Goal: Information Seeking & Learning: Compare options

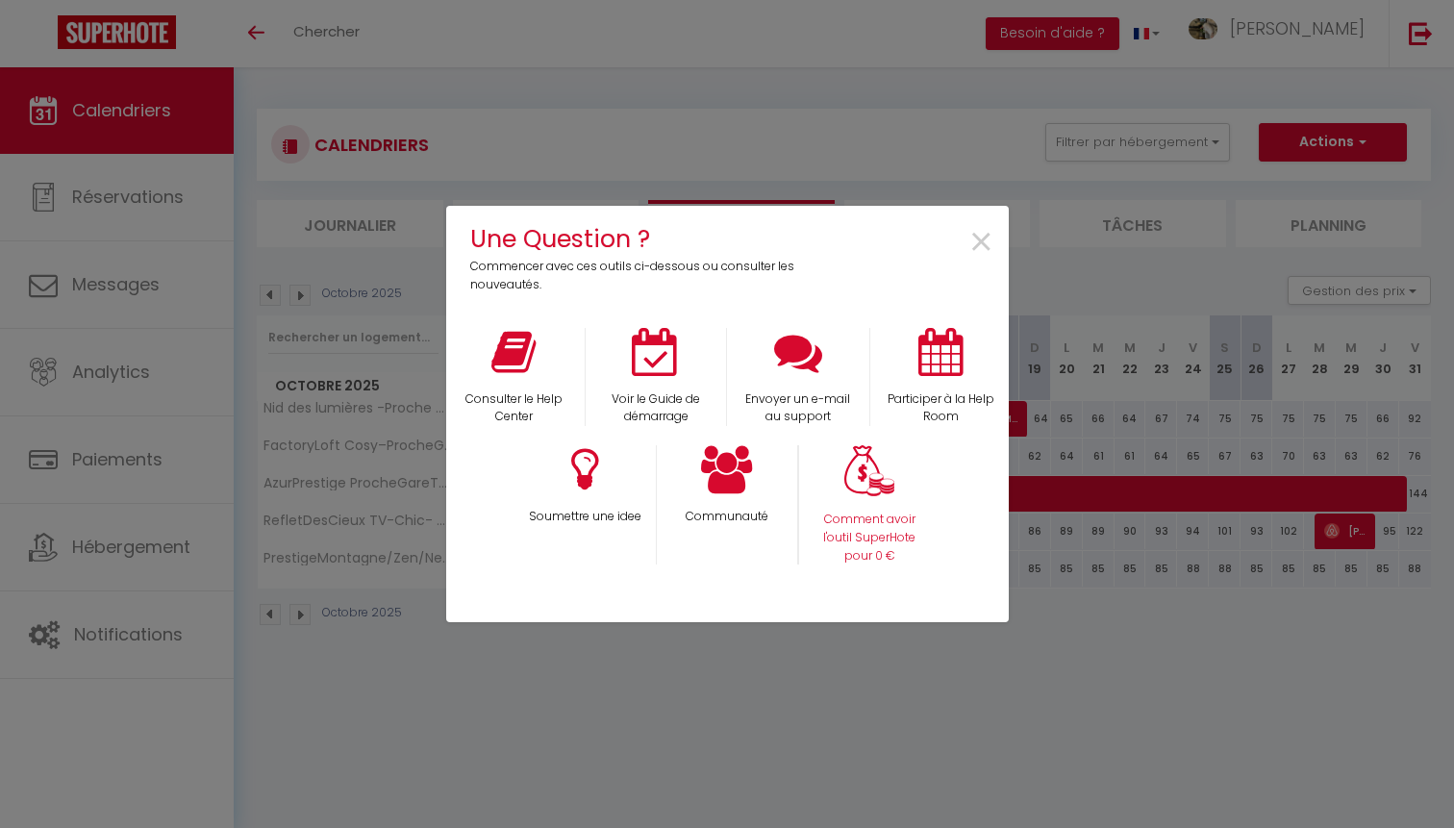
click at [872, 498] on div "Comment avoir l'outil SuperHote pour 0 €" at bounding box center [869, 504] width 142 height 119
click at [855, 550] on p "Comment avoir l'outil SuperHote pour 0 €" at bounding box center [870, 538] width 116 height 55
click at [985, 255] on span "×" at bounding box center [981, 243] width 26 height 61
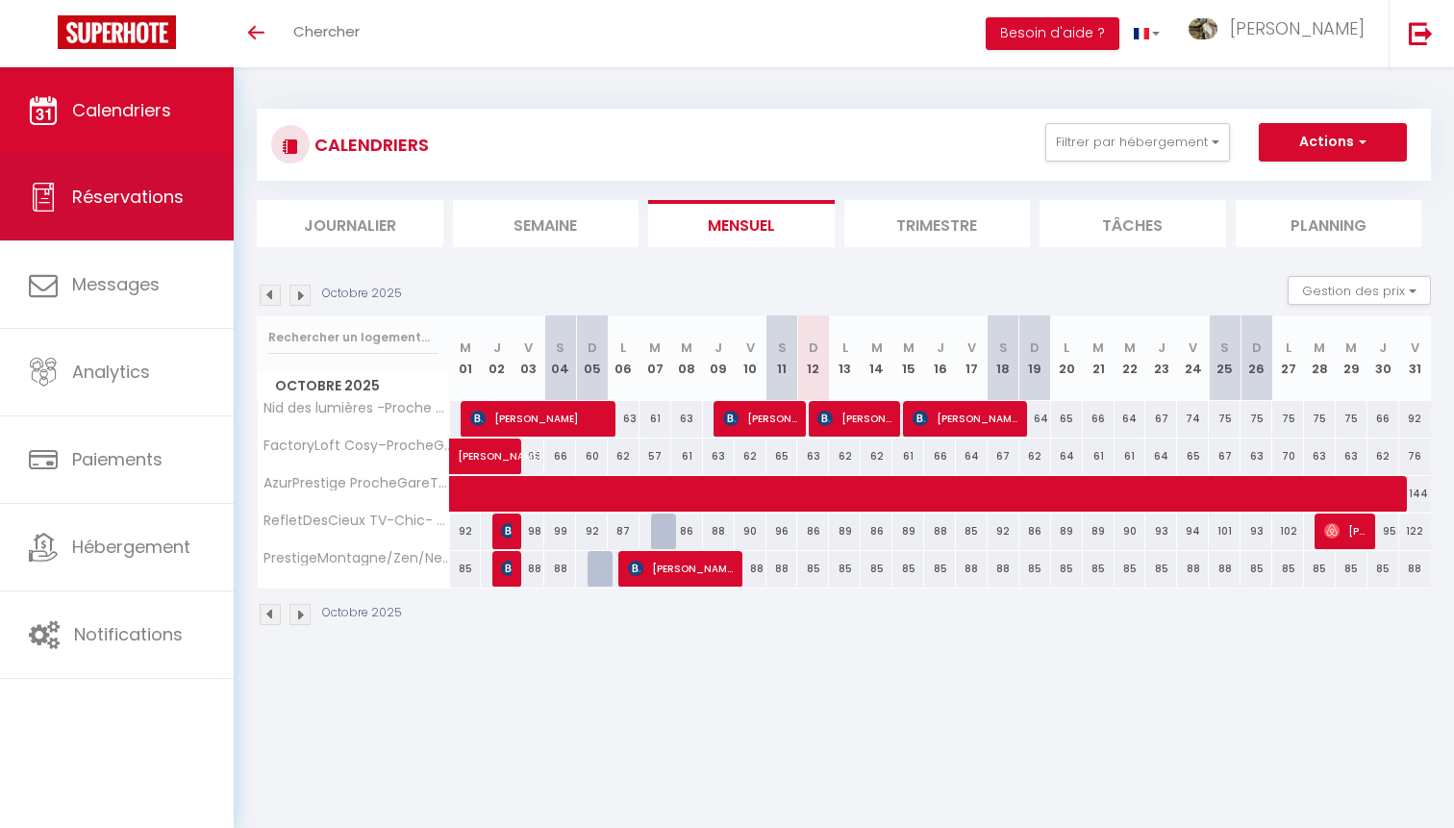
click at [88, 202] on span "Réservations" at bounding box center [128, 197] width 112 height 24
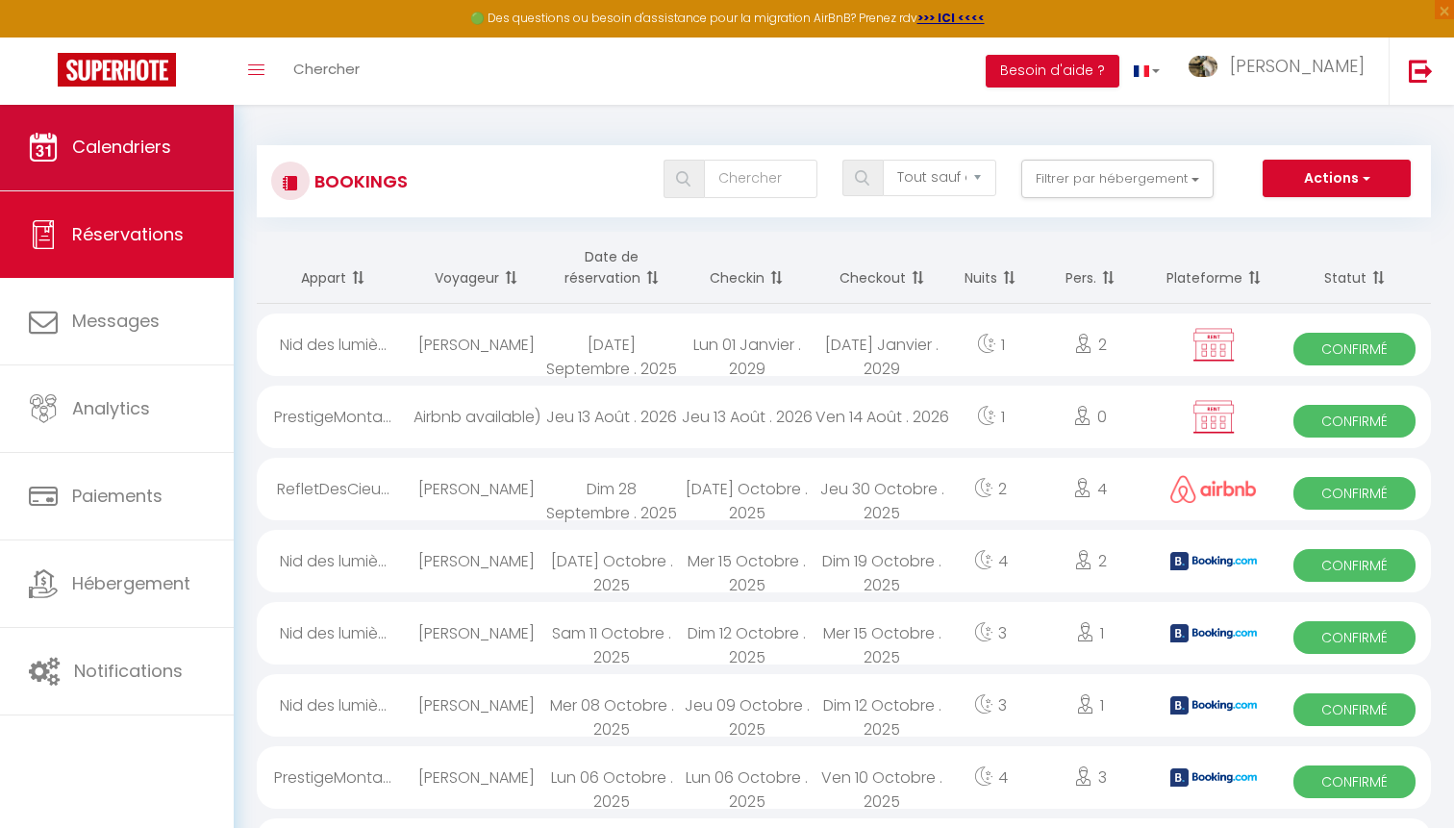
click at [137, 148] on span "Calendriers" at bounding box center [121, 147] width 99 height 24
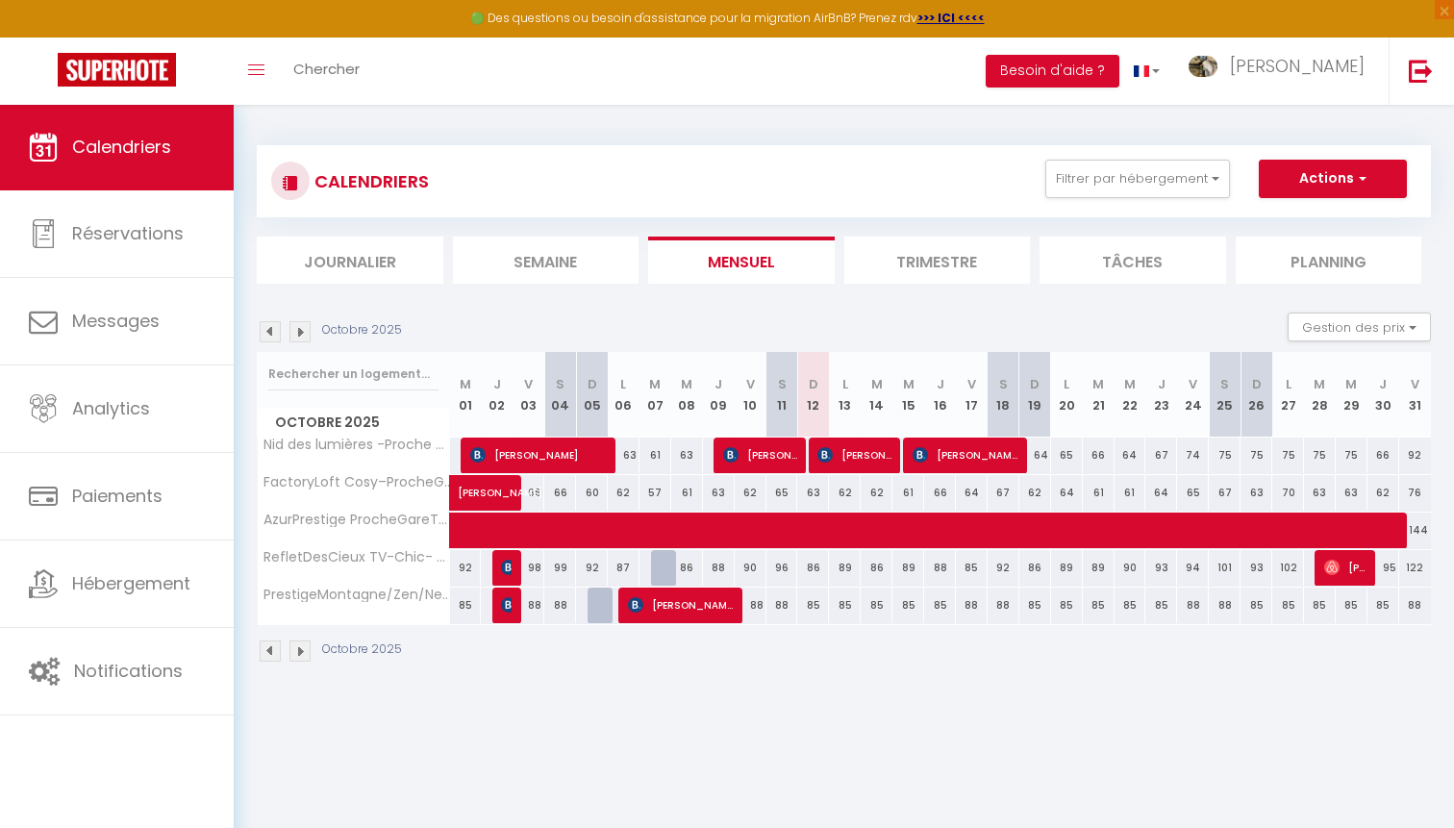
click at [1336, 175] on button "Actions" at bounding box center [1333, 179] width 148 height 38
click at [1243, 280] on link "Importer les réservations" at bounding box center [1312, 280] width 167 height 29
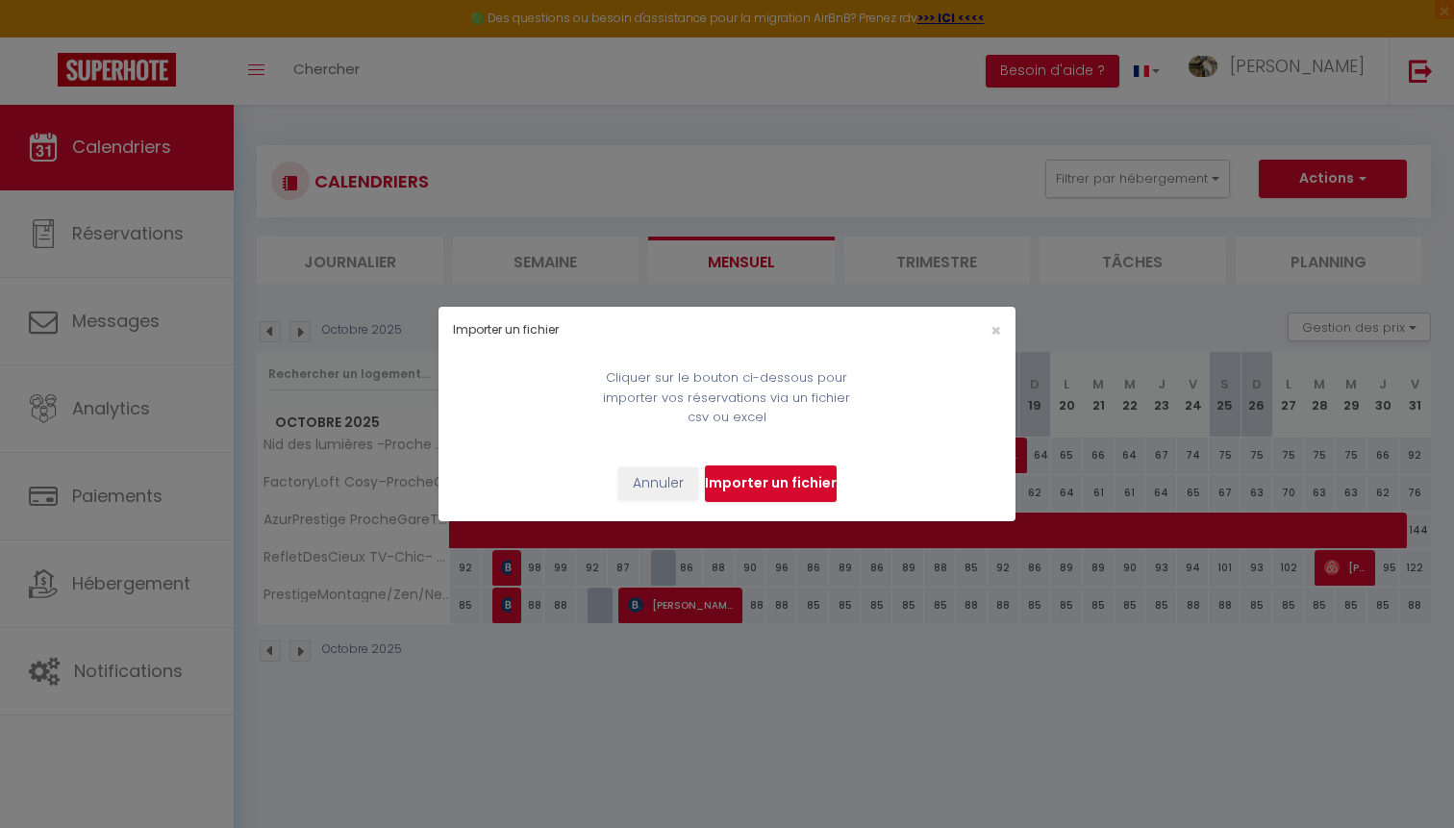
click at [776, 485] on input "file" at bounding box center [771, 483] width 132 height 37
click at [1083, 300] on div "Importer un fichier × Cliquer sur le bouton ci-dessous pour importer vos réserv…" at bounding box center [727, 414] width 1454 height 828
click at [995, 319] on span "×" at bounding box center [996, 330] width 11 height 24
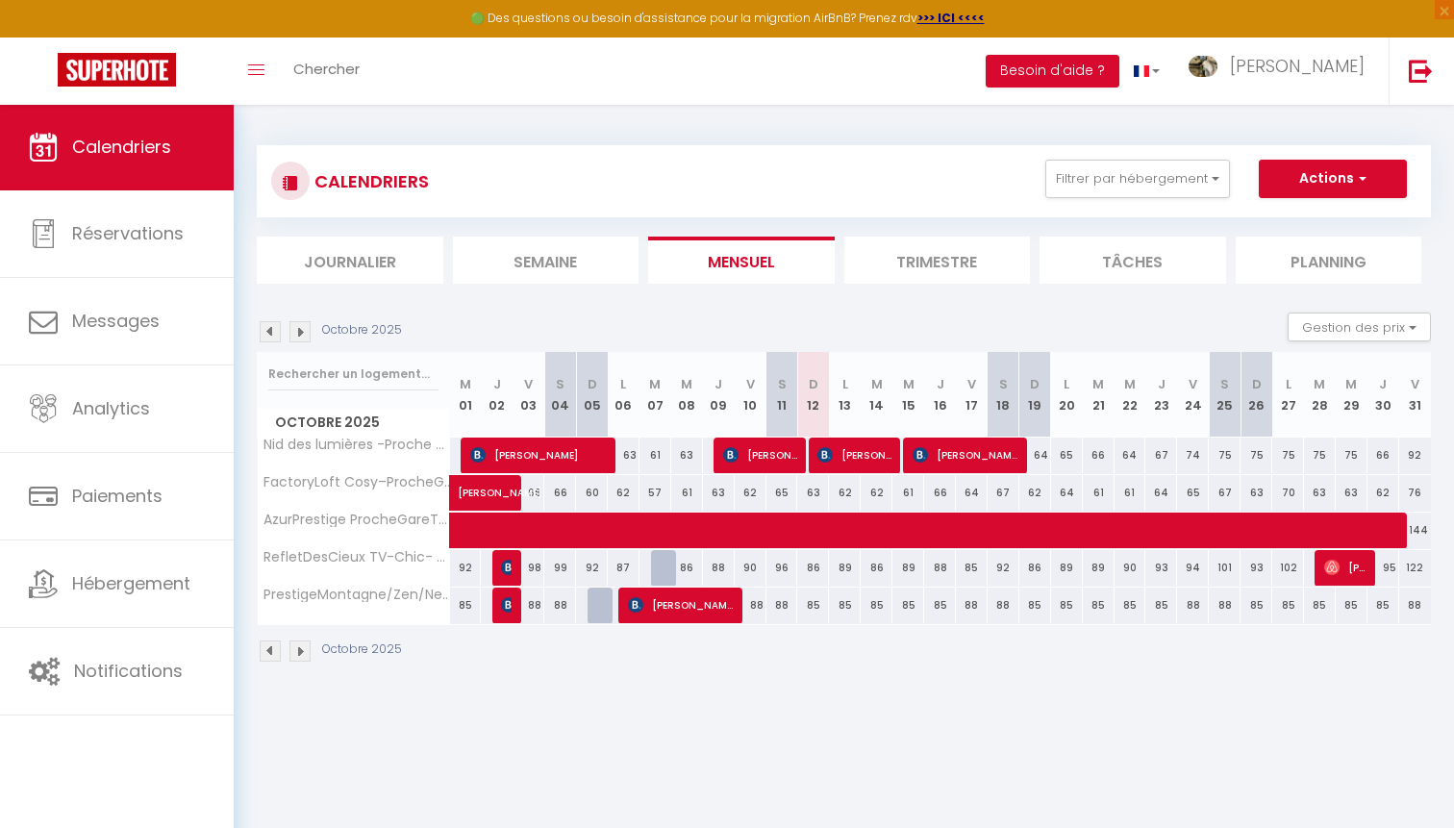
click at [1354, 174] on span "button" at bounding box center [1360, 177] width 12 height 19
click at [1269, 253] on link "Exporter les réservations" at bounding box center [1312, 252] width 167 height 29
type input "[EMAIL_ADDRESS][DOMAIN_NAME]"
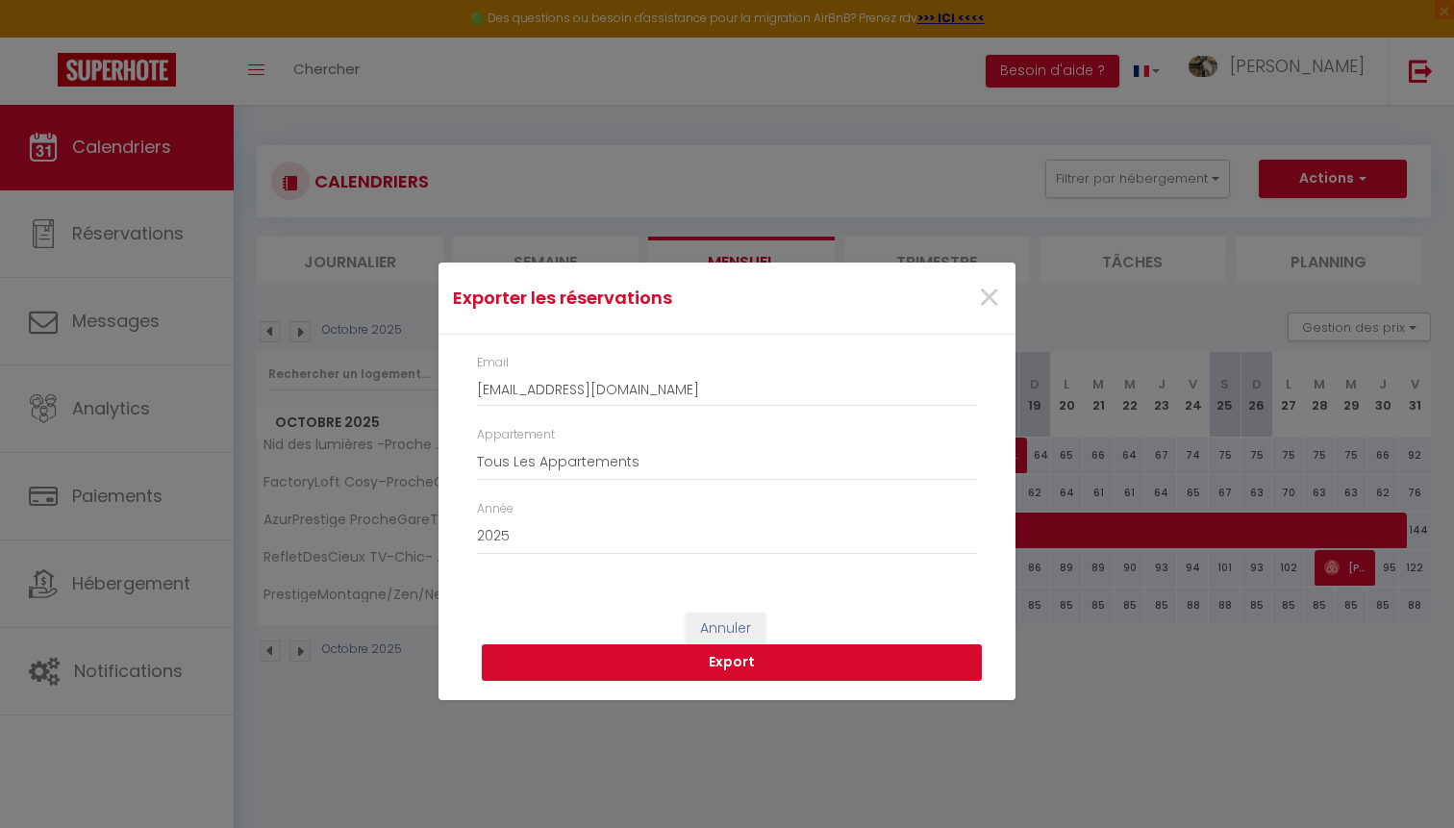
click at [685, 655] on button "Export" at bounding box center [732, 662] width 500 height 37
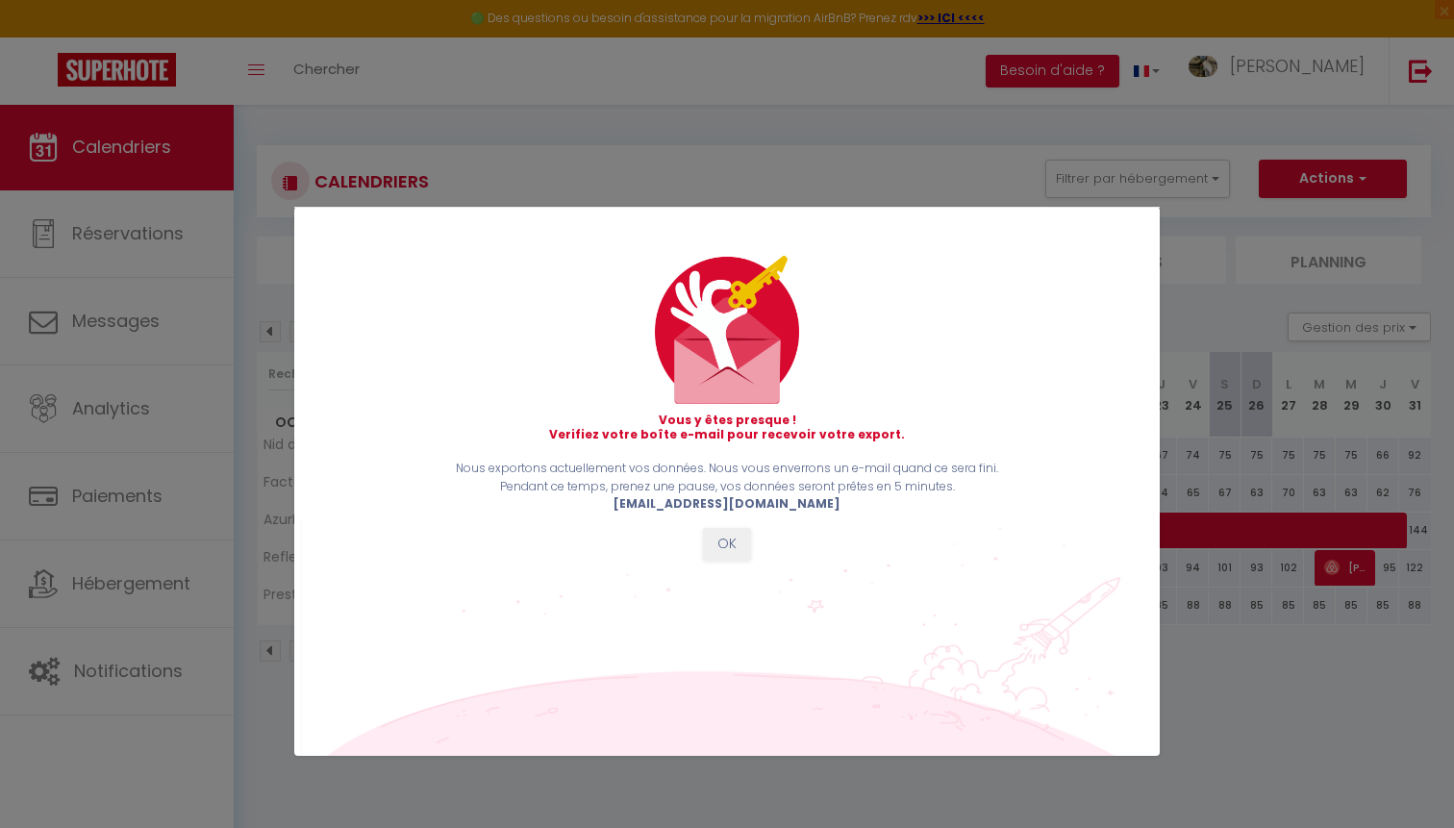
click at [739, 539] on button "OK" at bounding box center [727, 544] width 48 height 33
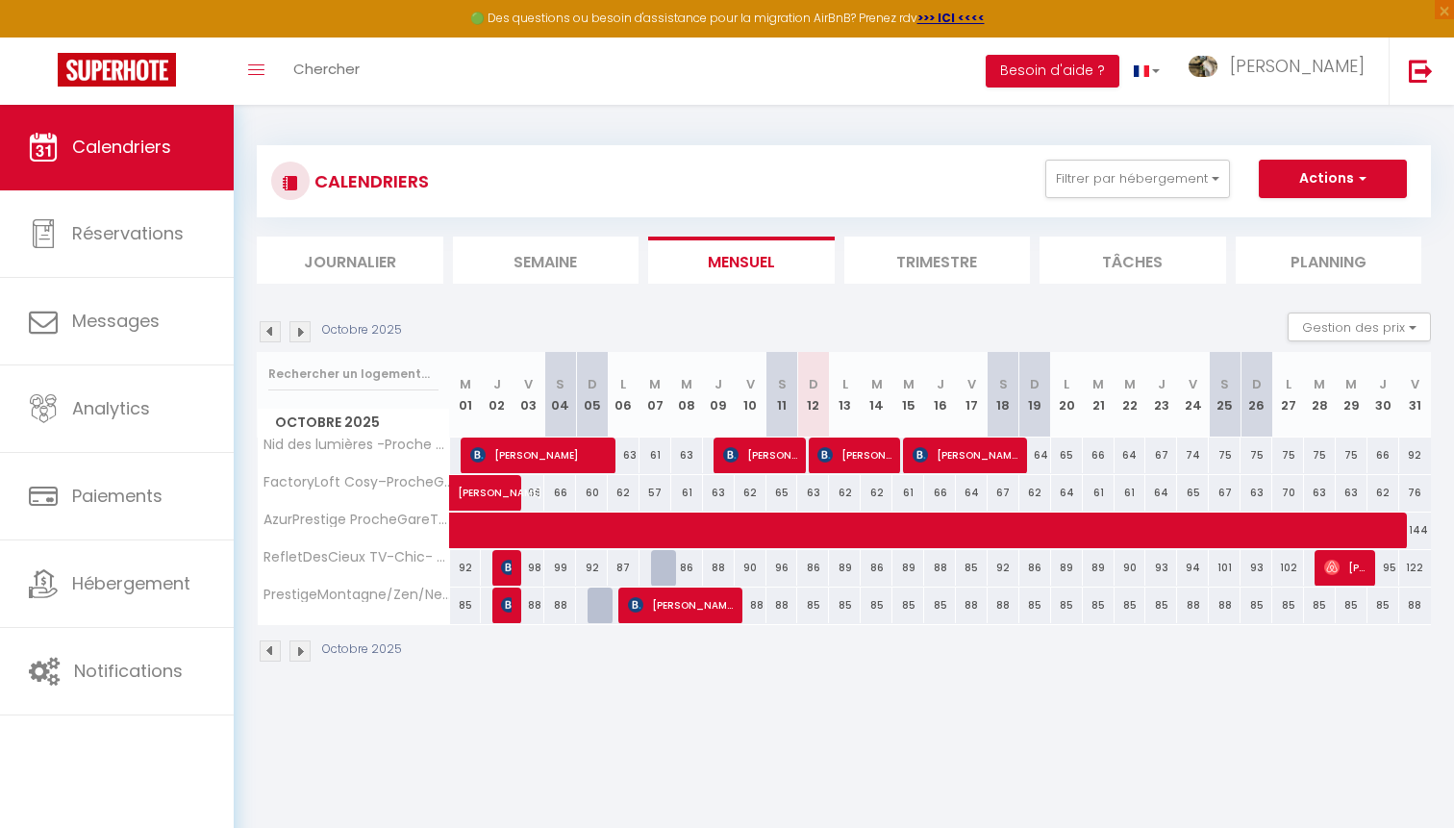
click at [1292, 172] on button "Actions" at bounding box center [1333, 179] width 148 height 38
click at [708, 321] on div "Octobre 2025 Gestion des prix Nb Nuits minimum Règles Disponibilité" at bounding box center [844, 332] width 1174 height 39
click at [1175, 156] on div "CALENDRIERS Filtrer par hébergement Tous Nid des lumières -Proche Gare,Balcon,T…" at bounding box center [844, 181] width 1174 height 72
click at [1175, 168] on button "Filtrer par hébergement" at bounding box center [1137, 179] width 185 height 38
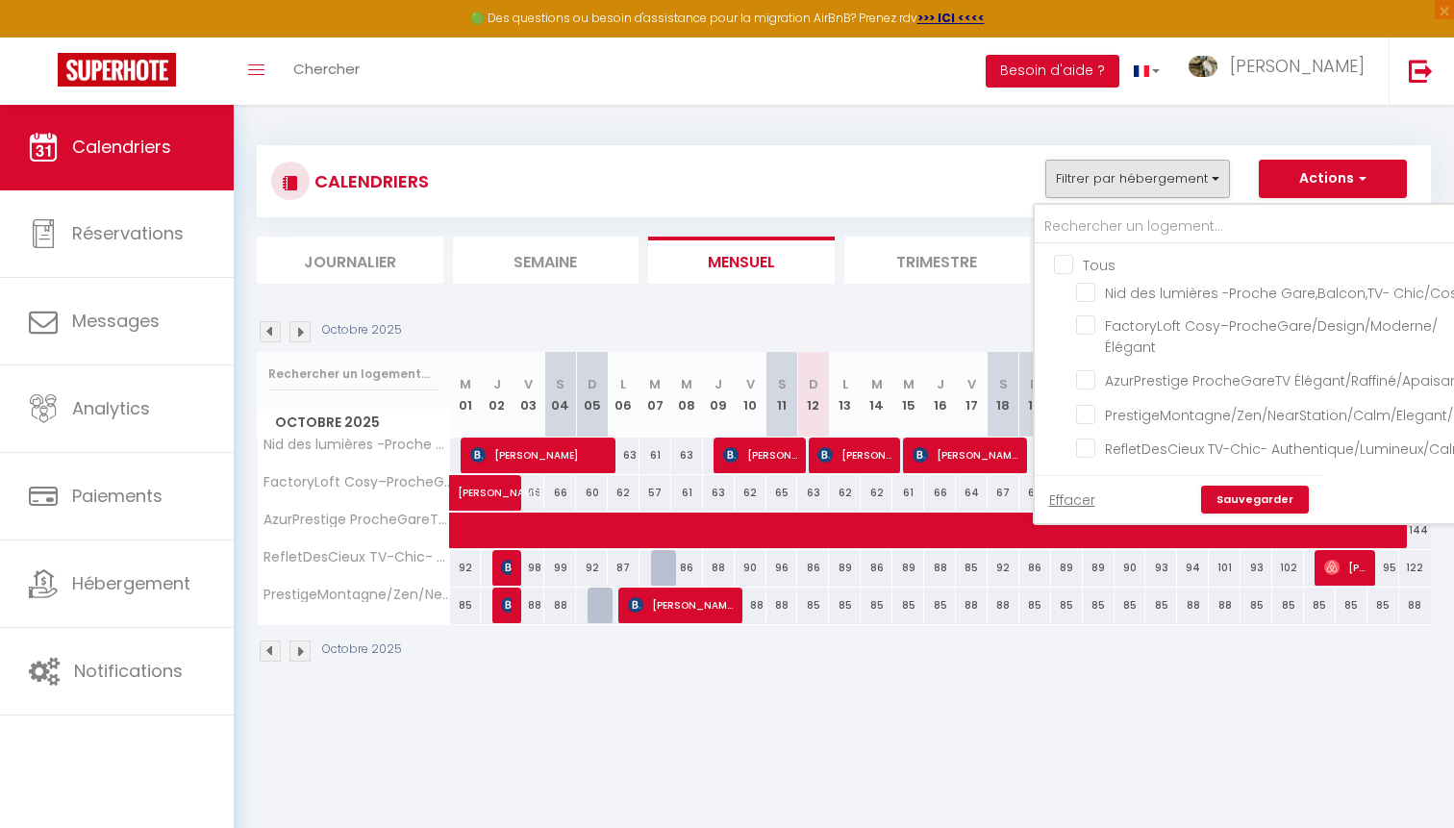
click at [1067, 267] on input "Tous" at bounding box center [1285, 263] width 462 height 19
checkbox input "true"
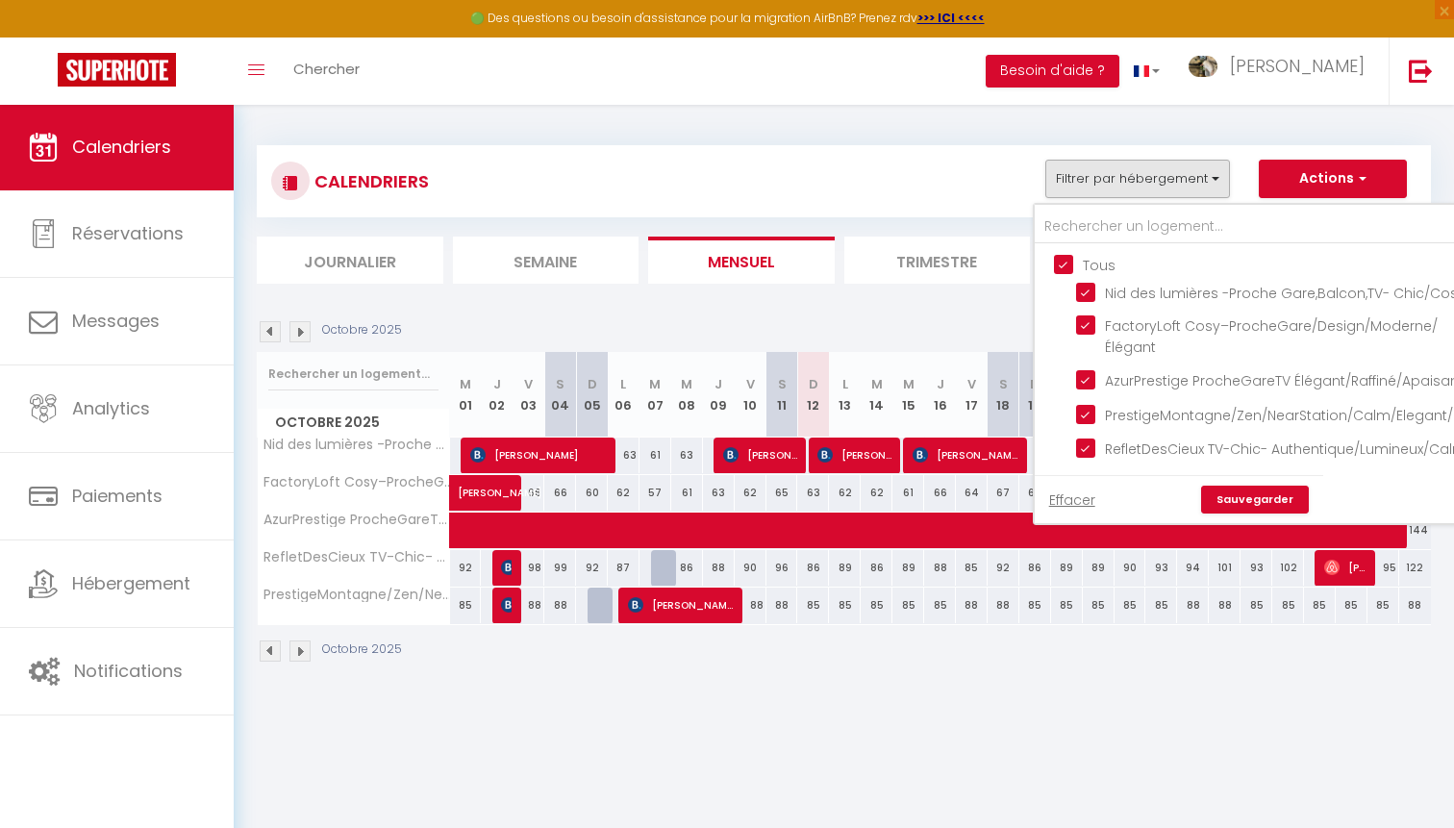
checkbox input "true"
click at [1260, 505] on link "Sauvegarder" at bounding box center [1255, 500] width 108 height 29
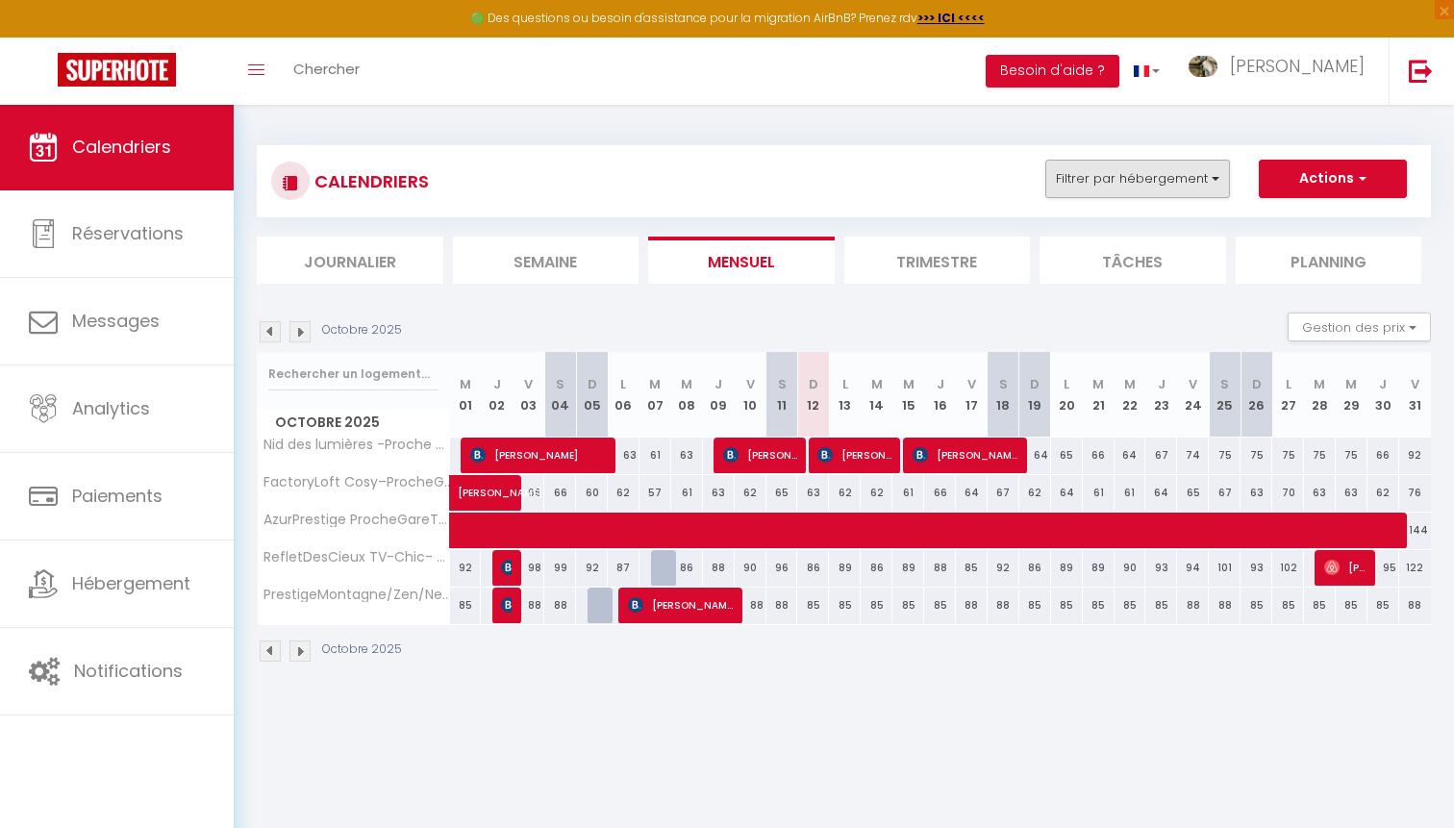
click at [1116, 167] on button "Filtrer par hébergement" at bounding box center [1137, 179] width 185 height 38
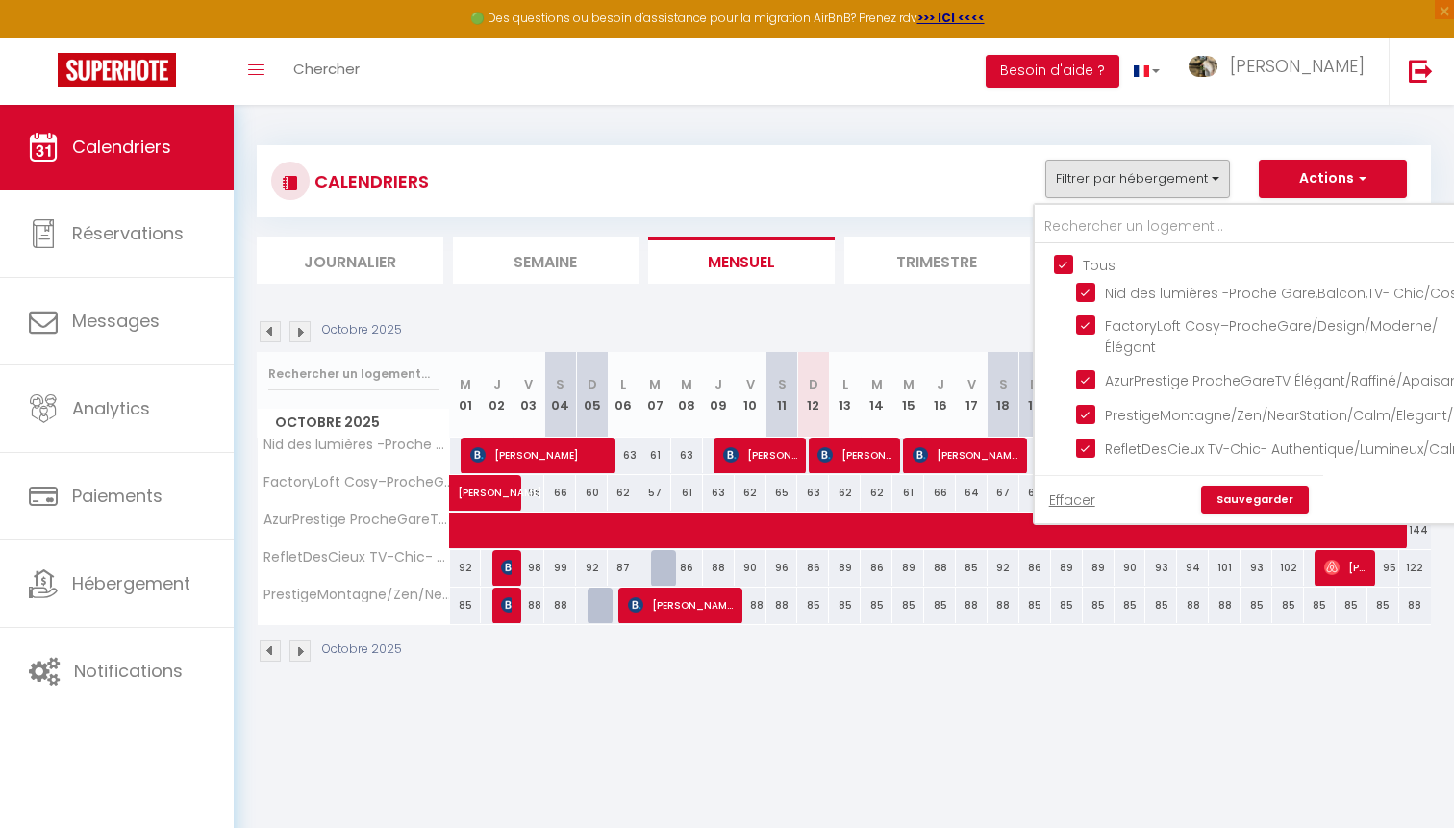
click at [1287, 182] on button "Actions" at bounding box center [1333, 179] width 148 height 38
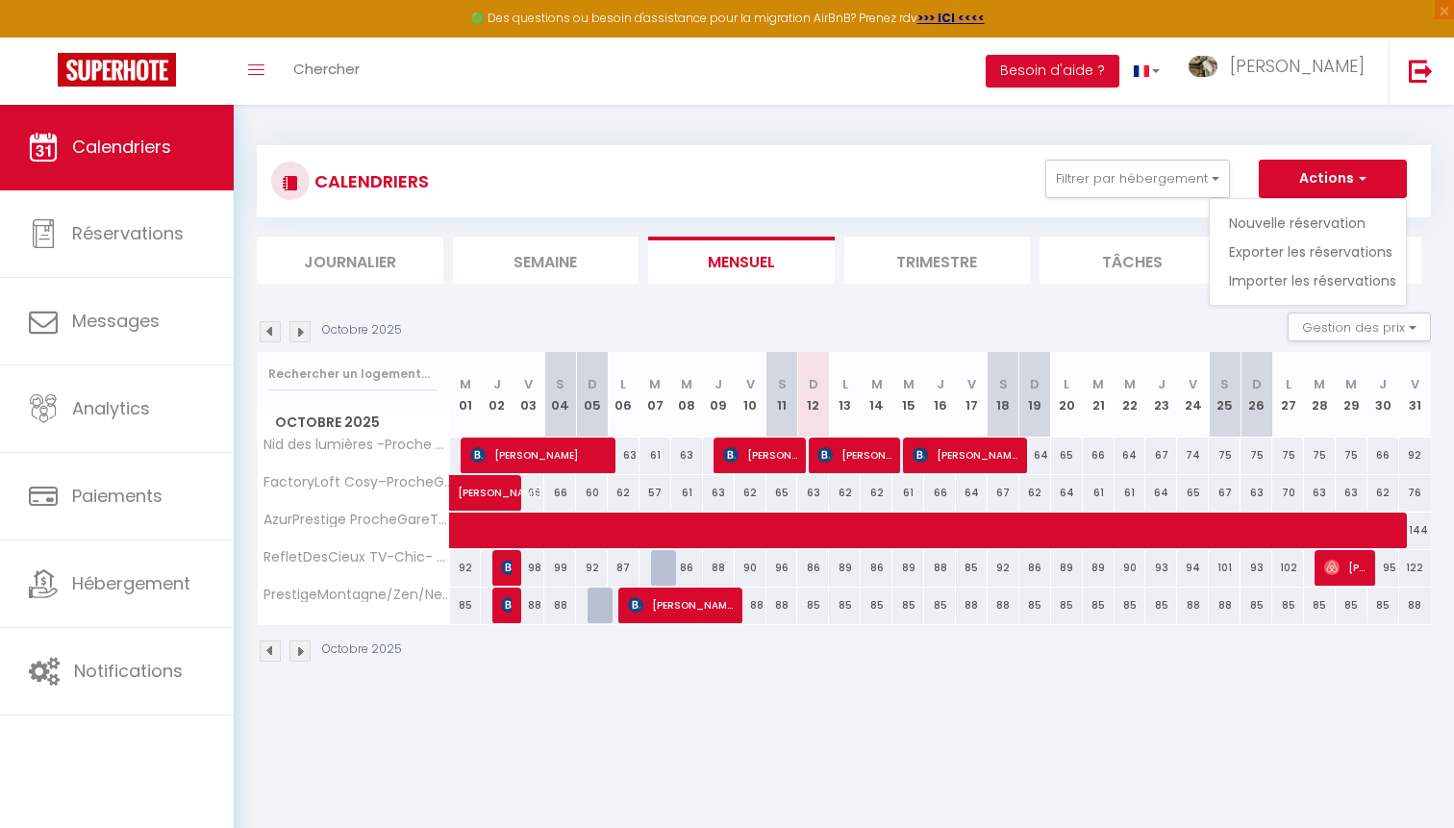
click at [1317, 249] on link "Exporter les réservations" at bounding box center [1312, 252] width 167 height 29
type input "[EMAIL_ADDRESS][DOMAIN_NAME]"
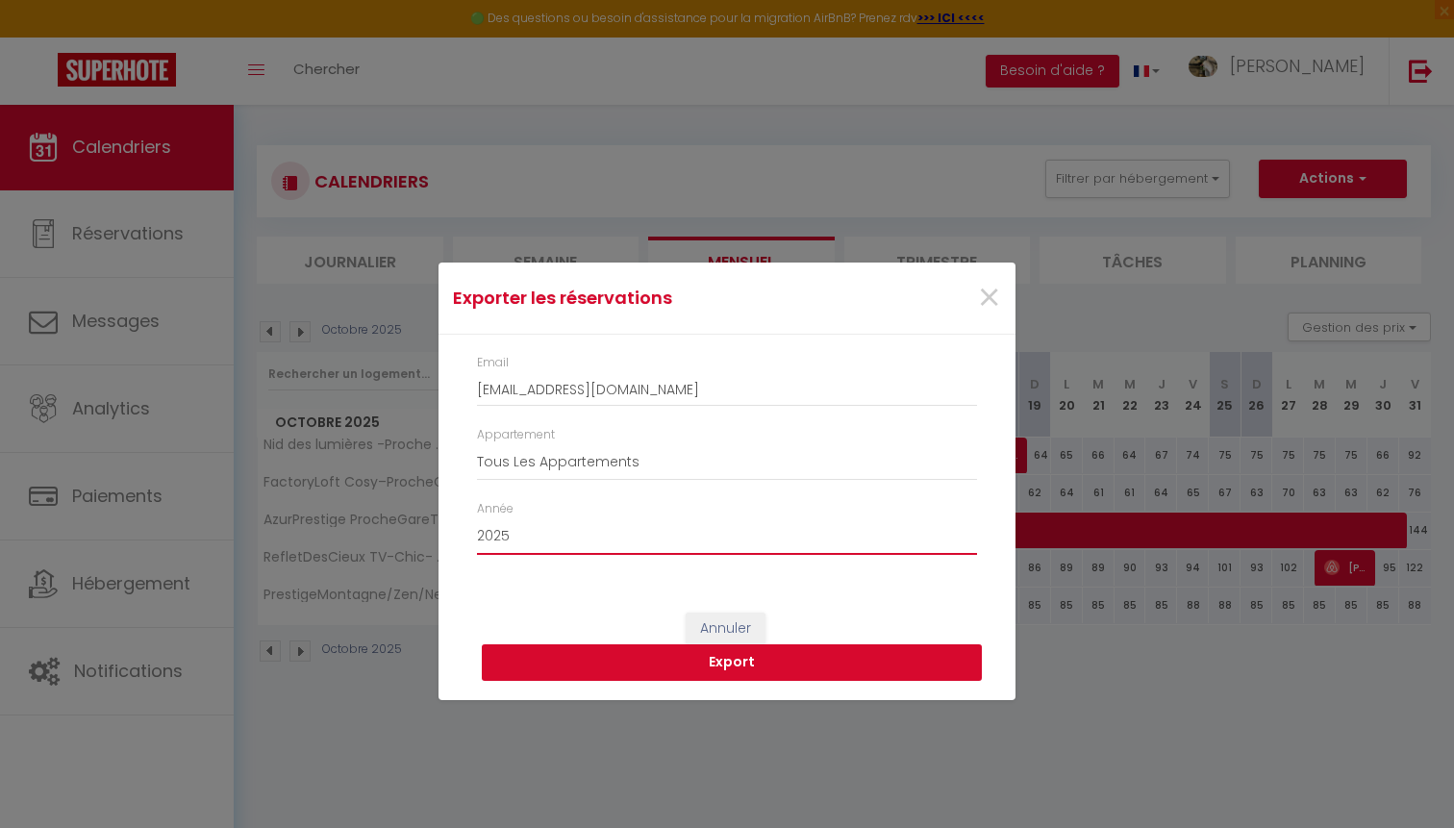
click at [562, 670] on button "Export" at bounding box center [732, 662] width 500 height 37
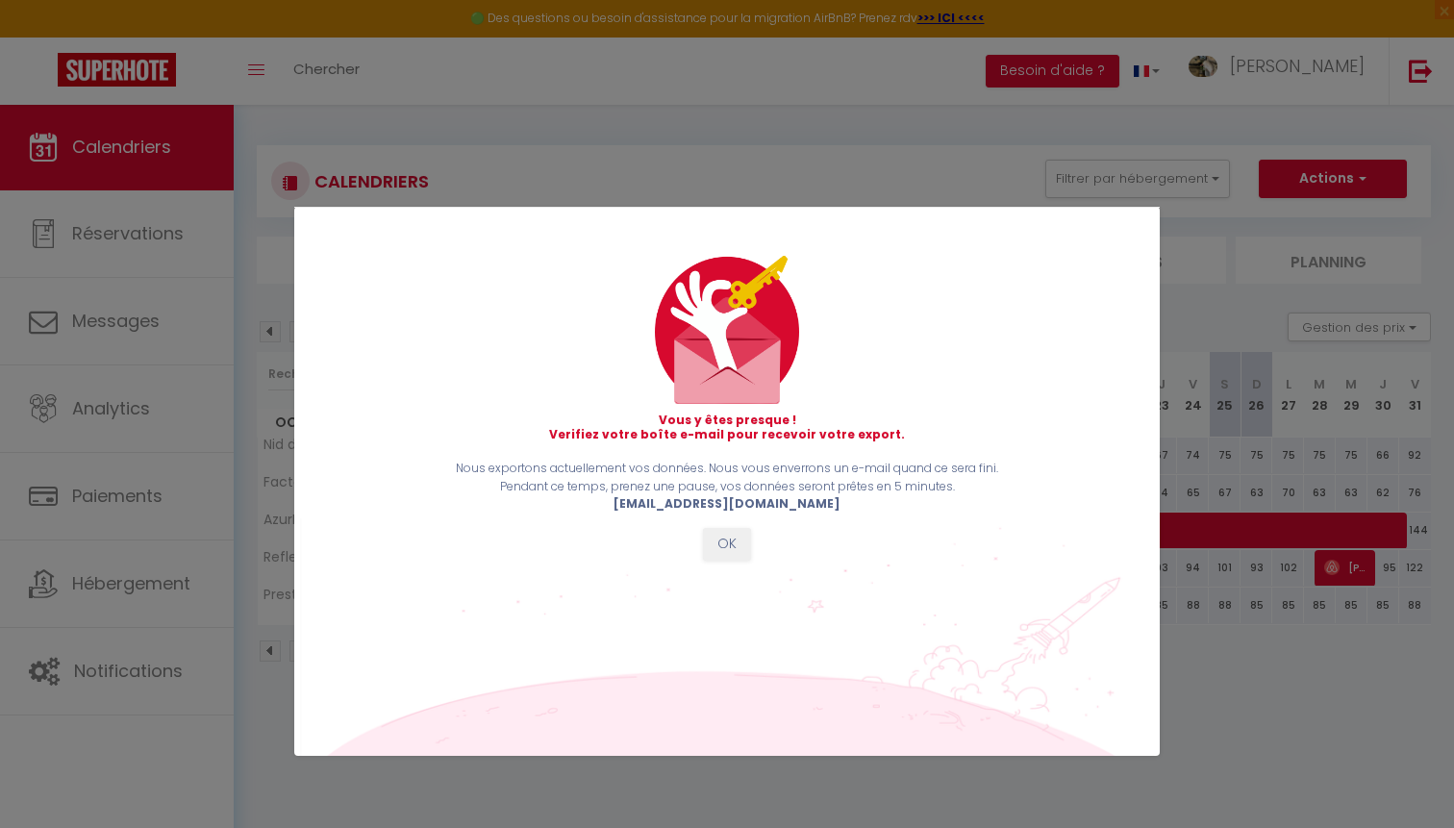
click at [732, 540] on button "OK" at bounding box center [727, 544] width 48 height 33
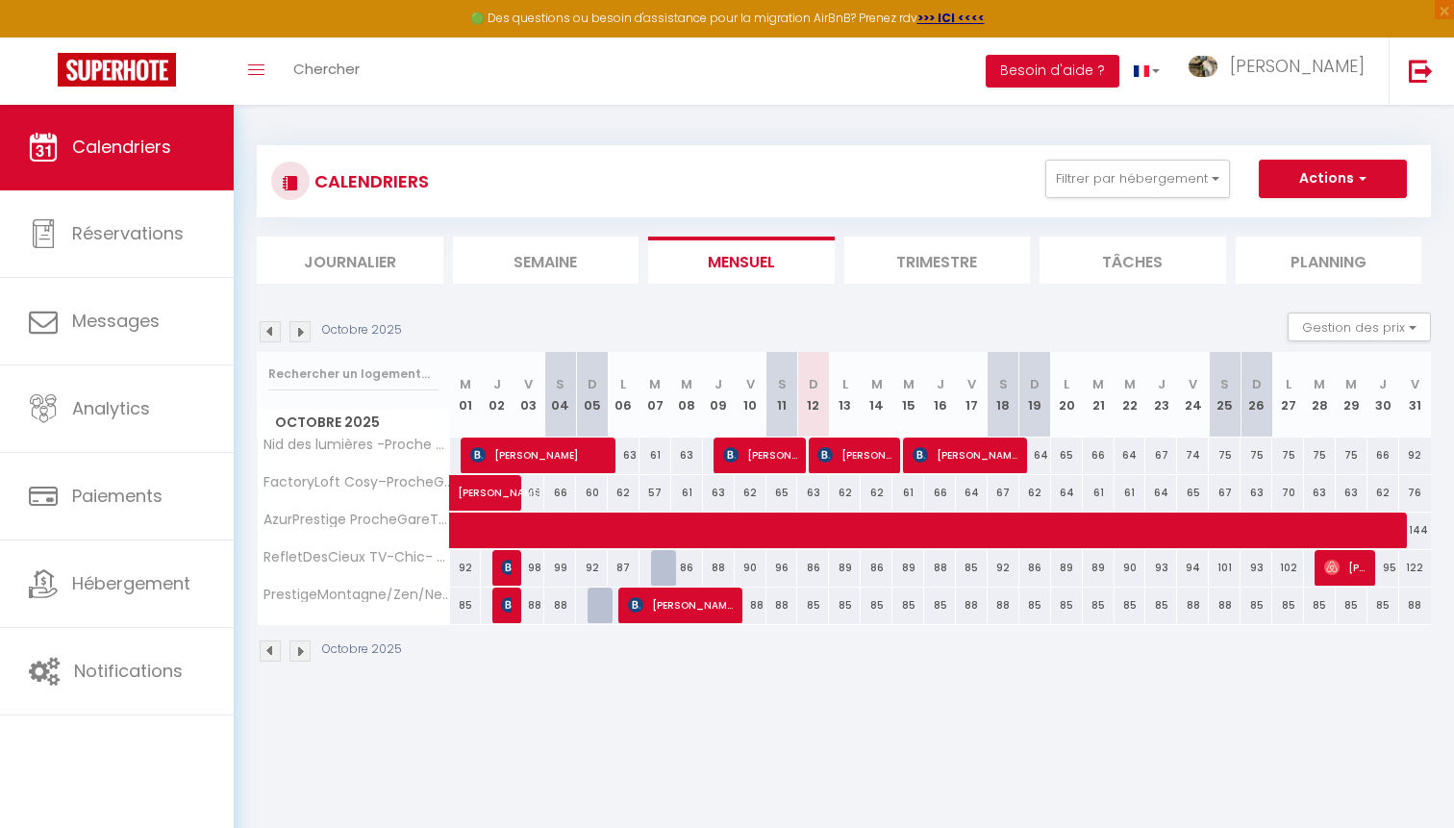
click at [1335, 182] on button "Actions" at bounding box center [1333, 179] width 148 height 38
click at [1293, 277] on link "Importer les réservations" at bounding box center [1312, 280] width 167 height 29
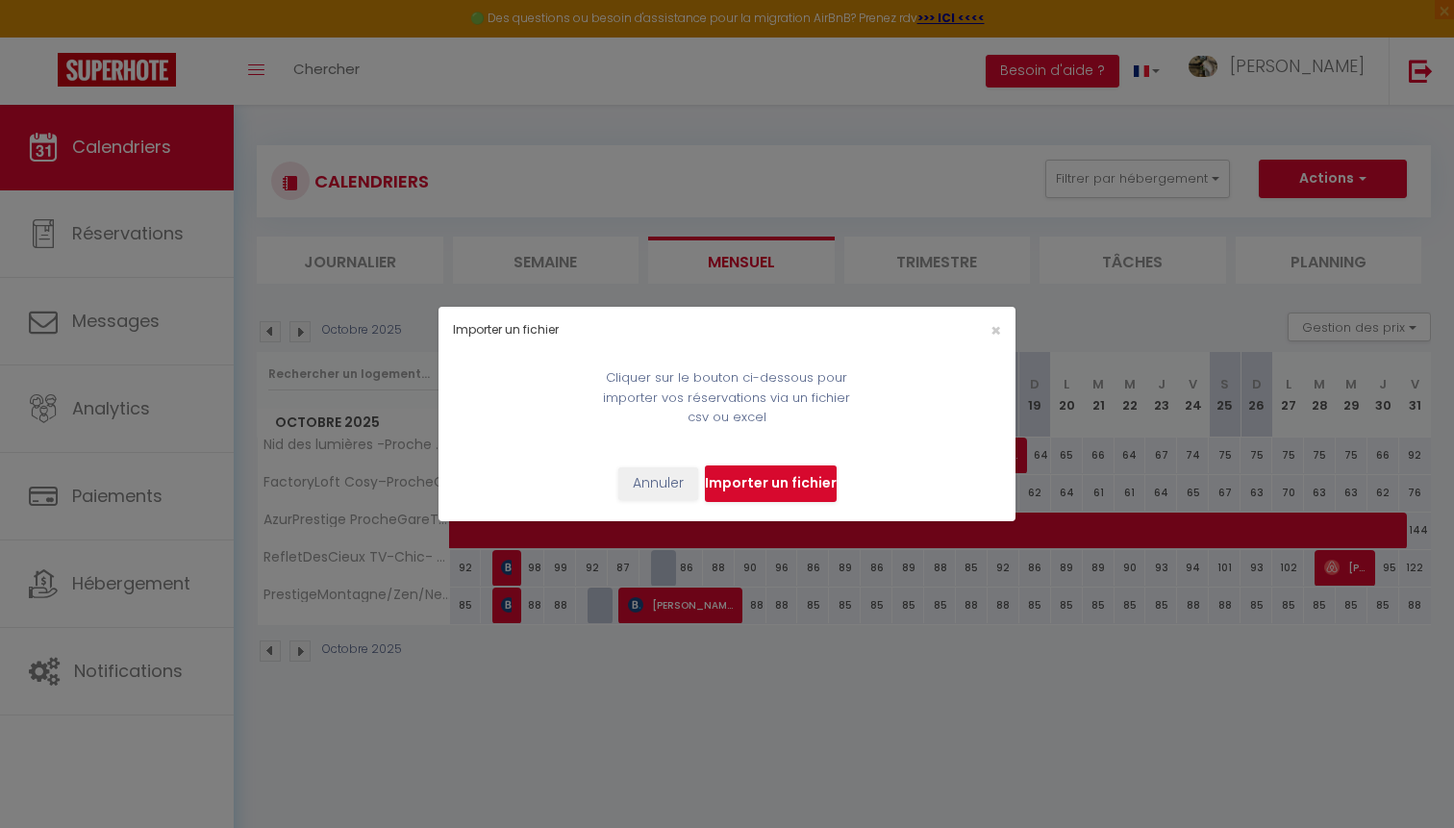
click at [741, 486] on input "file" at bounding box center [771, 483] width 132 height 37
click at [182, 583] on div "Importer un fichier × Cliquer sur le bouton ci-dessous pour importer vos réserv…" at bounding box center [727, 414] width 1454 height 828
click at [644, 474] on button "Annuler" at bounding box center [658, 483] width 80 height 33
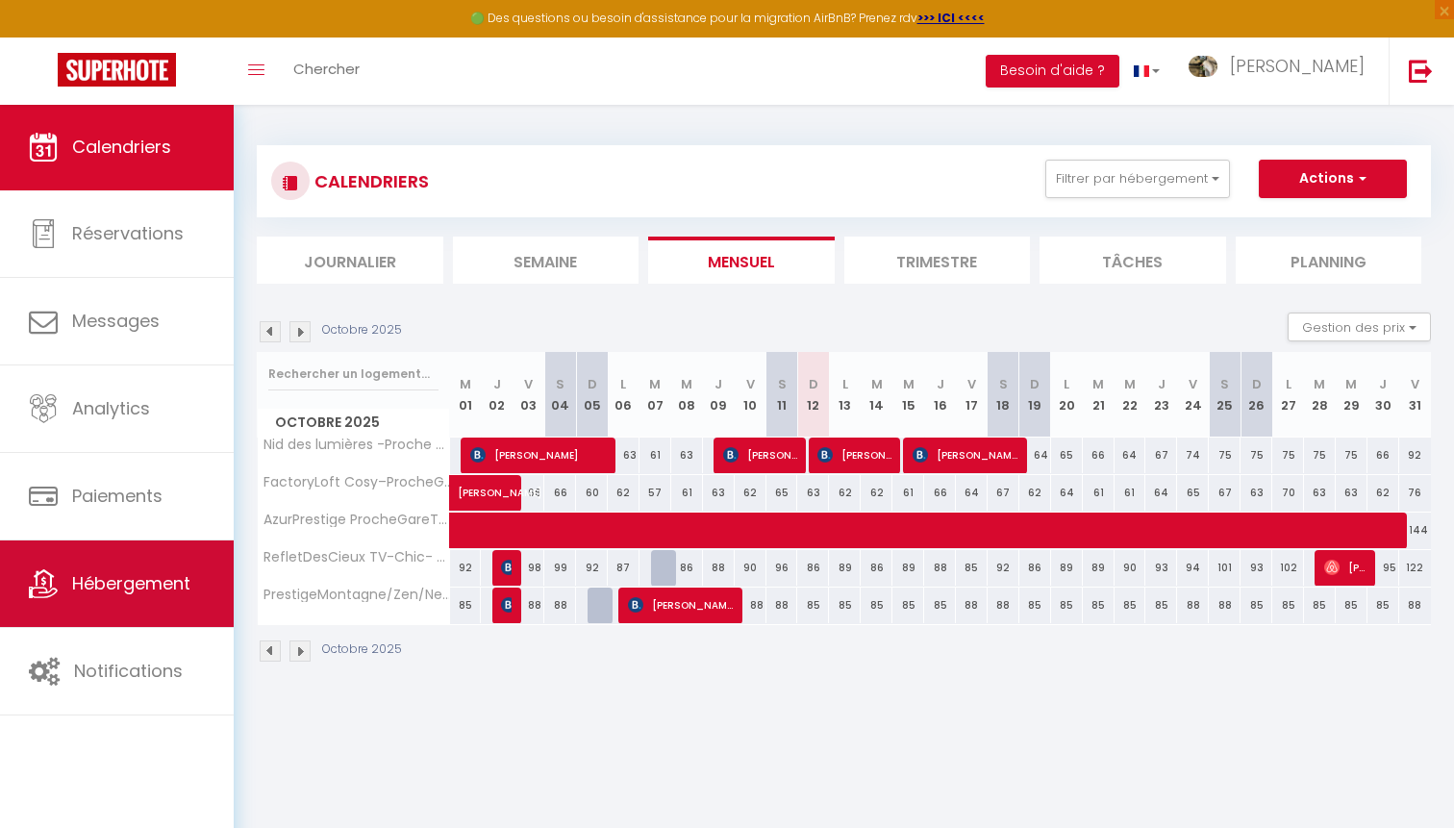
click at [97, 578] on span "Hébergement" at bounding box center [131, 583] width 118 height 24
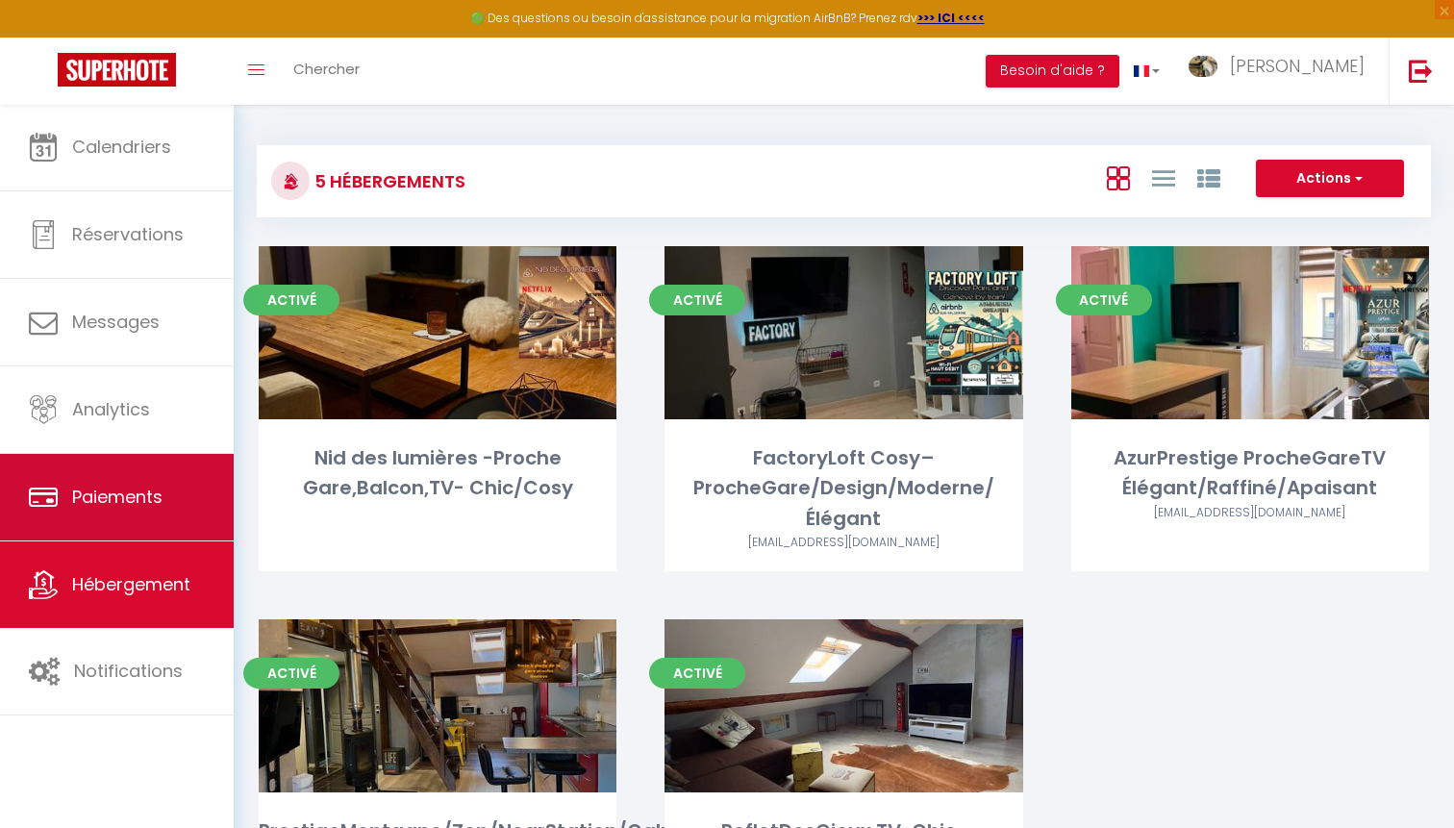
click at [138, 480] on link "Paiements" at bounding box center [117, 497] width 234 height 87
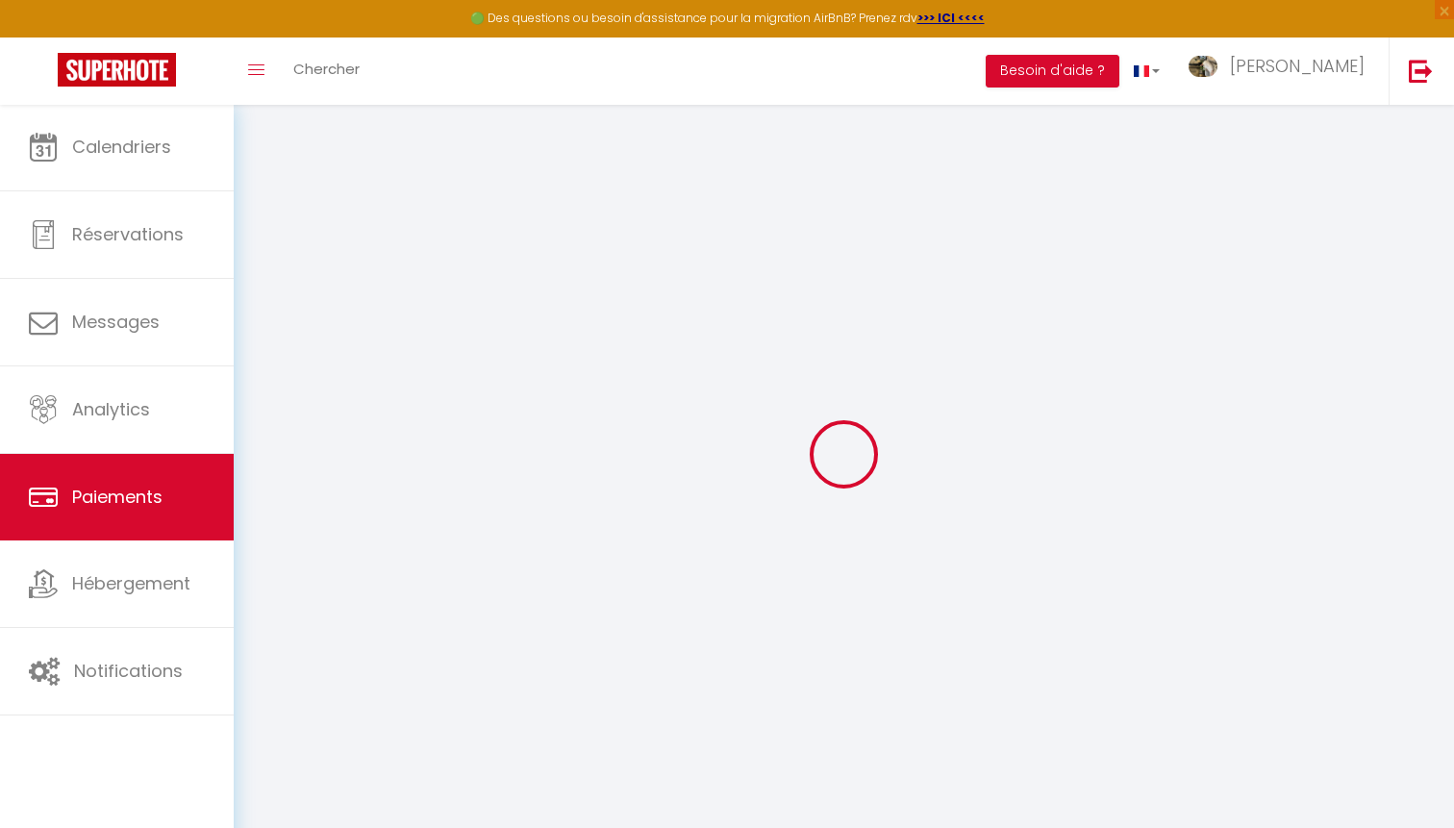
select select "2"
select select "0"
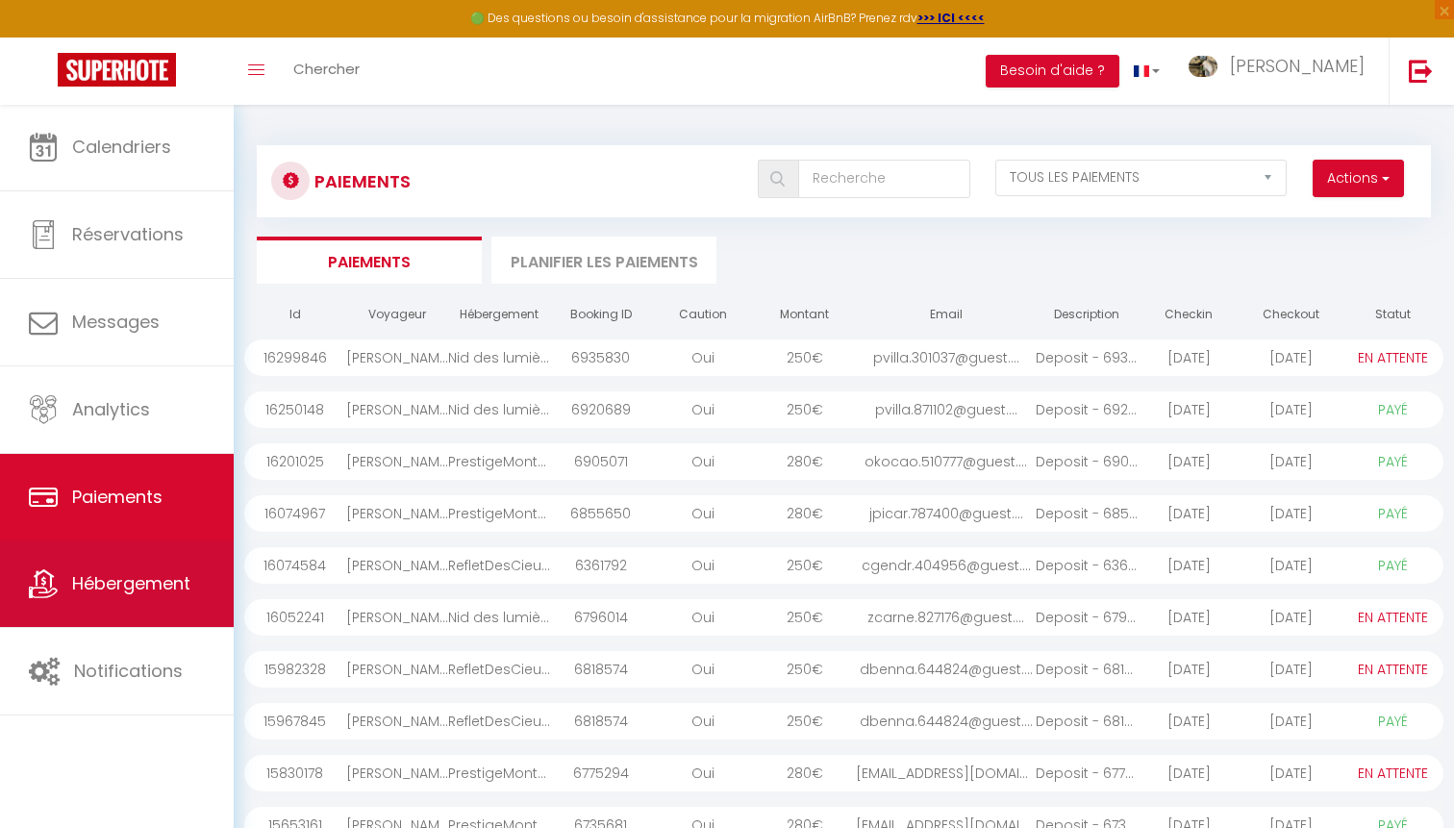
click at [163, 570] on link "Hébergement" at bounding box center [117, 583] width 234 height 87
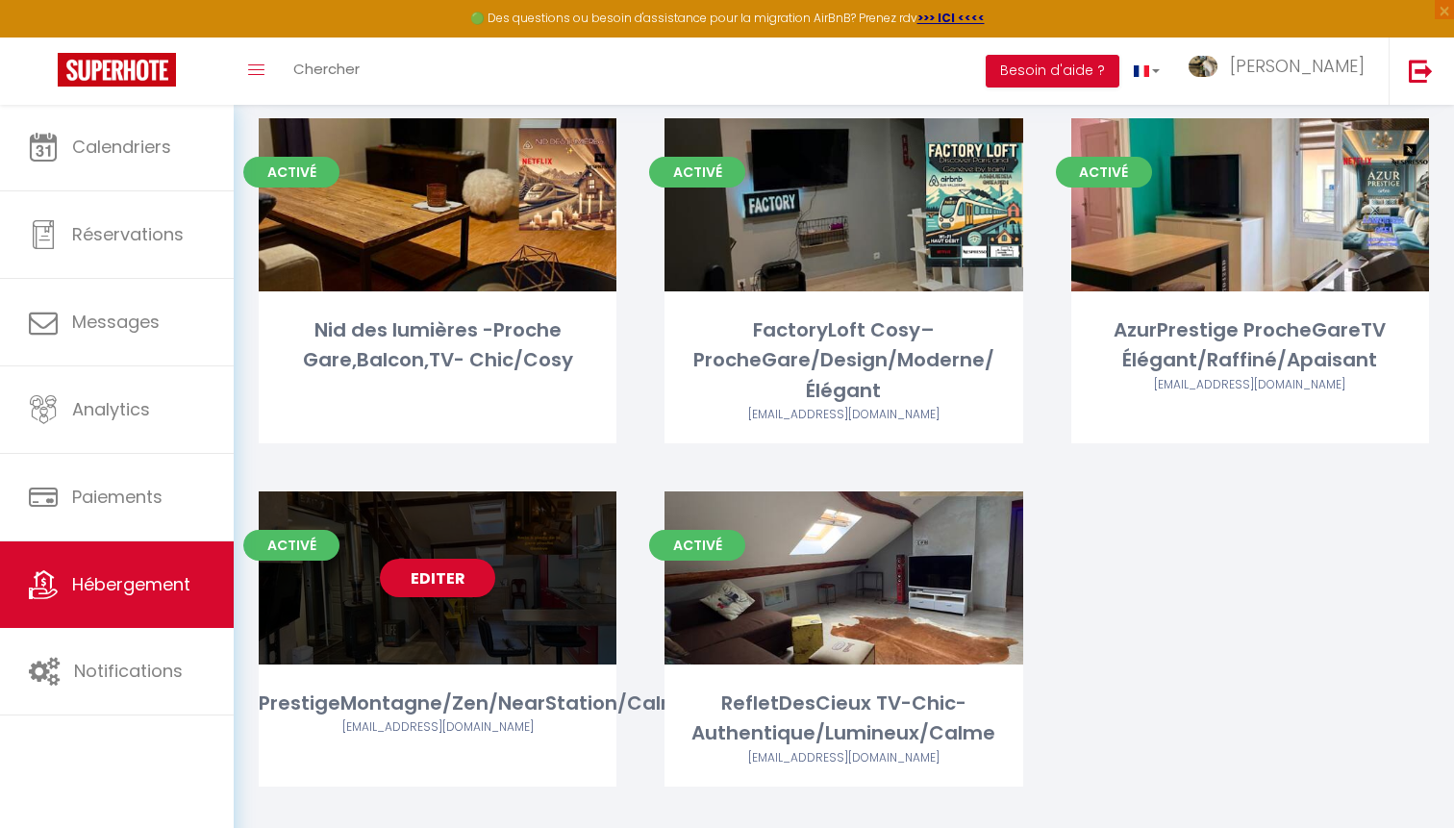
scroll to position [153, 0]
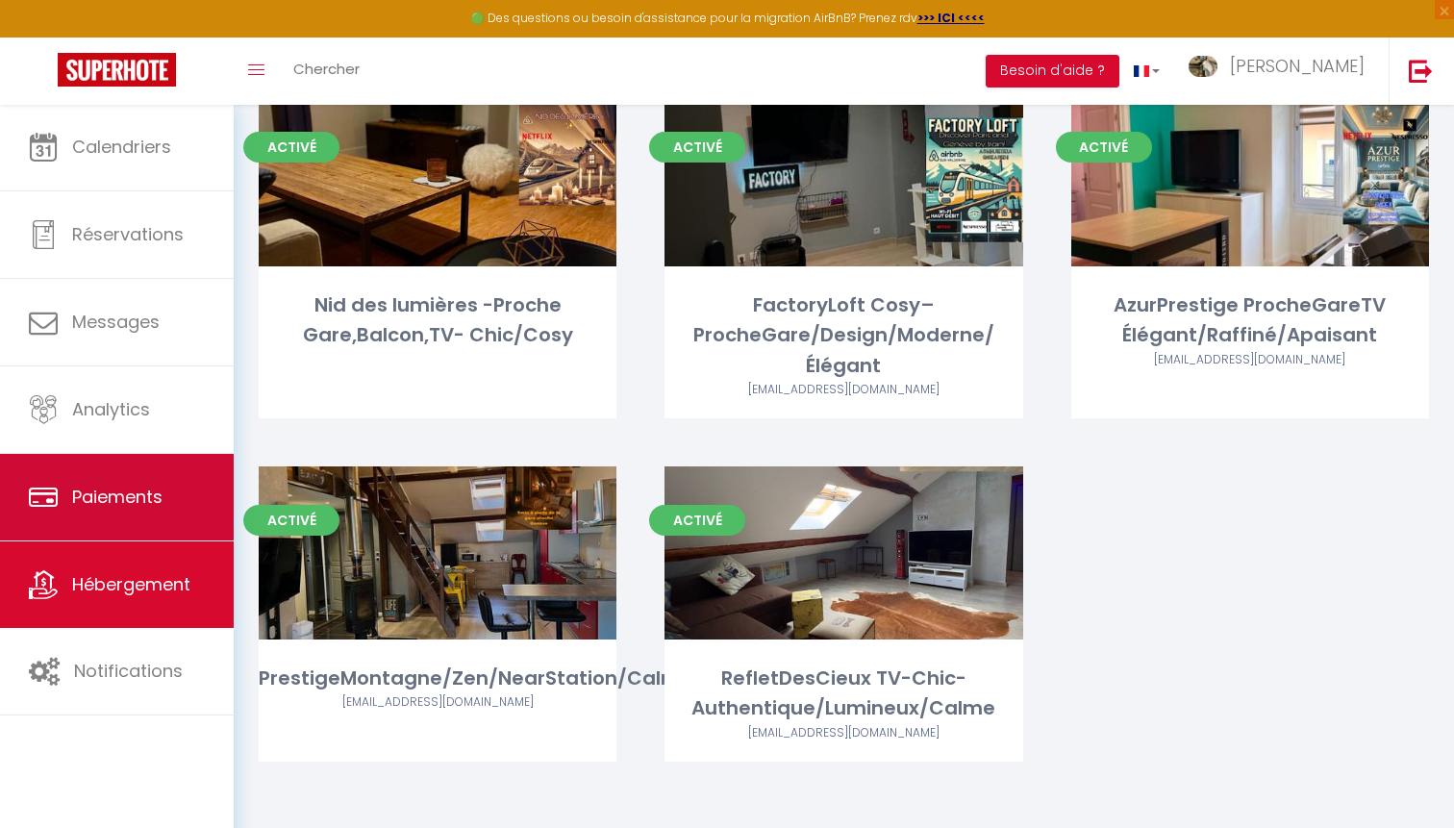
click at [162, 498] on span "Paiements" at bounding box center [117, 497] width 90 height 24
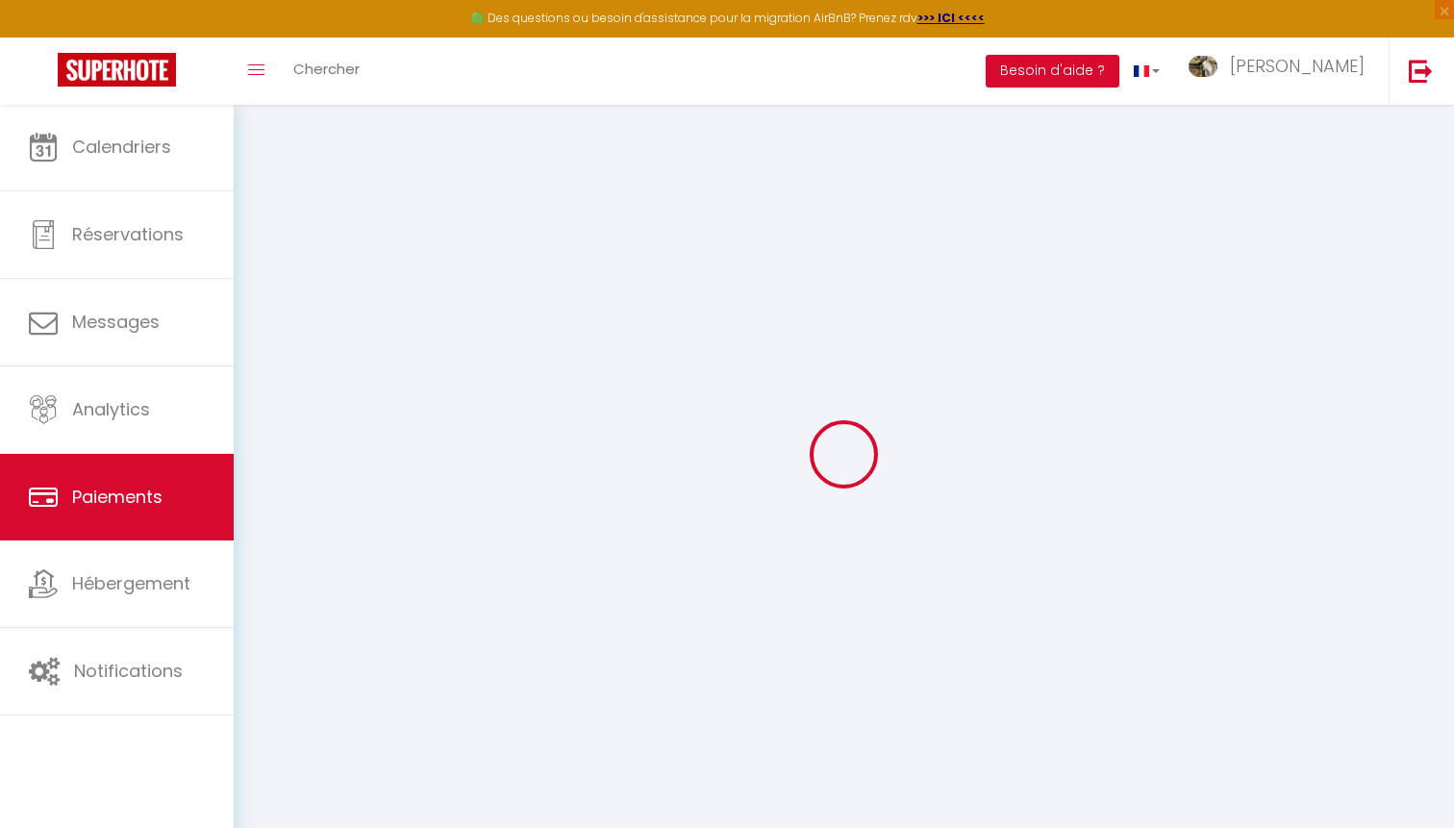
select select "2"
select select "0"
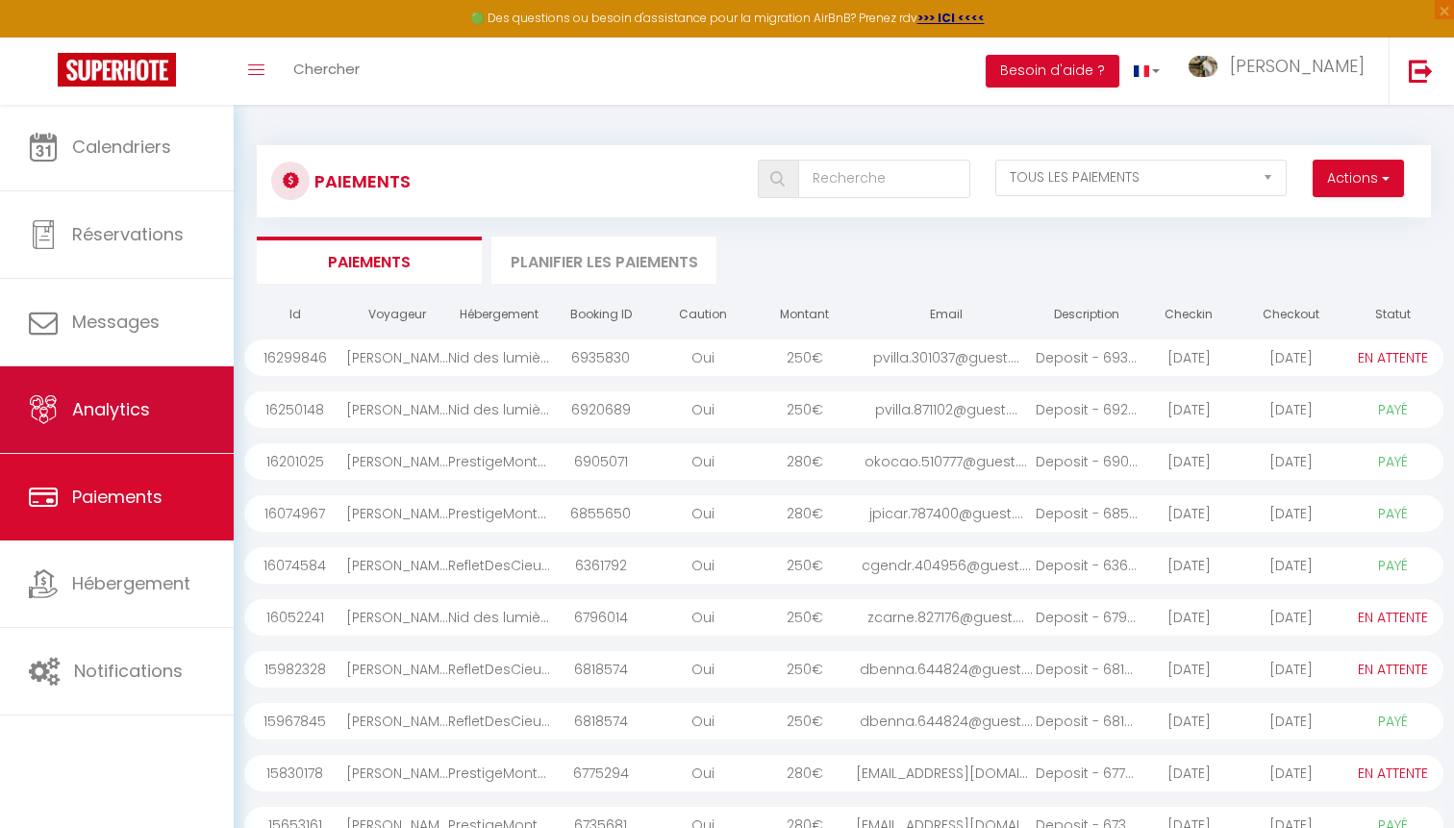
click at [164, 436] on link "Analytics" at bounding box center [117, 409] width 234 height 87
select select "2025"
select select "10"
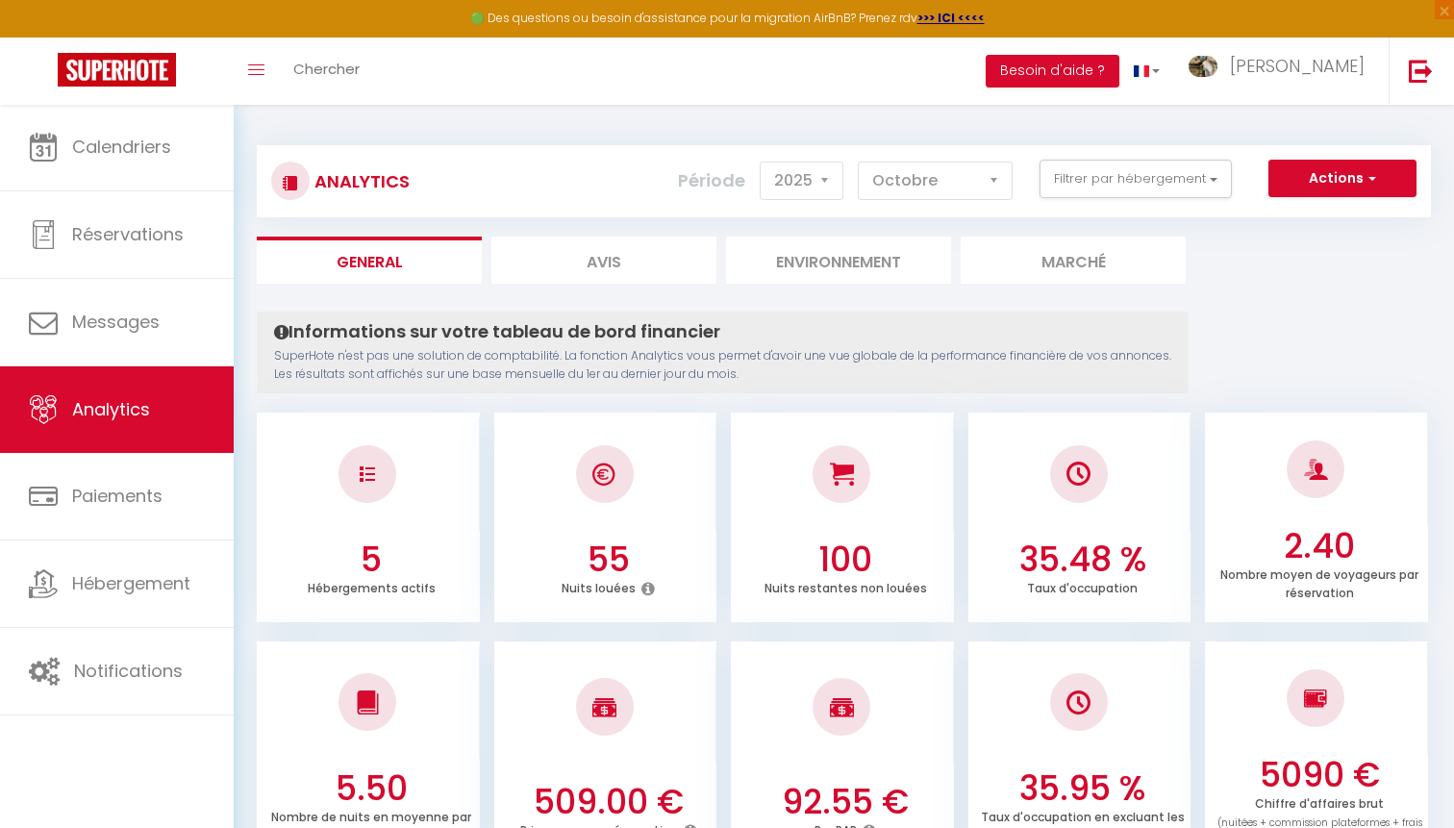
click at [643, 271] on li "Avis" at bounding box center [603, 260] width 225 height 47
select select "2025"
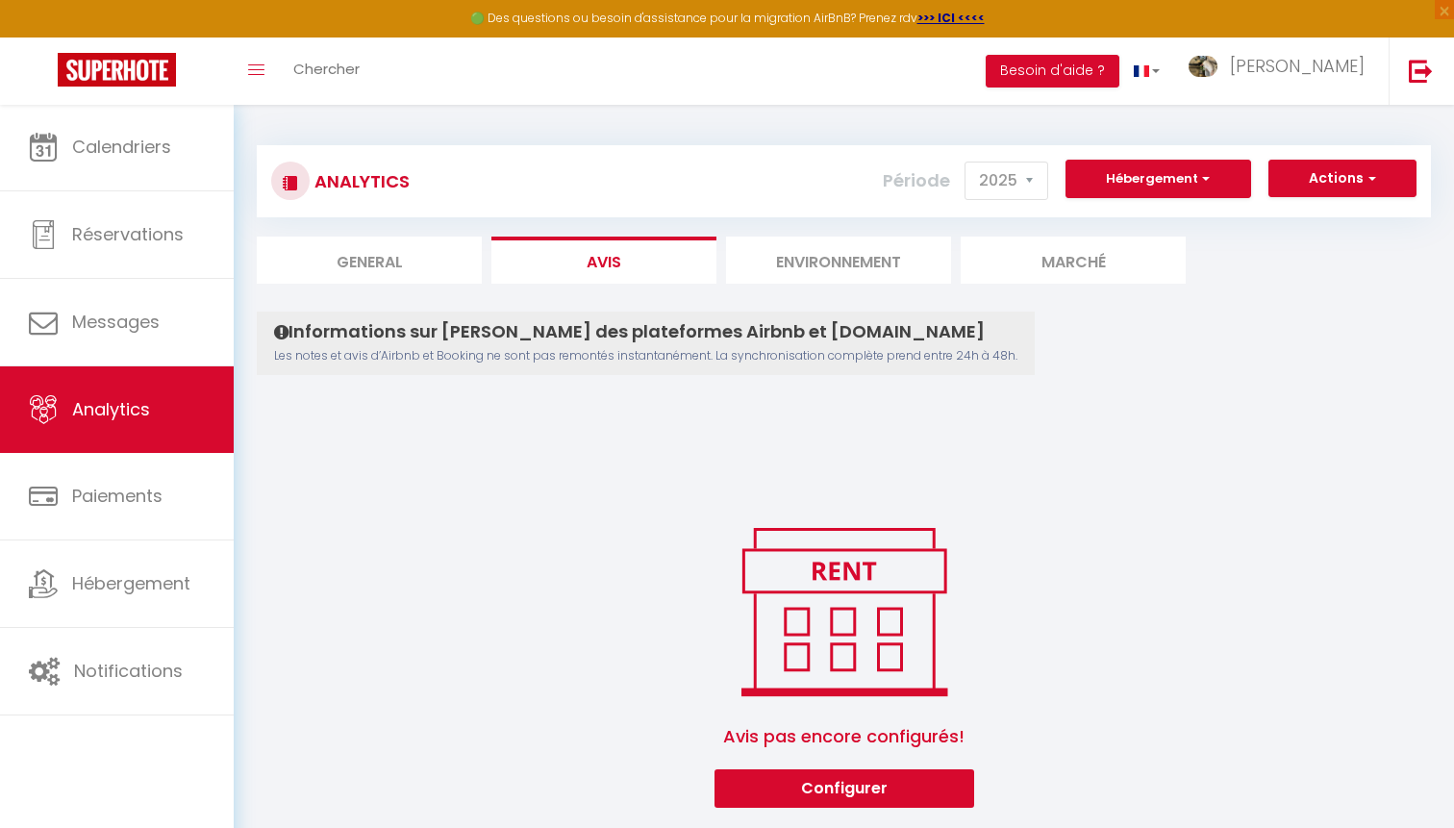
click at [802, 273] on li "Environnement" at bounding box center [838, 260] width 225 height 47
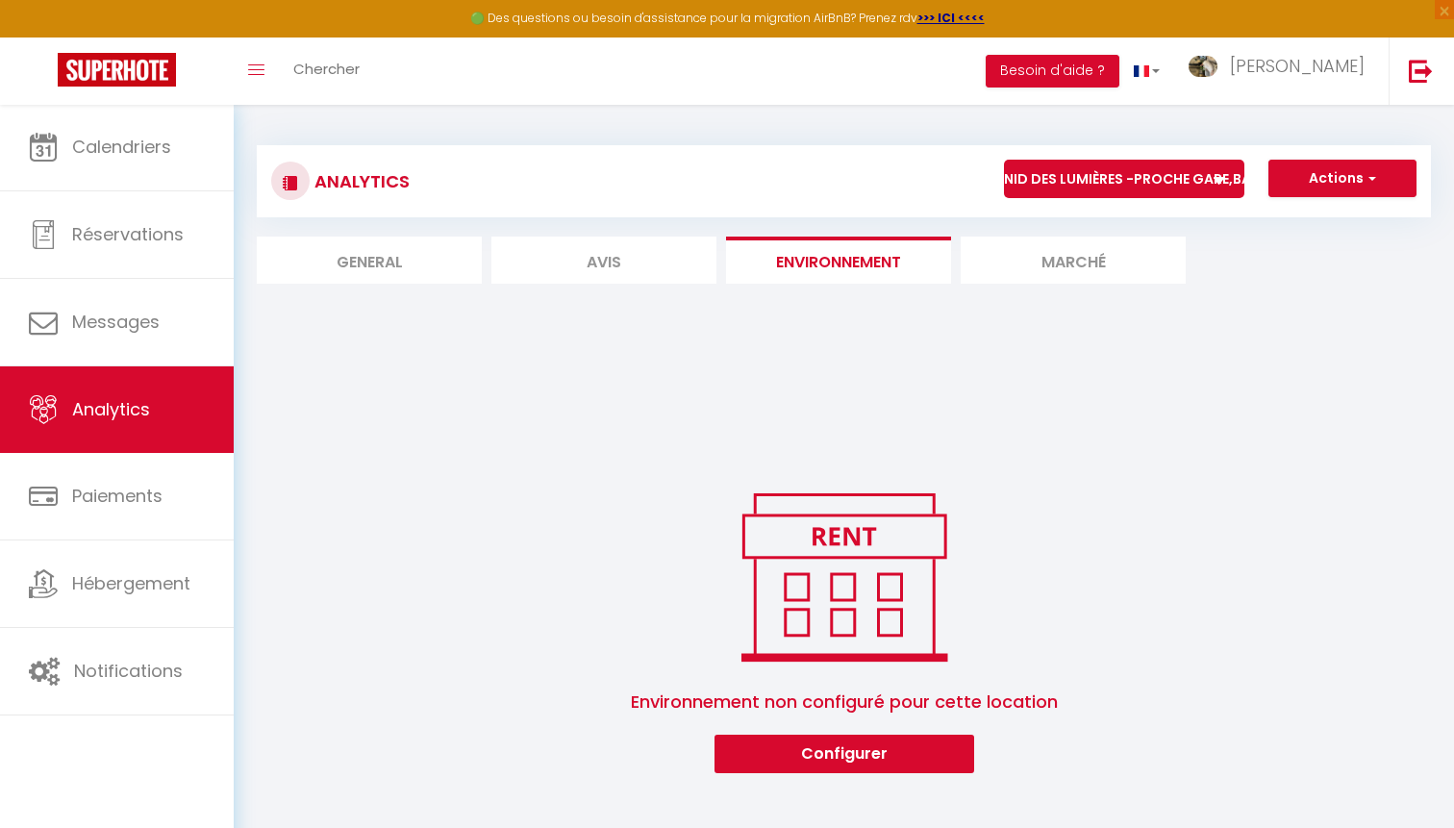
click at [839, 766] on button "Configurer" at bounding box center [845, 754] width 260 height 38
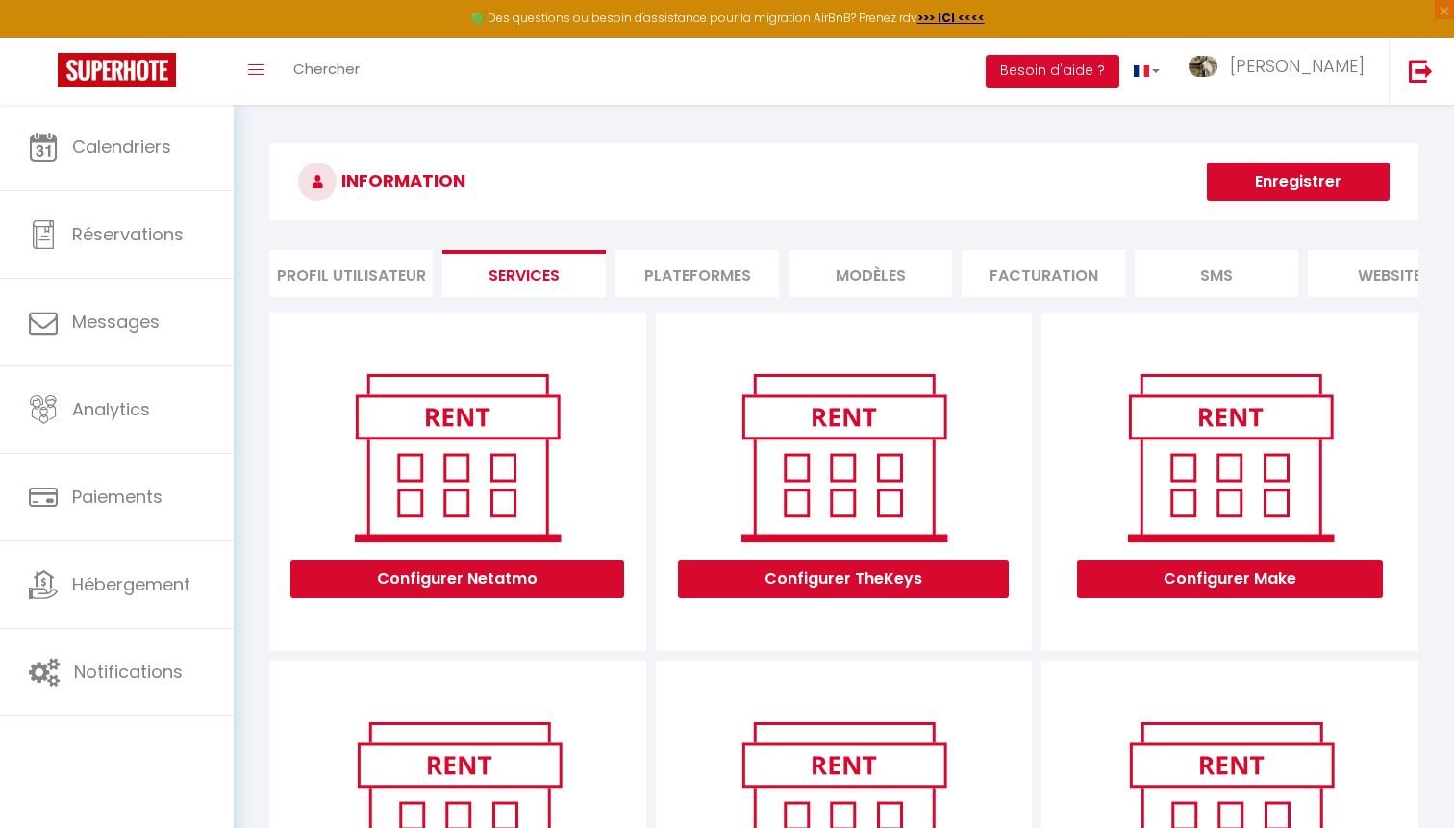
click at [692, 251] on li "Plateformes" at bounding box center [696, 273] width 163 height 47
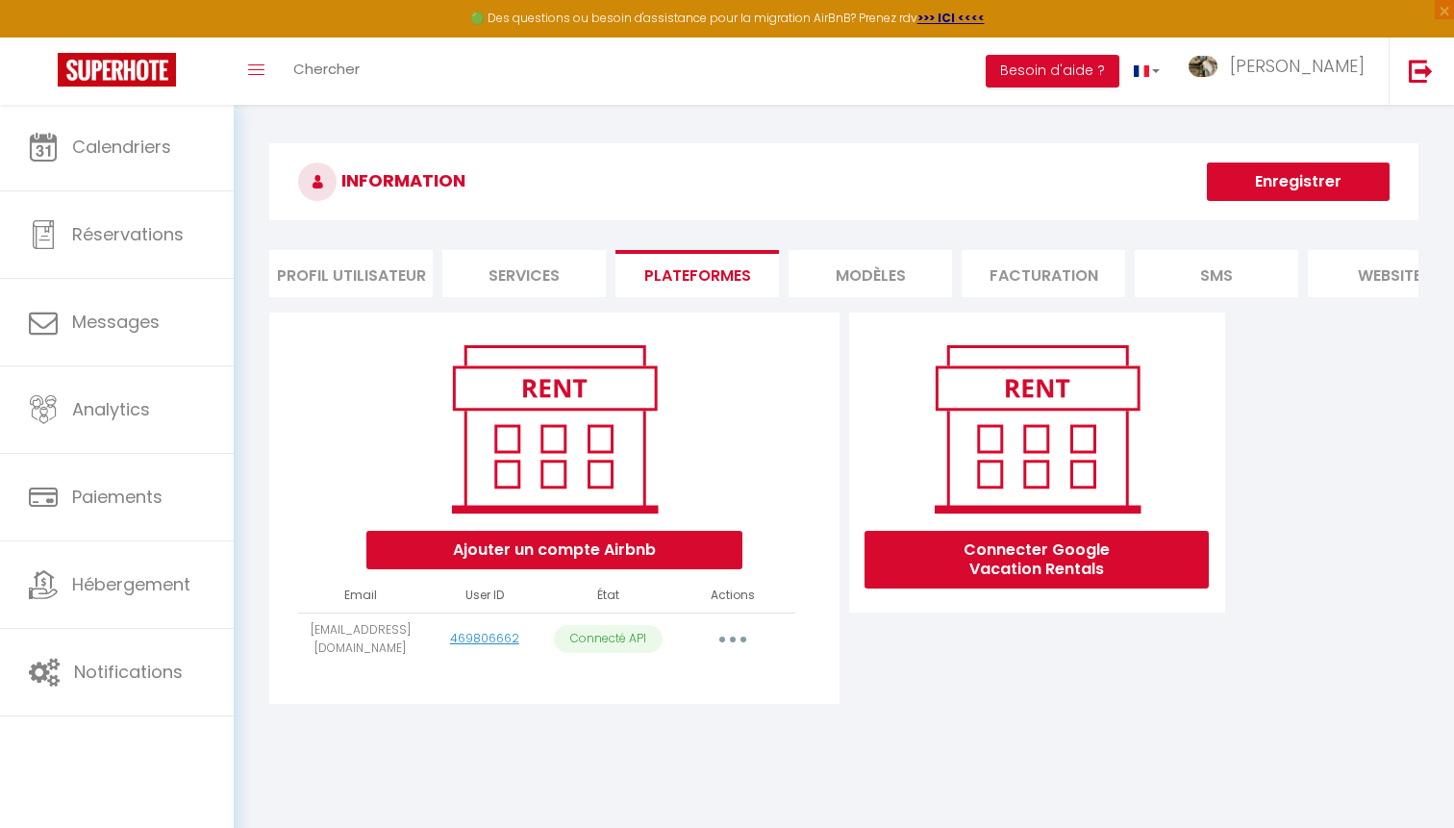
click at [823, 283] on li "MODÈLES" at bounding box center [870, 273] width 163 height 47
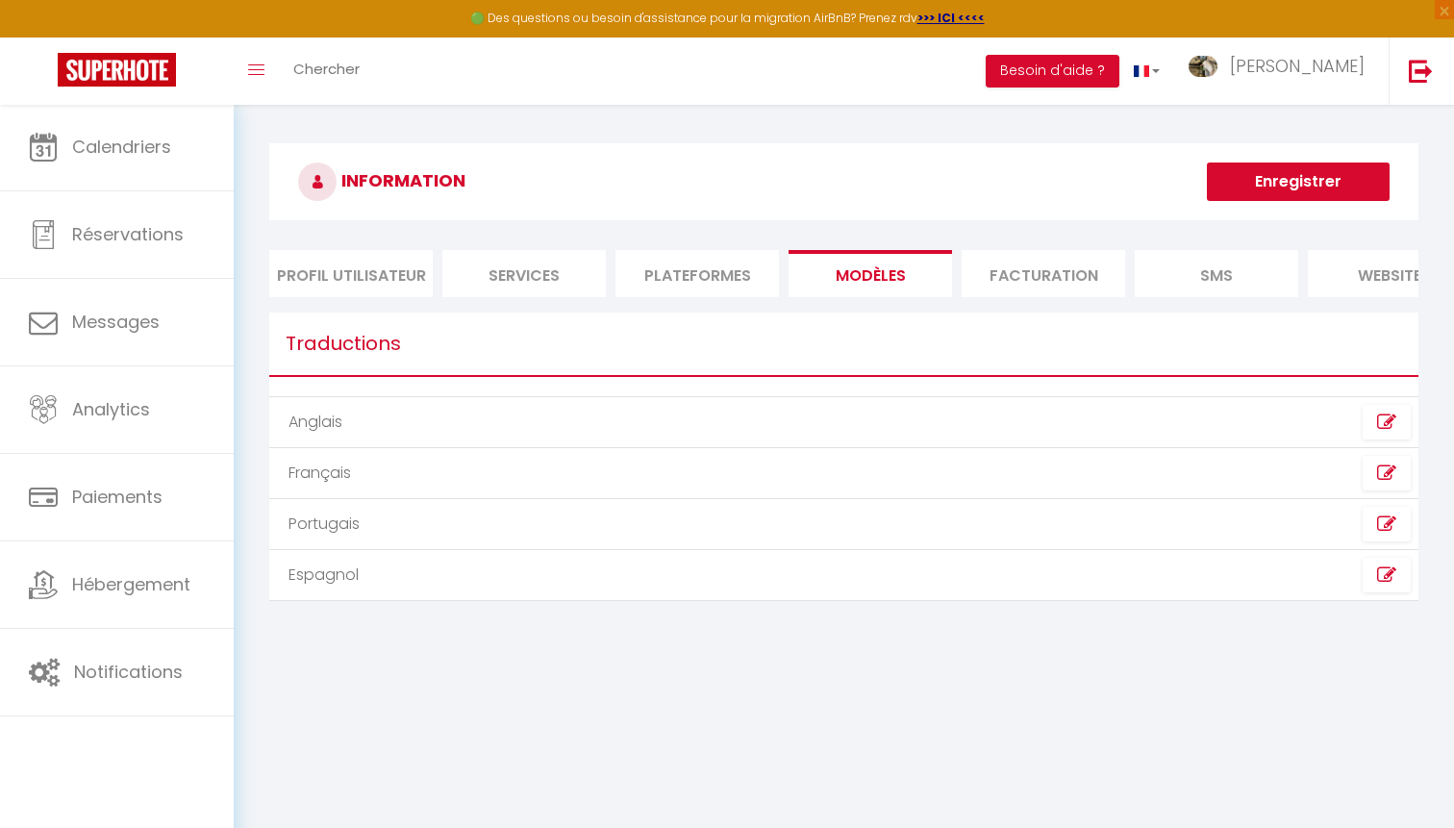
click at [991, 289] on li "Facturation" at bounding box center [1043, 273] width 163 height 47
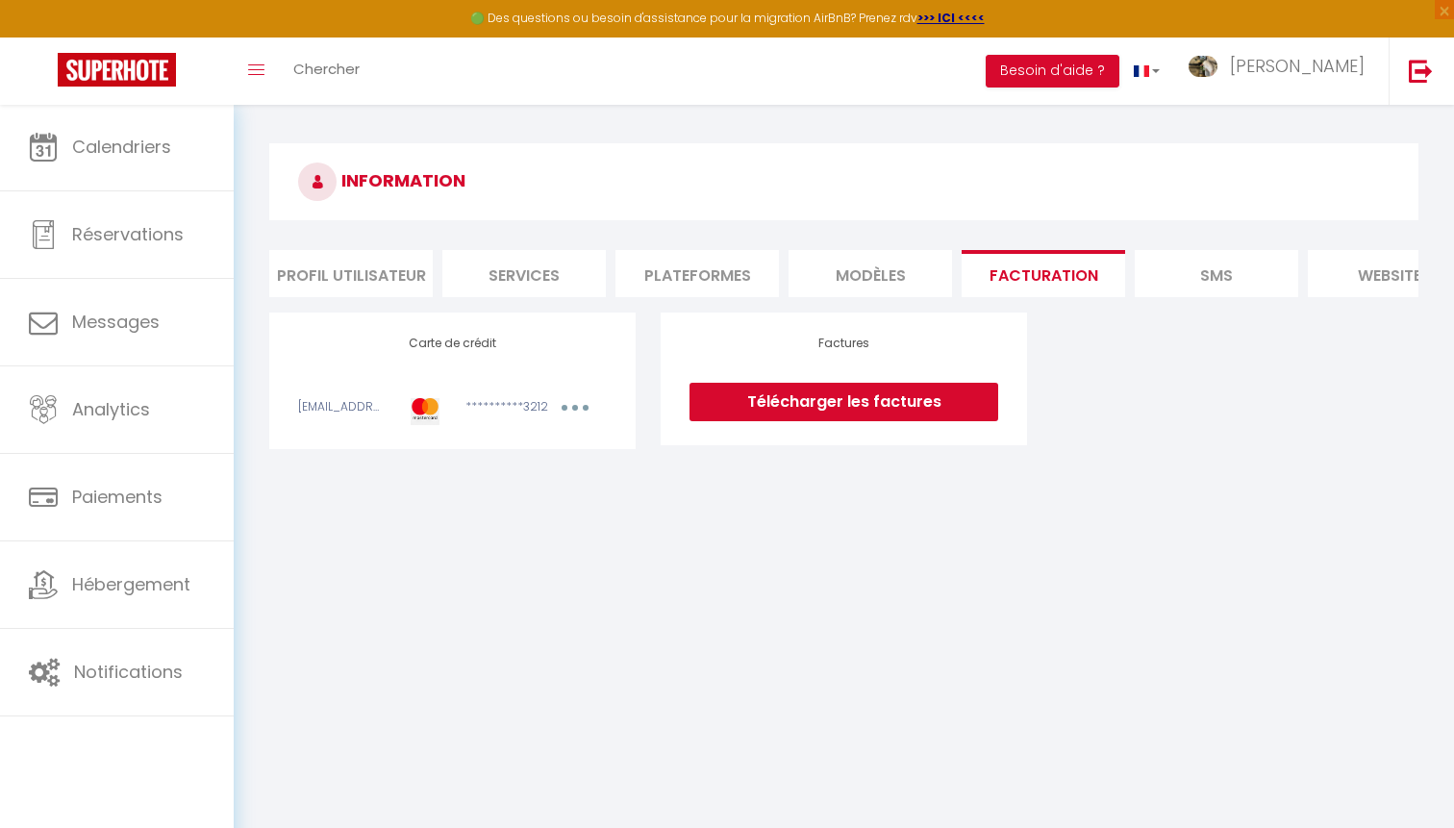
click at [1149, 276] on li "SMS" at bounding box center [1216, 273] width 163 height 47
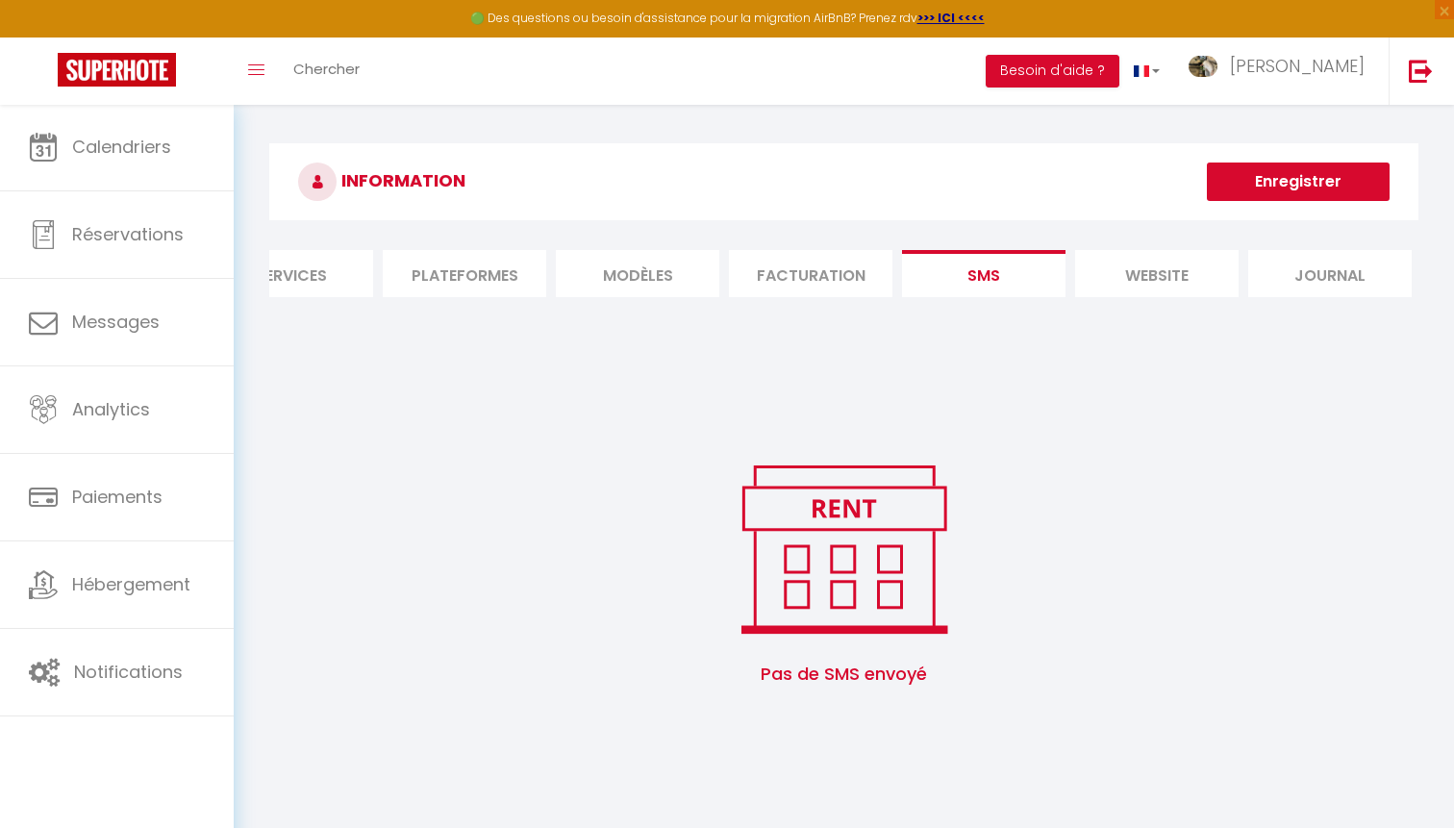
click at [1226, 263] on li "website" at bounding box center [1156, 273] width 163 height 47
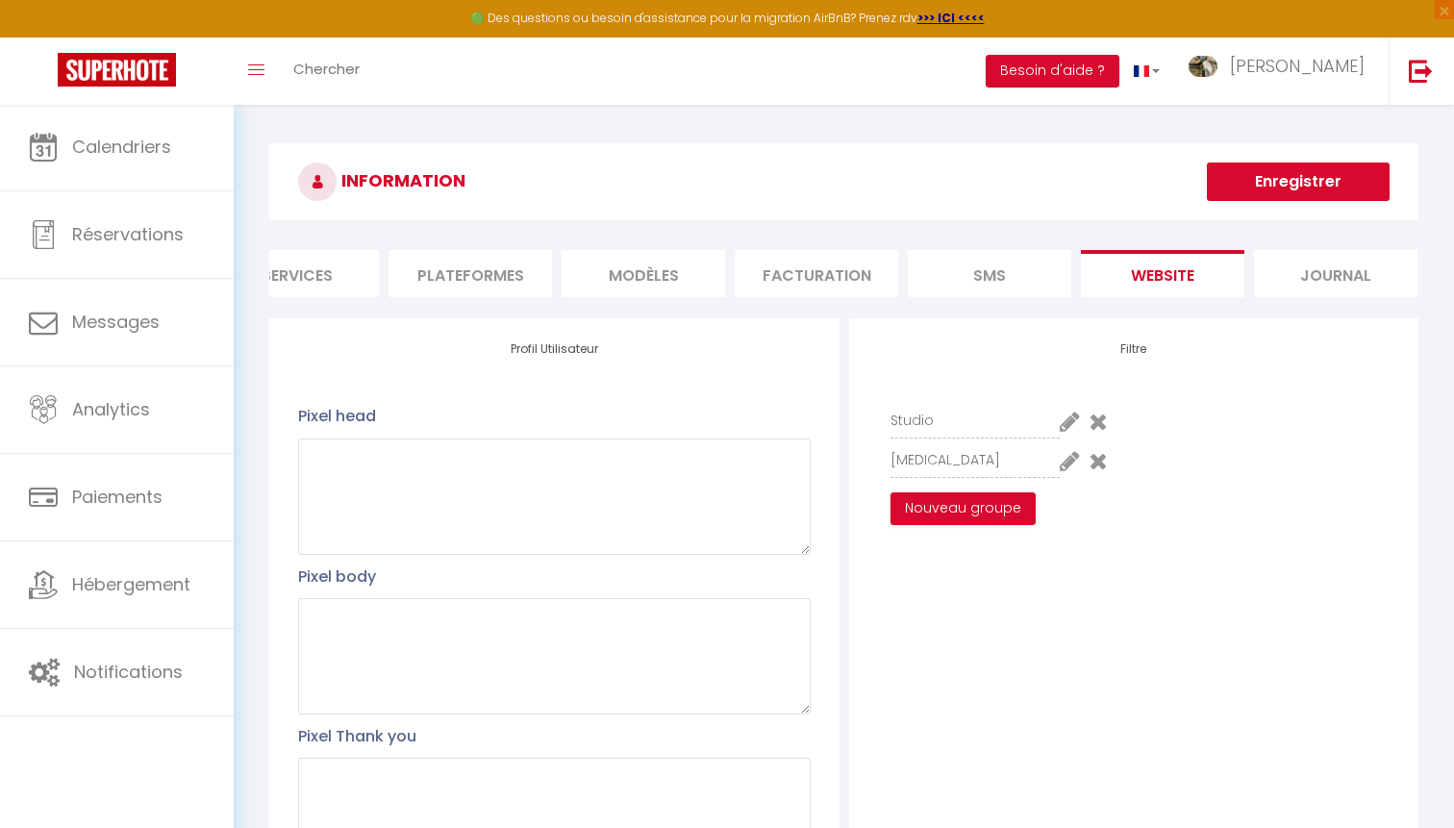
scroll to position [0, 226]
click at [1298, 263] on li "Journal" at bounding box center [1336, 273] width 163 height 47
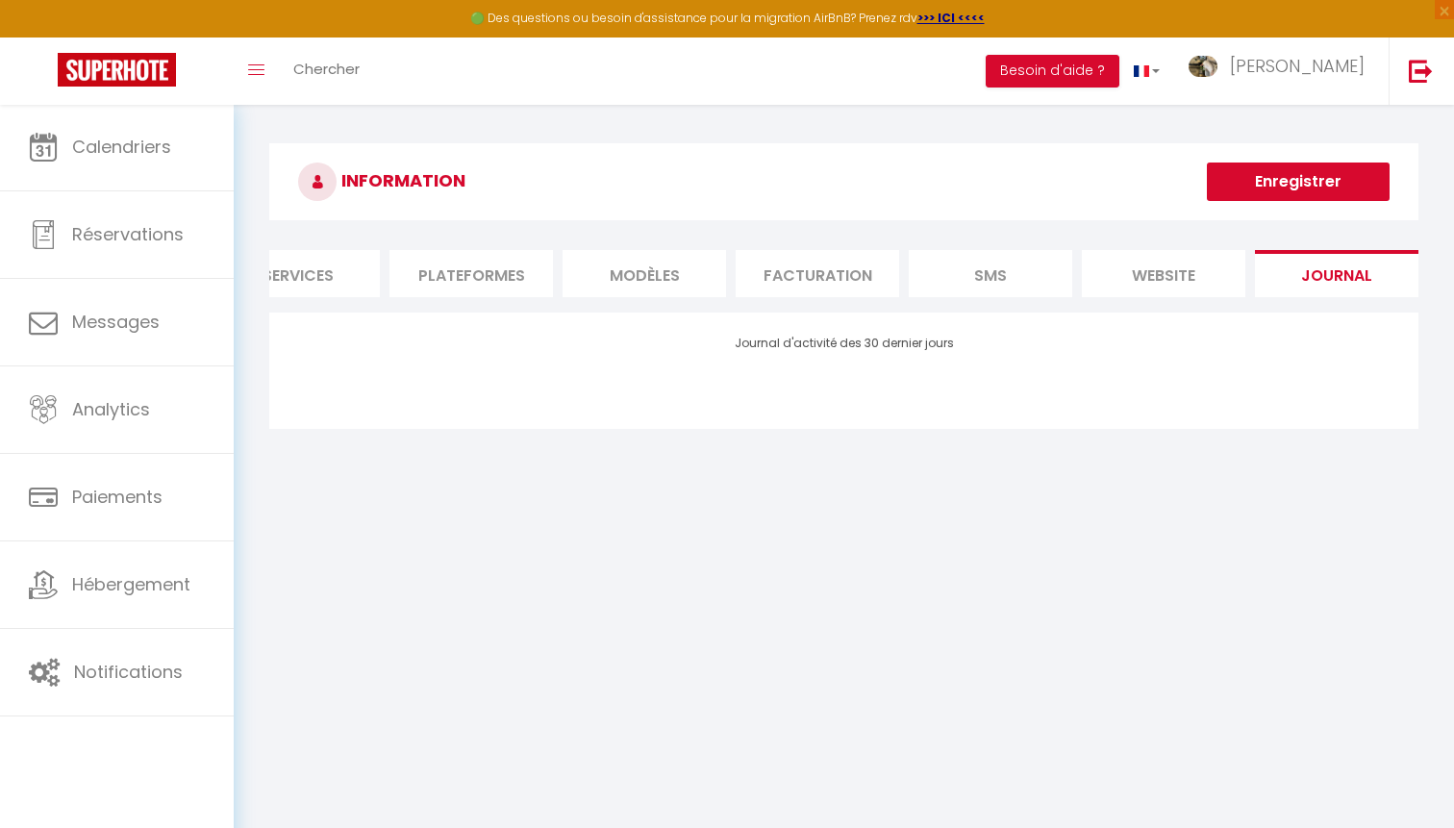
click at [301, 269] on li "Services" at bounding box center [297, 273] width 163 height 47
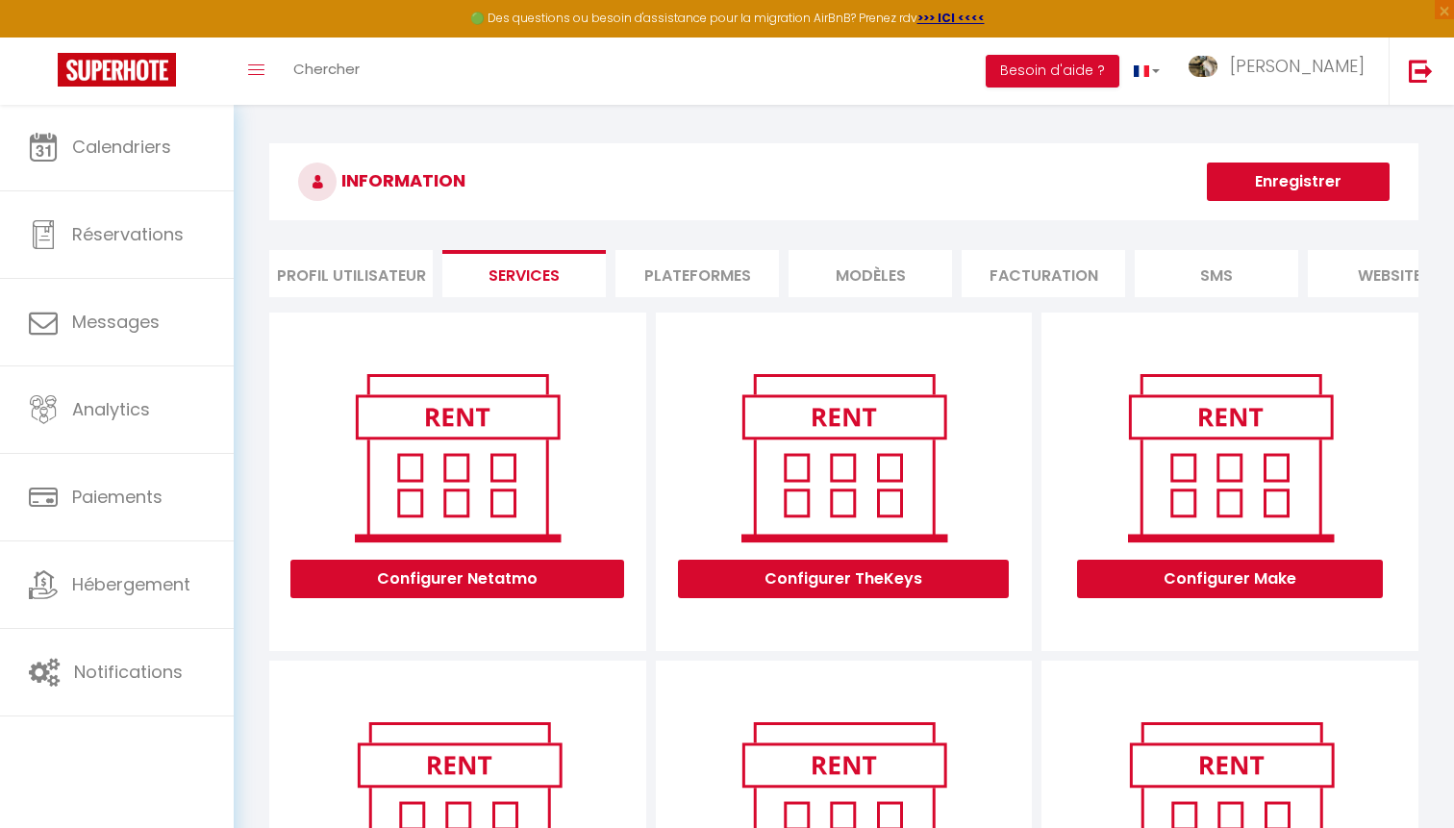
scroll to position [0, -1]
click at [313, 269] on li "Profil Utilisateur" at bounding box center [350, 273] width 163 height 47
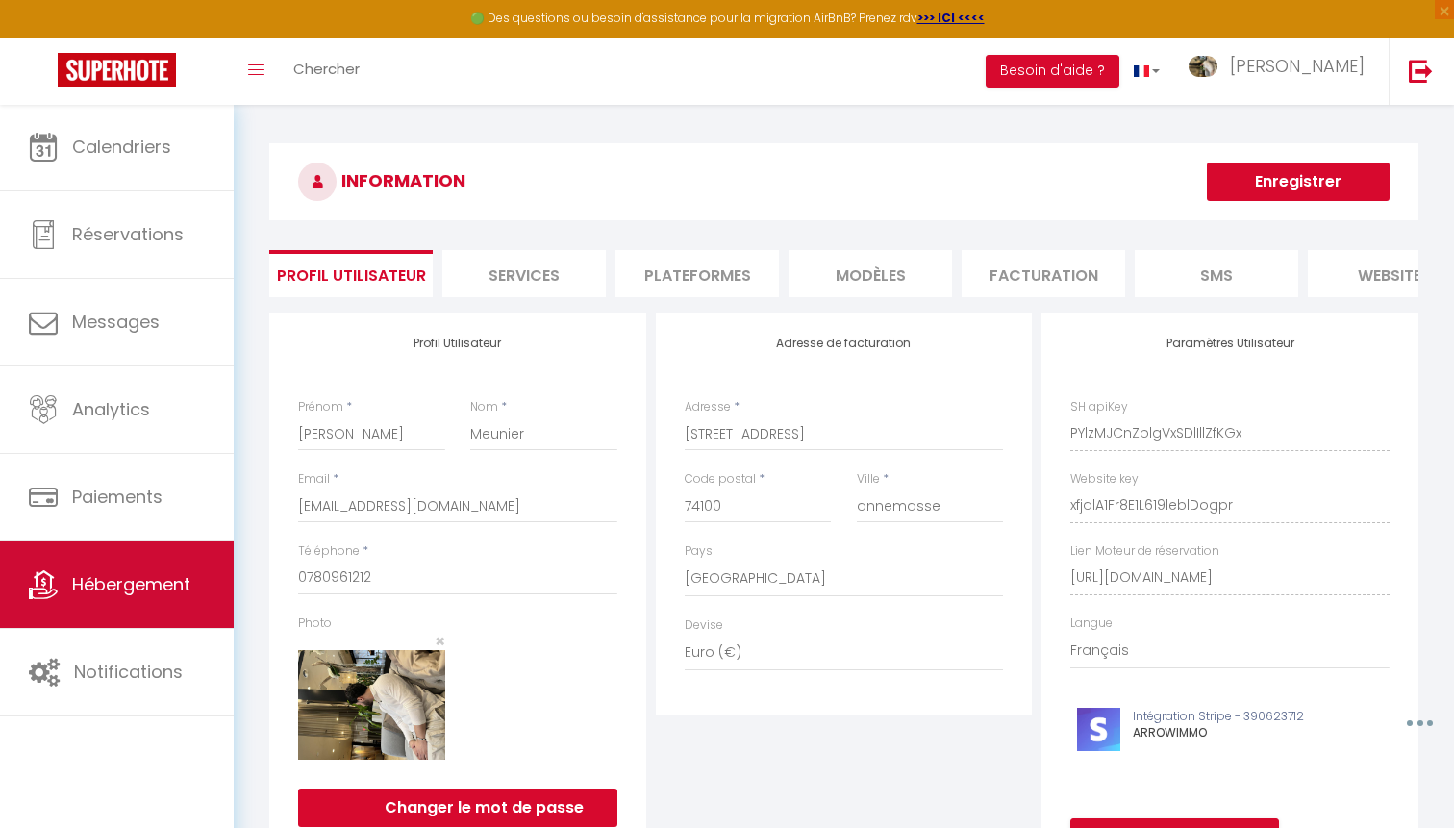
click at [177, 621] on link "Hébergement" at bounding box center [117, 584] width 234 height 87
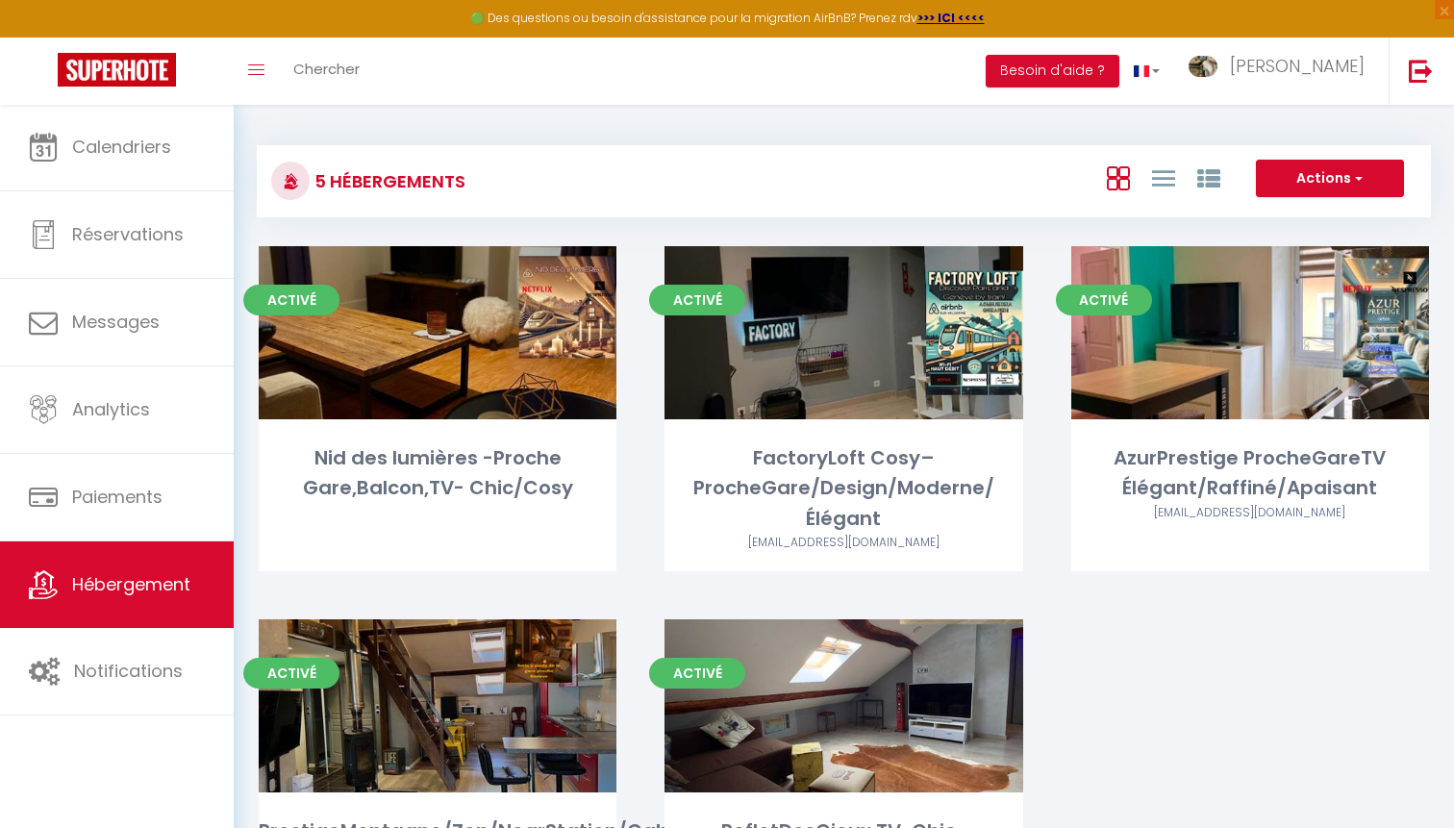
click at [1343, 160] on button "Actions" at bounding box center [1330, 179] width 148 height 38
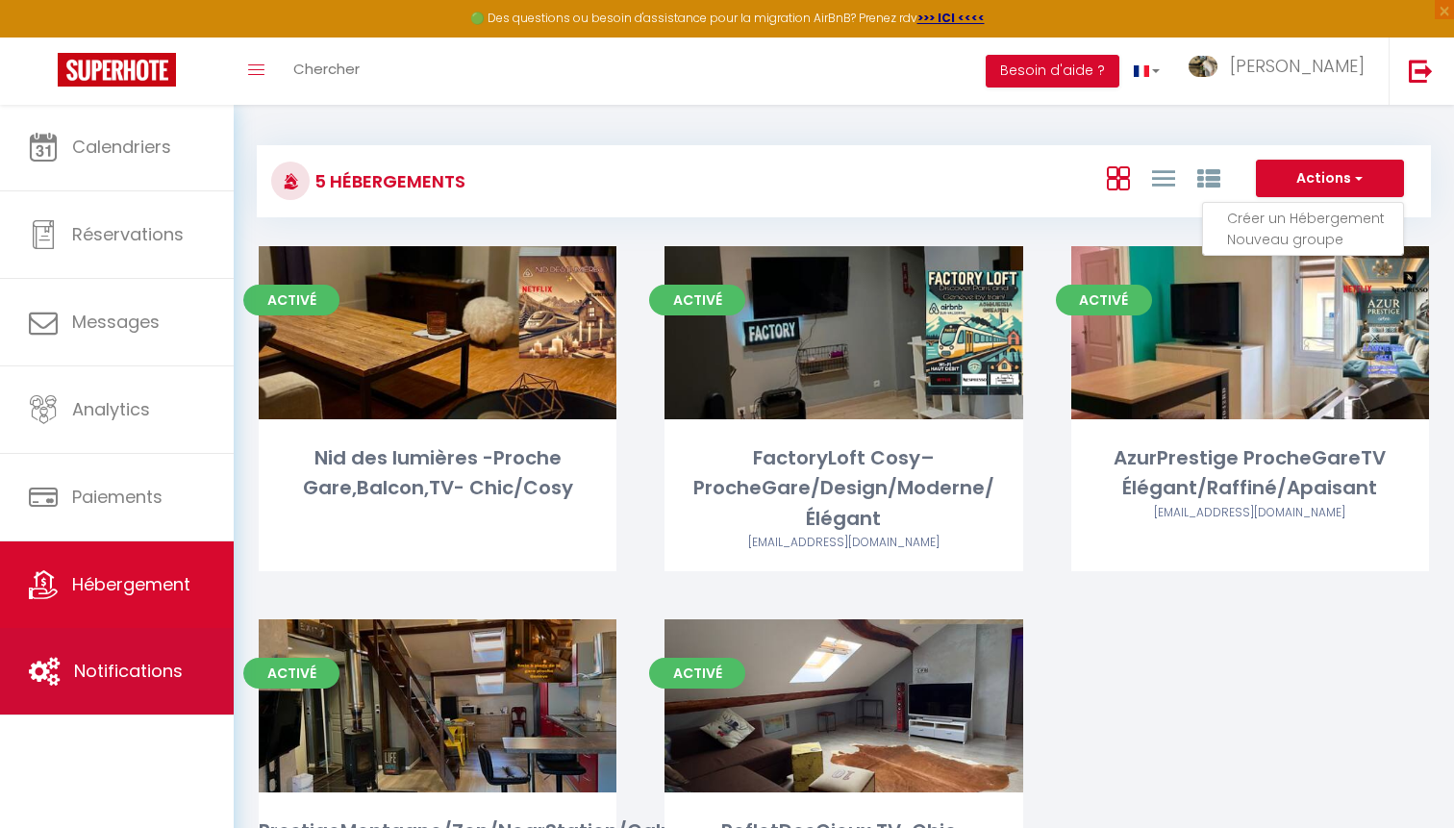
click at [123, 668] on span "Notifications" at bounding box center [128, 671] width 109 height 24
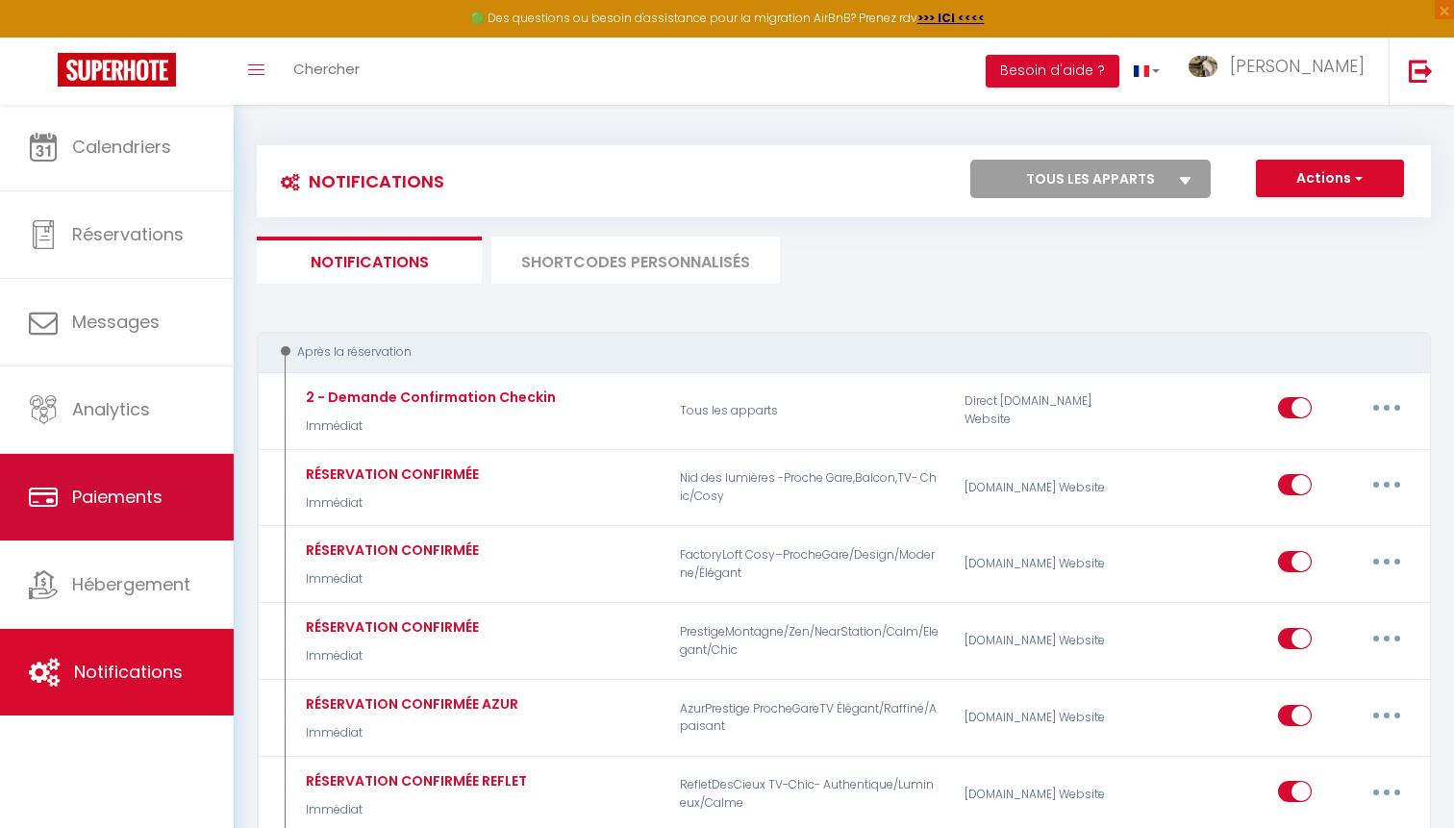
click at [163, 491] on span "Paiements" at bounding box center [117, 497] width 90 height 24
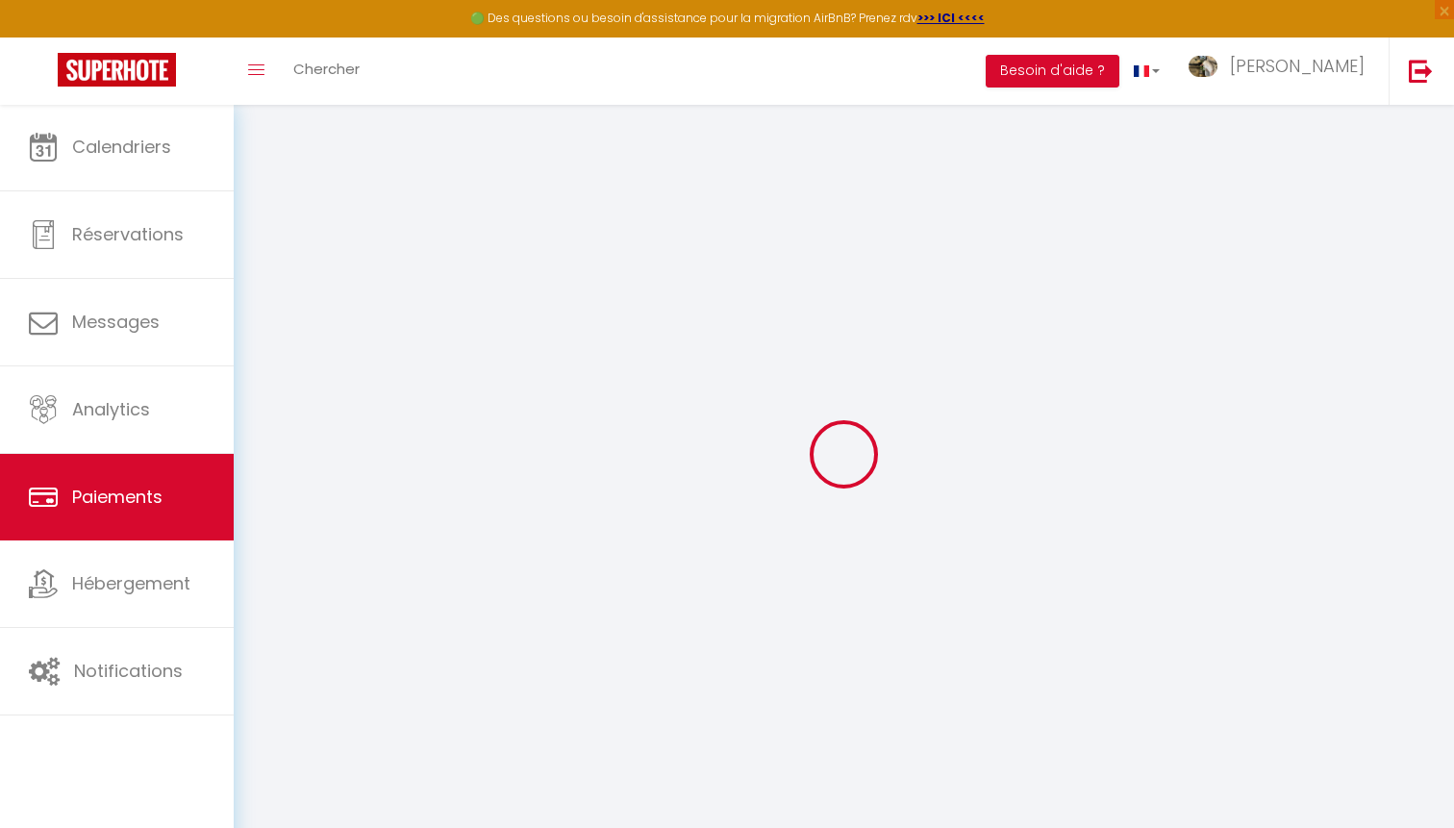
select select "2"
select select "0"
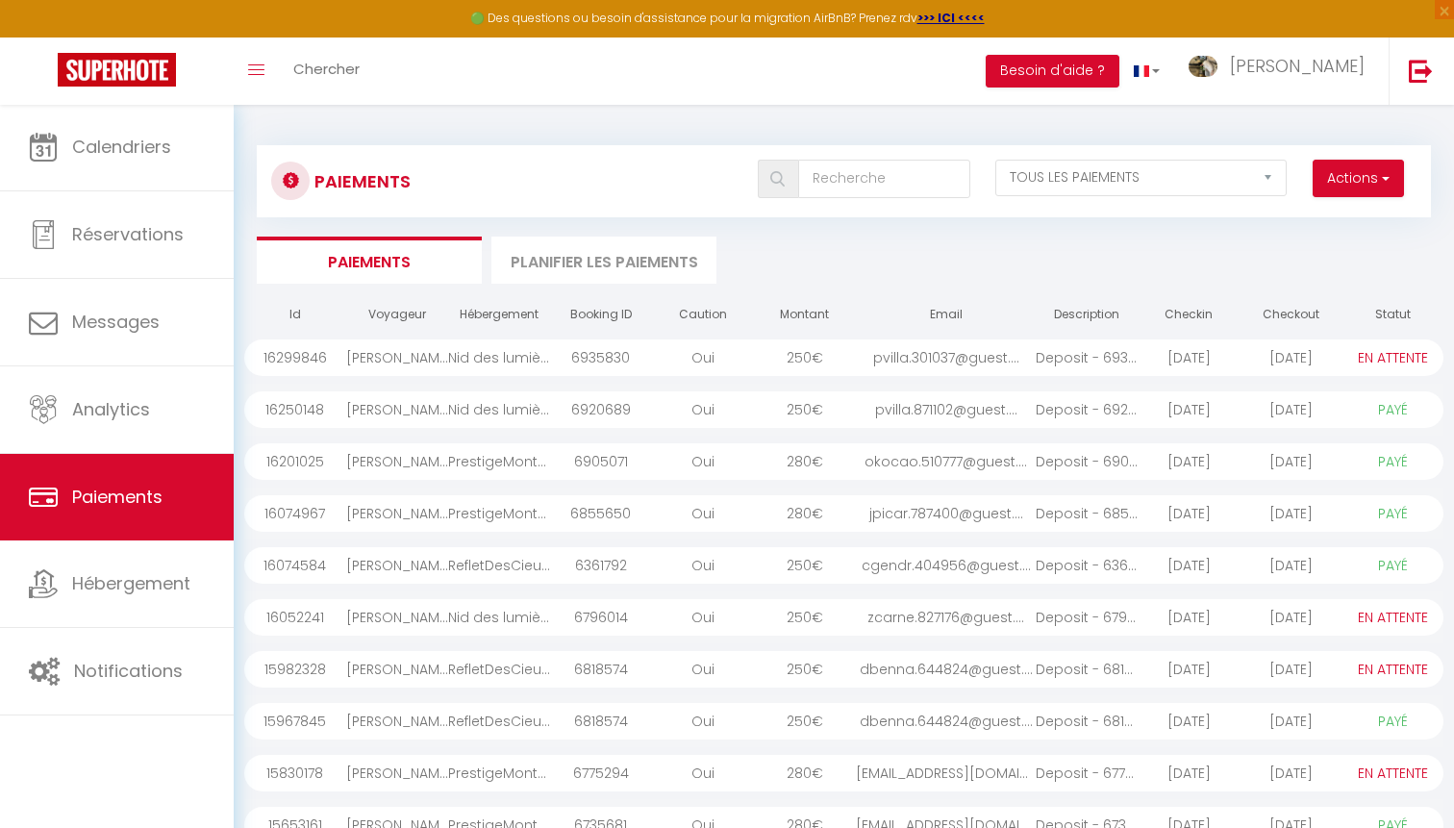
click at [616, 267] on li "Planifier les paiements" at bounding box center [603, 260] width 225 height 47
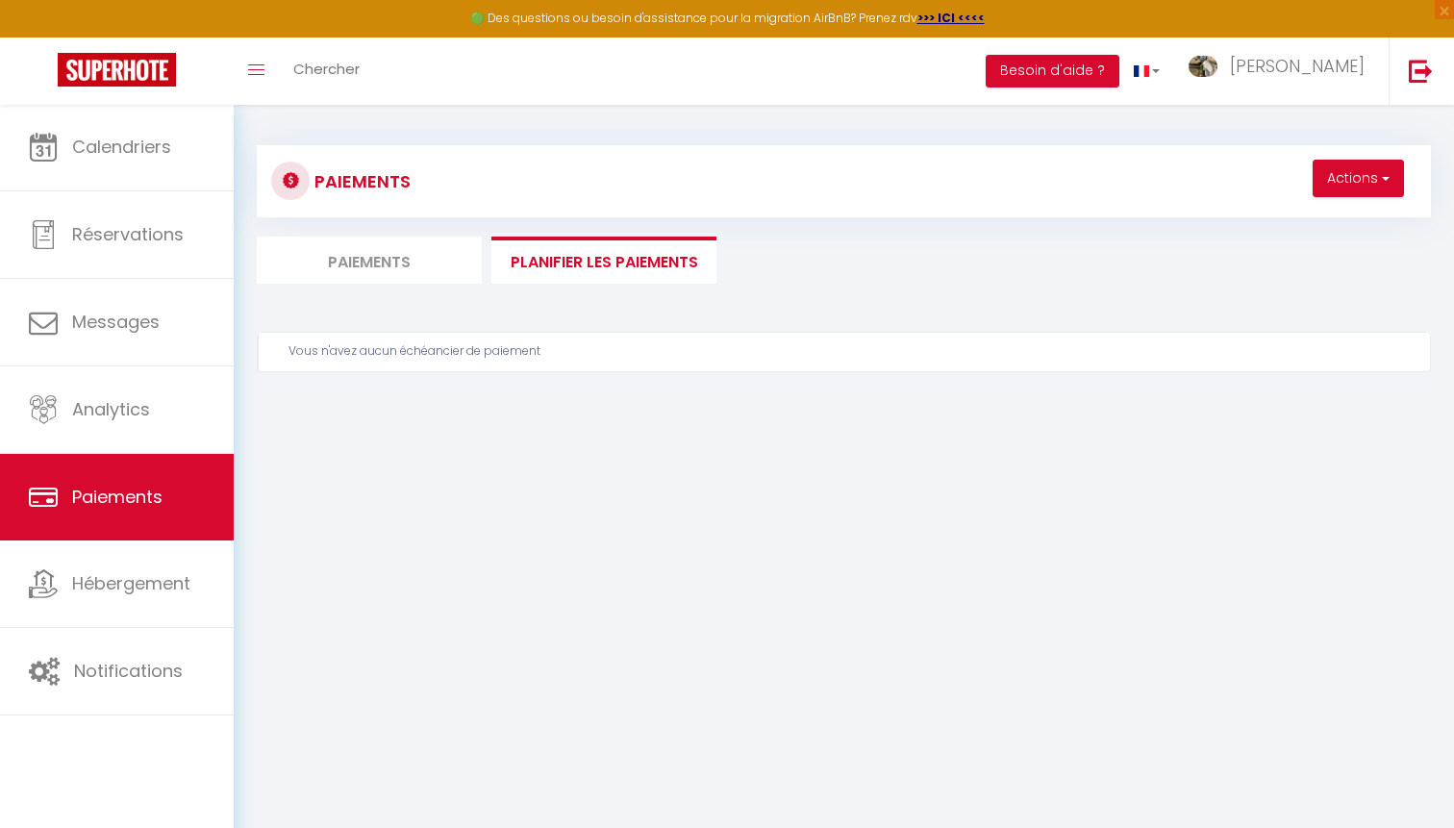
click at [386, 263] on li "Paiements" at bounding box center [369, 260] width 225 height 47
select select "0"
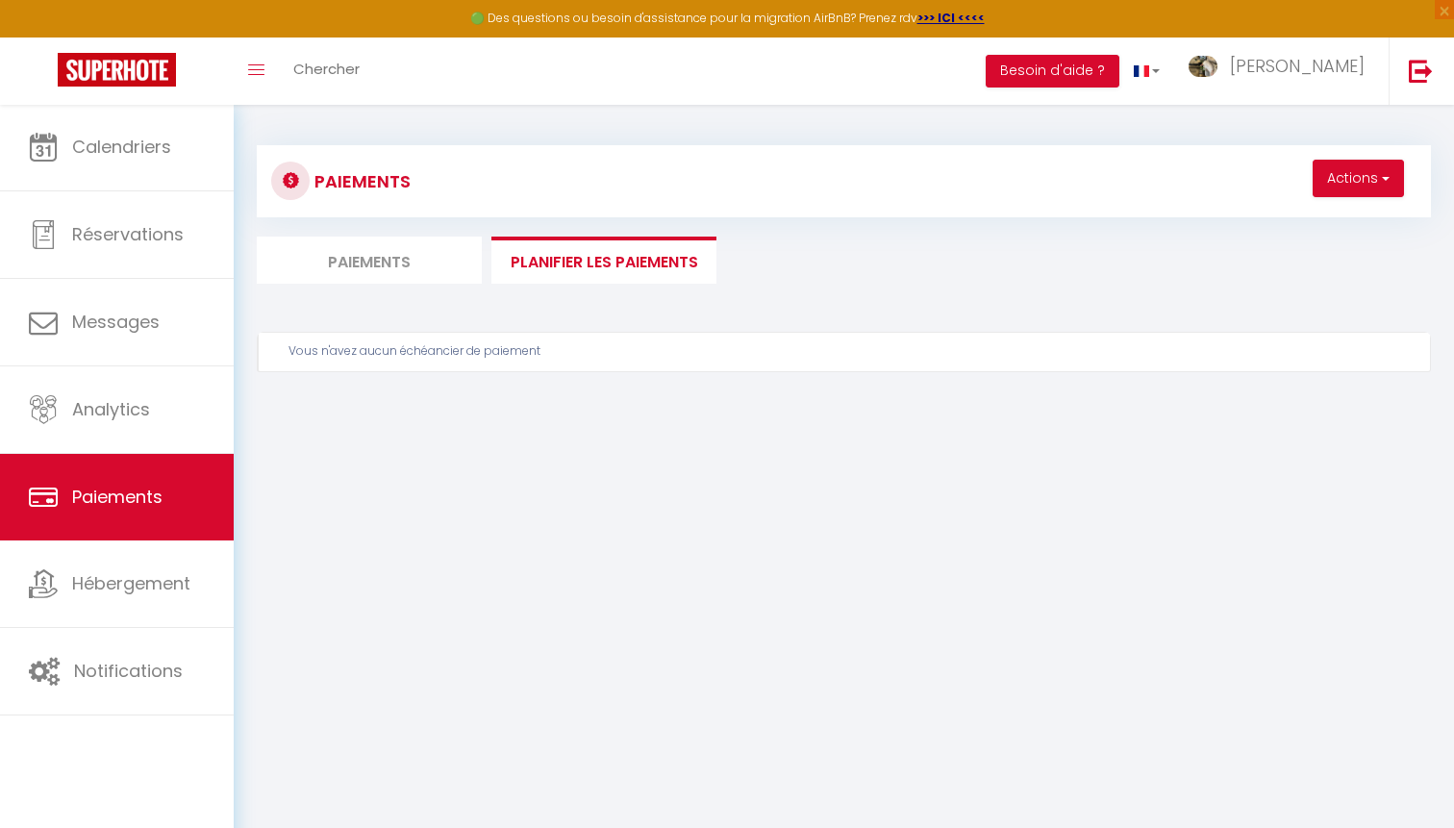
select select "2"
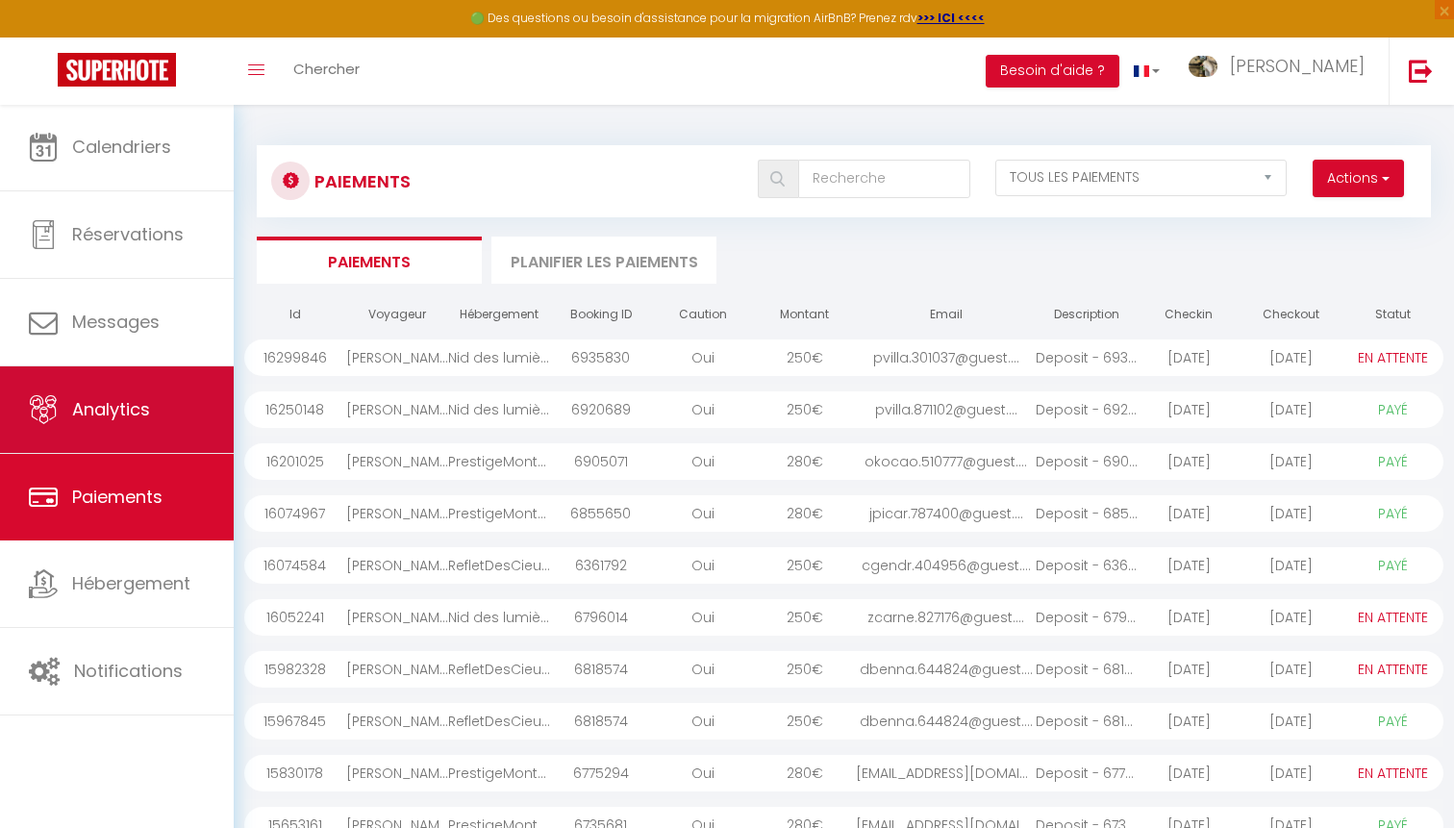
click at [73, 433] on link "Analytics" at bounding box center [117, 409] width 234 height 87
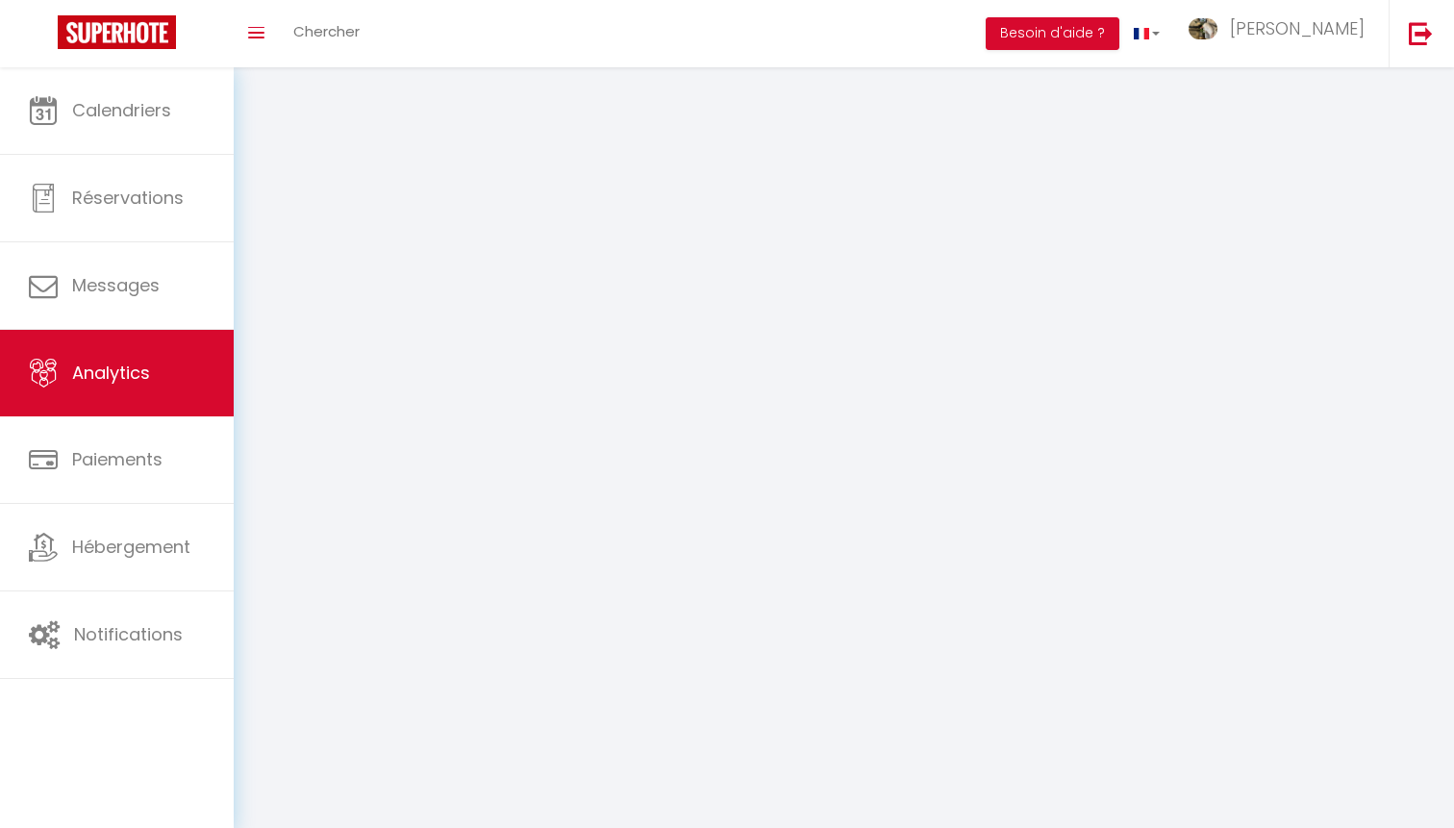
select select "2025"
select select "10"
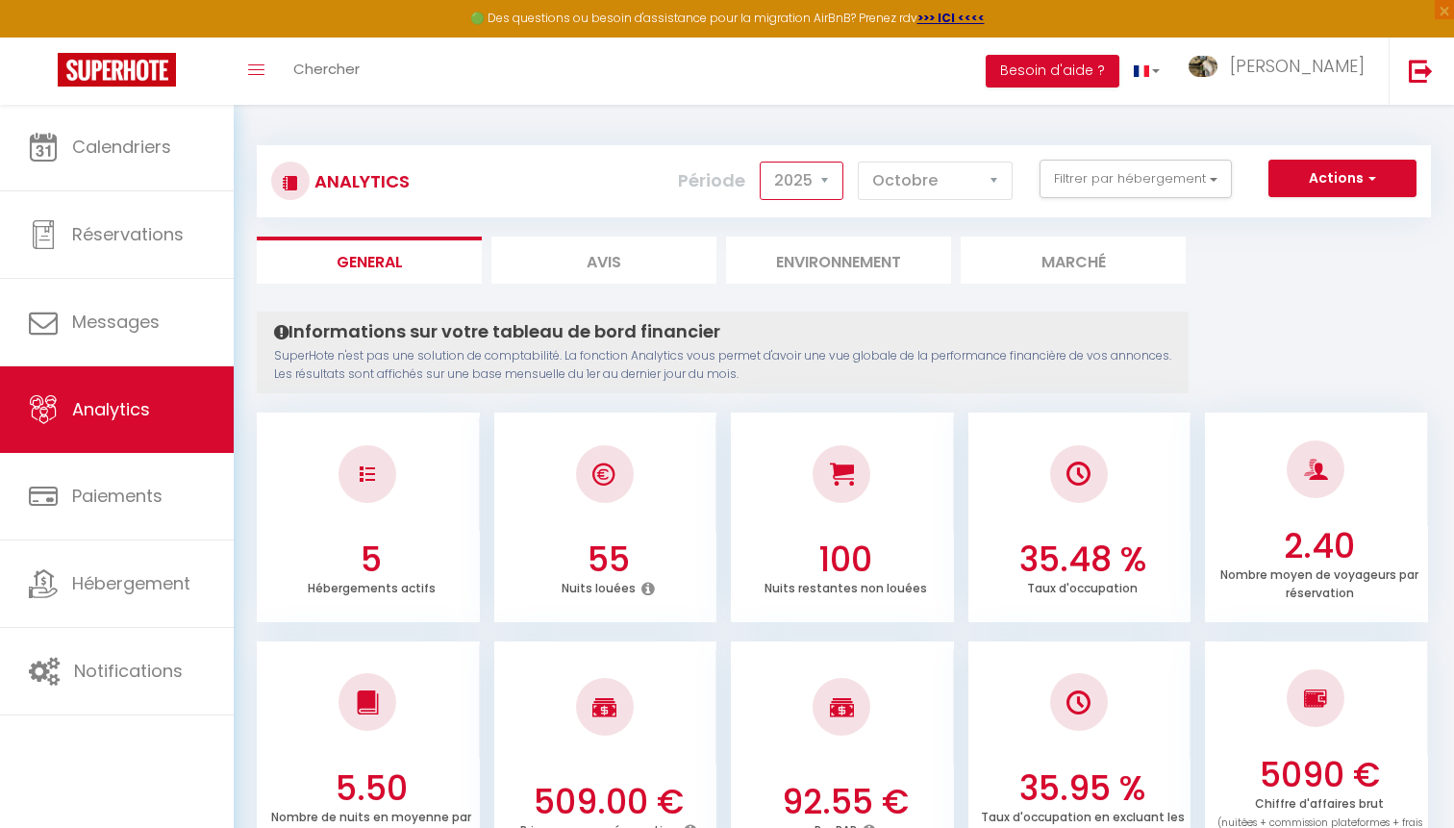
click at [672, 264] on li "Avis" at bounding box center [603, 260] width 225 height 47
select select "2025"
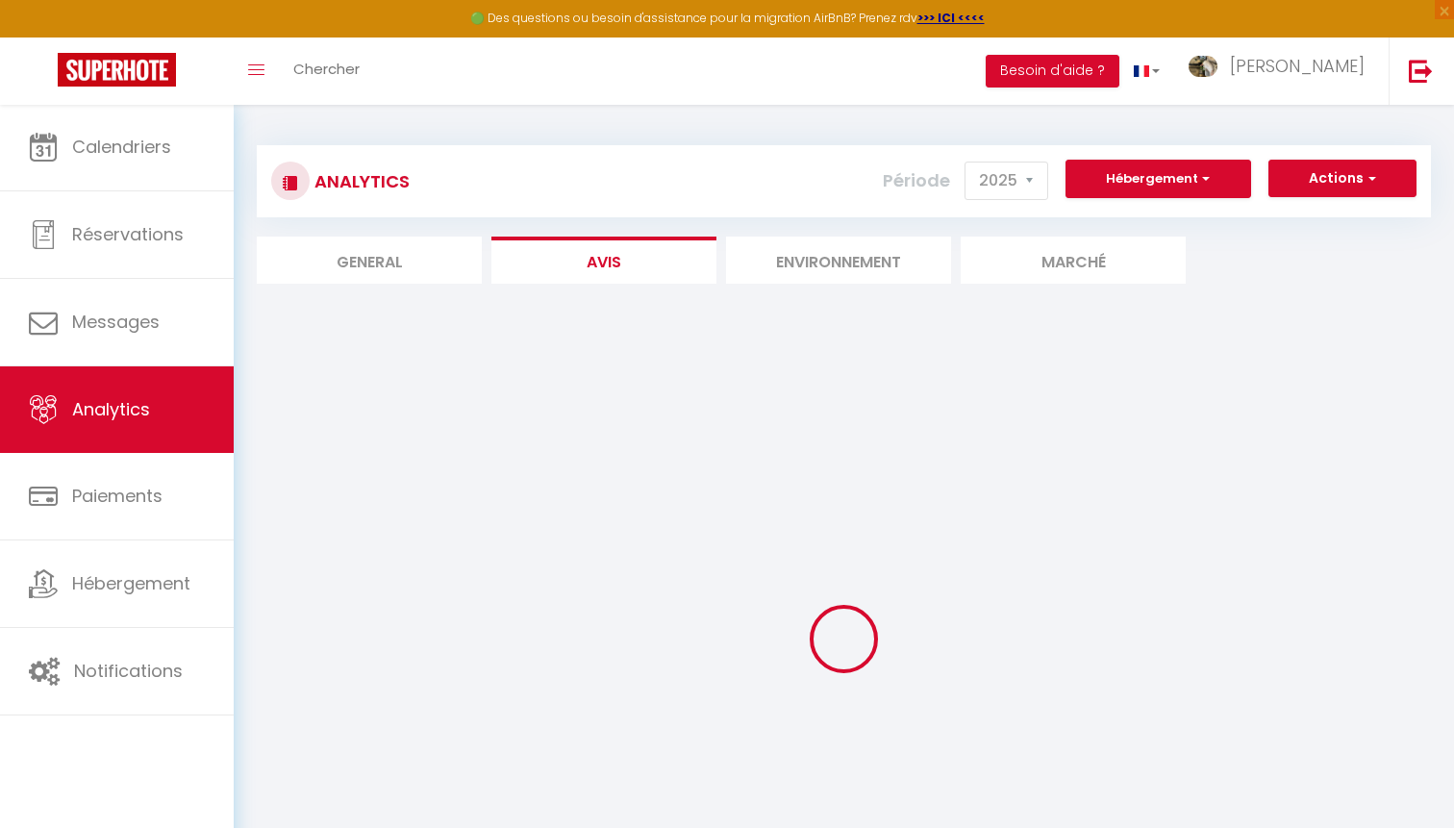
select select
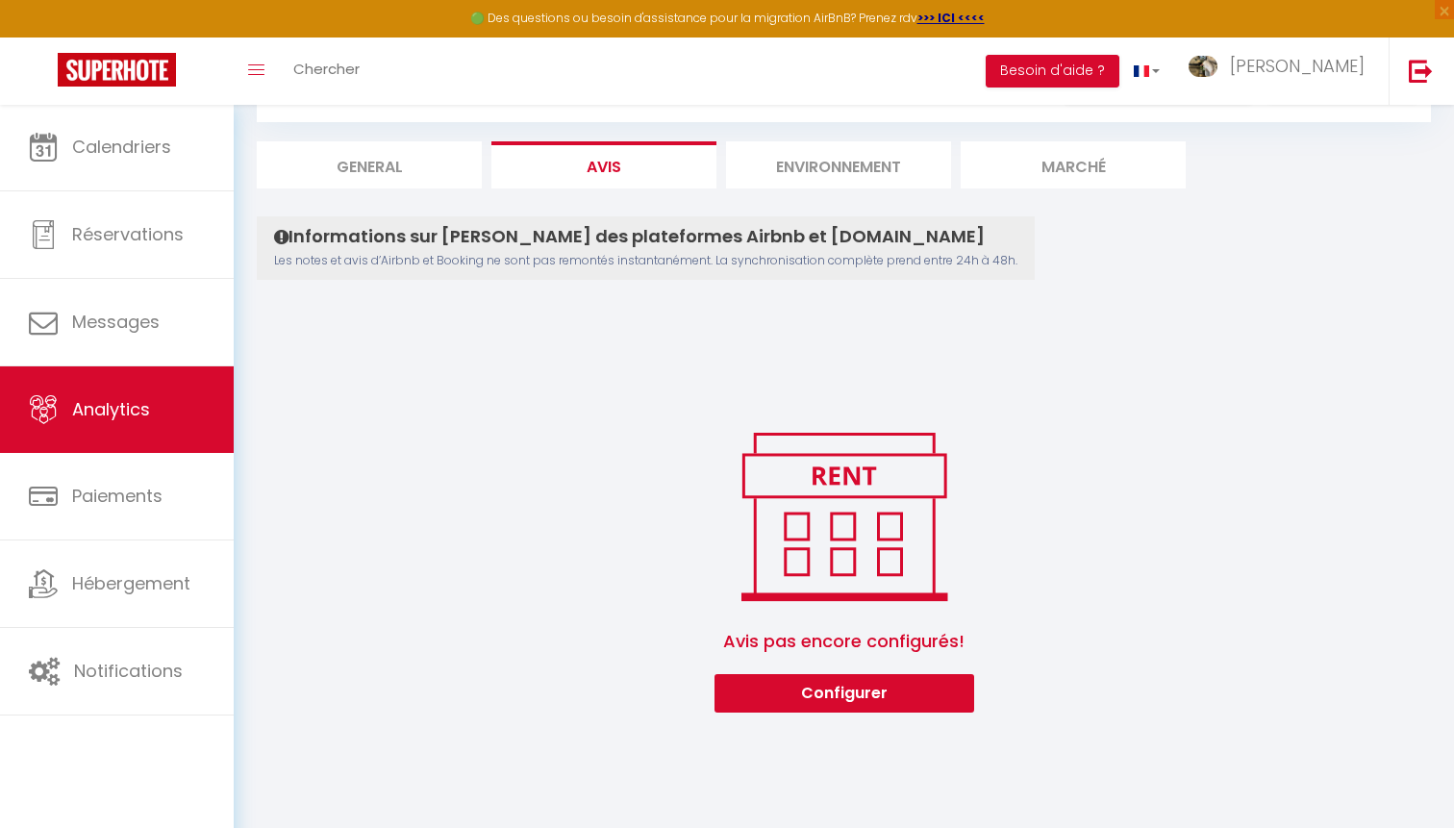
scroll to position [104, 0]
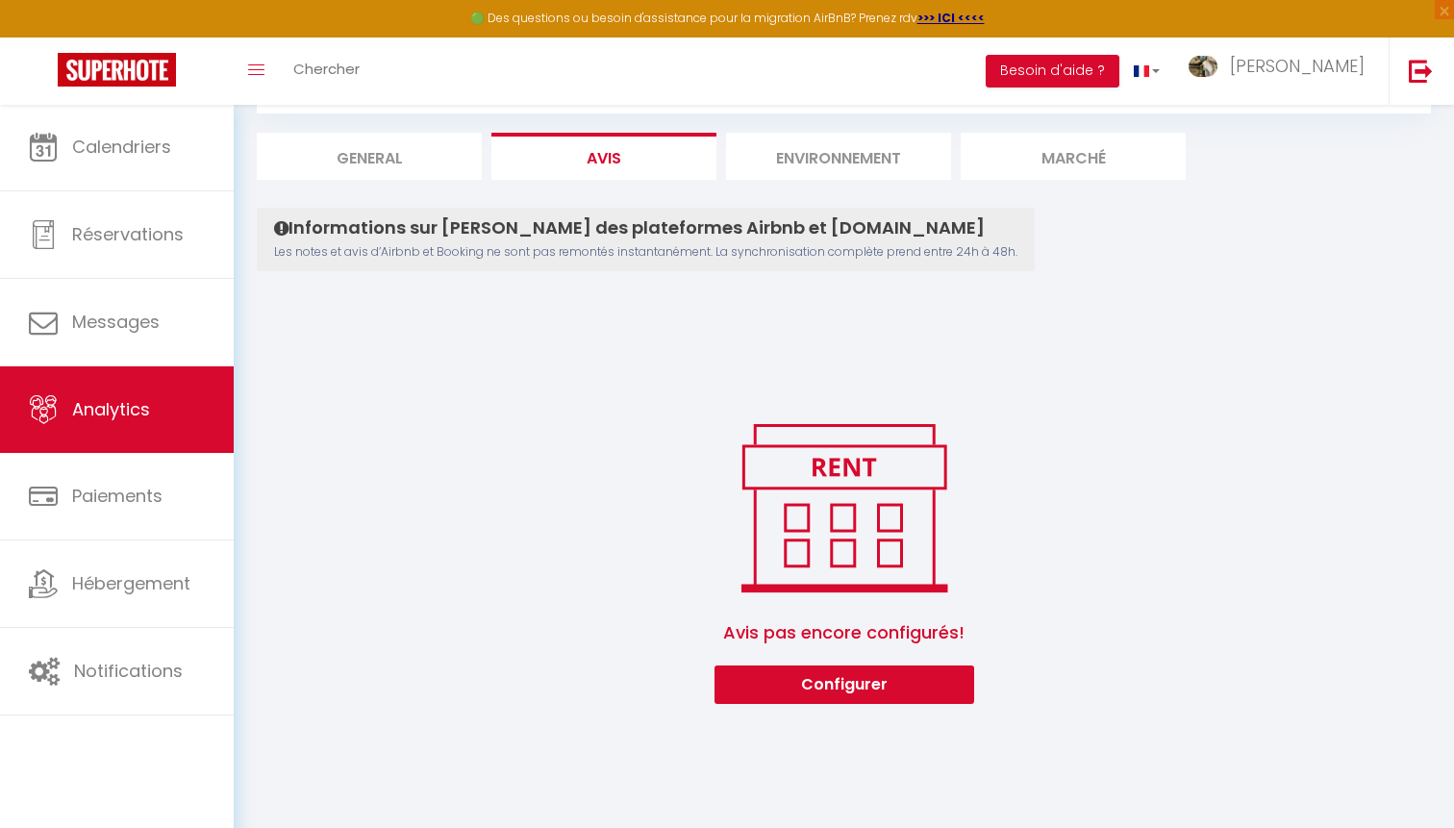
click at [820, 668] on button "Configurer" at bounding box center [845, 684] width 260 height 38
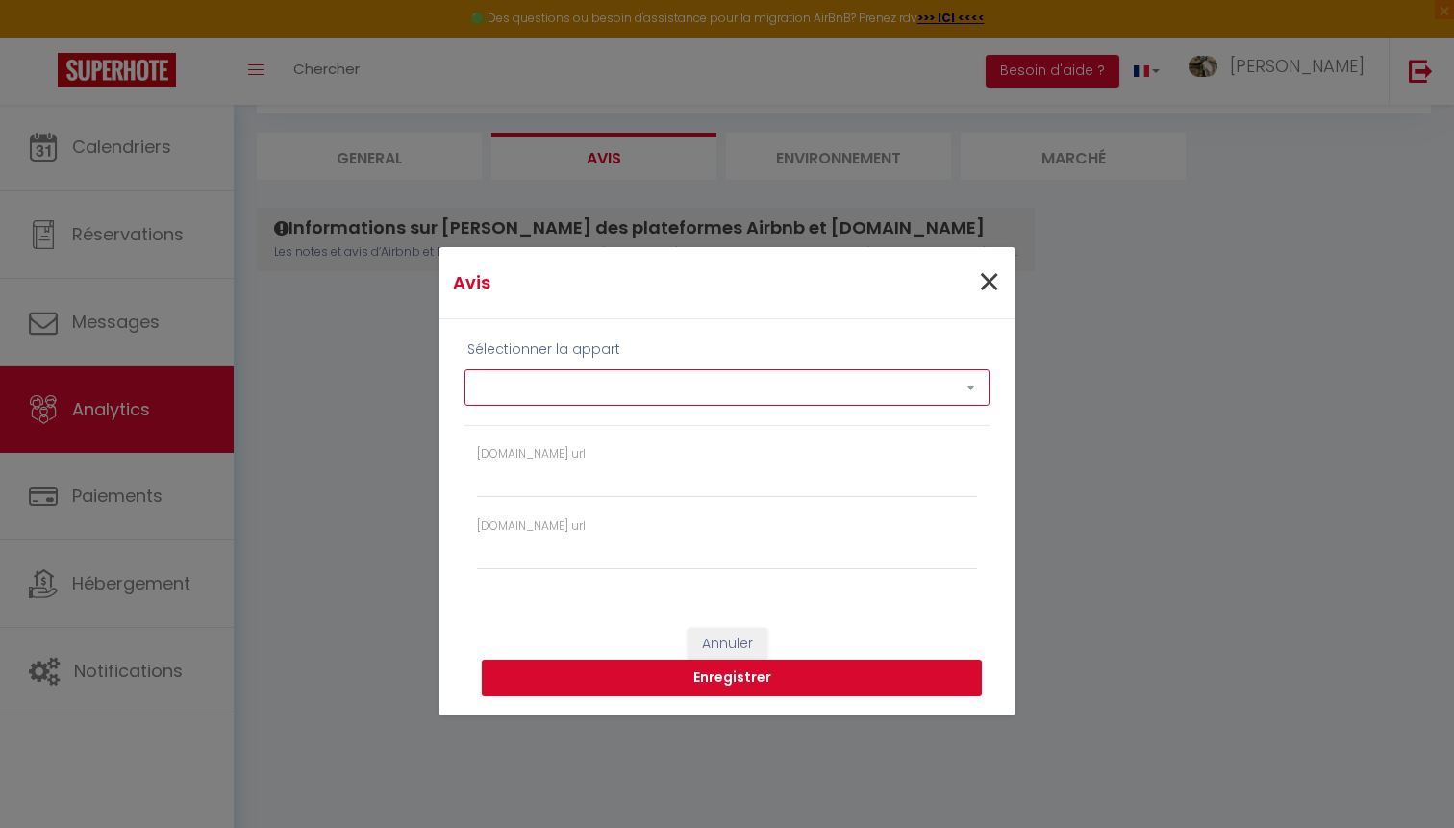
click at [992, 279] on span "×" at bounding box center [989, 283] width 24 height 58
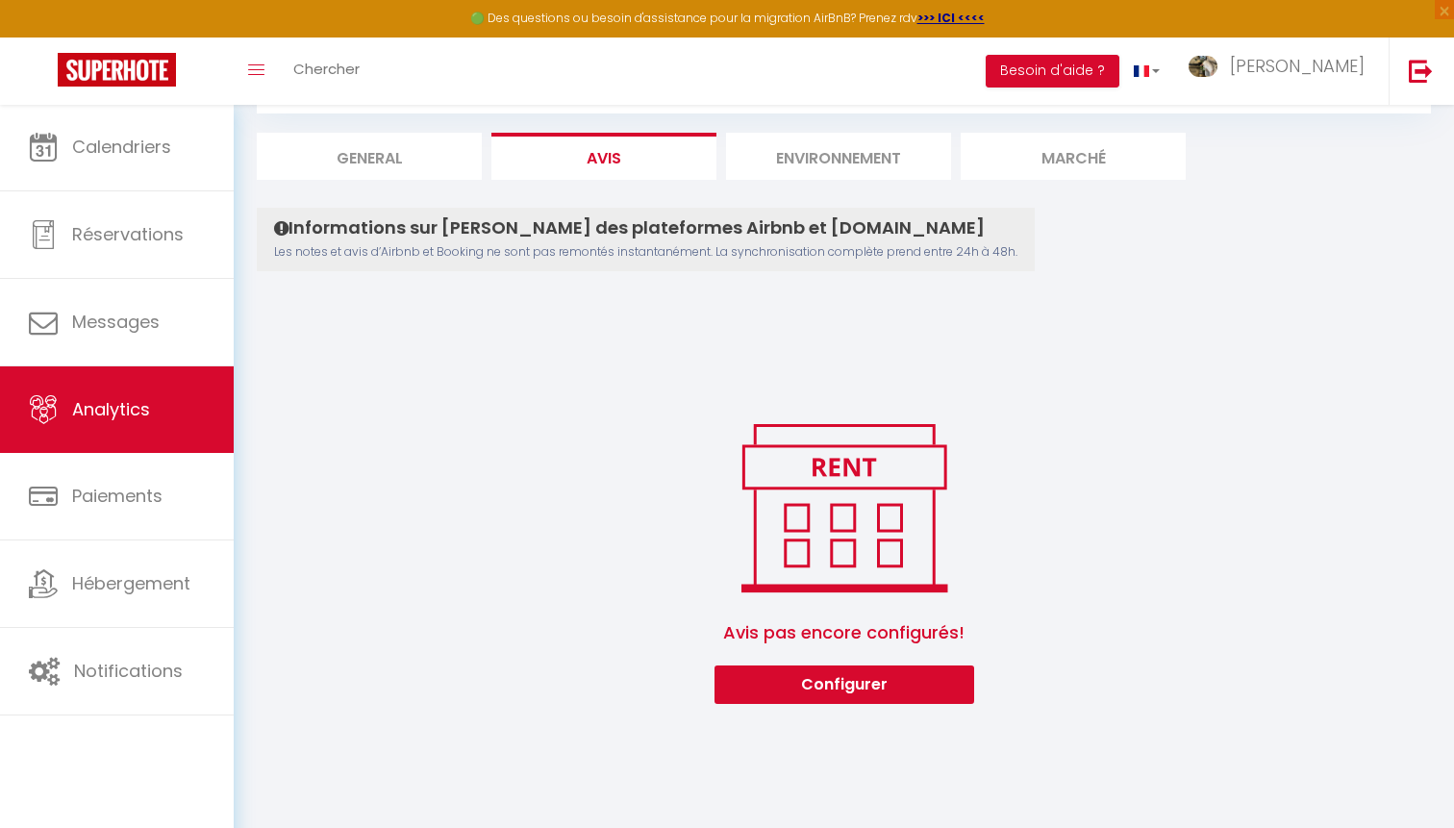
scroll to position [60, 0]
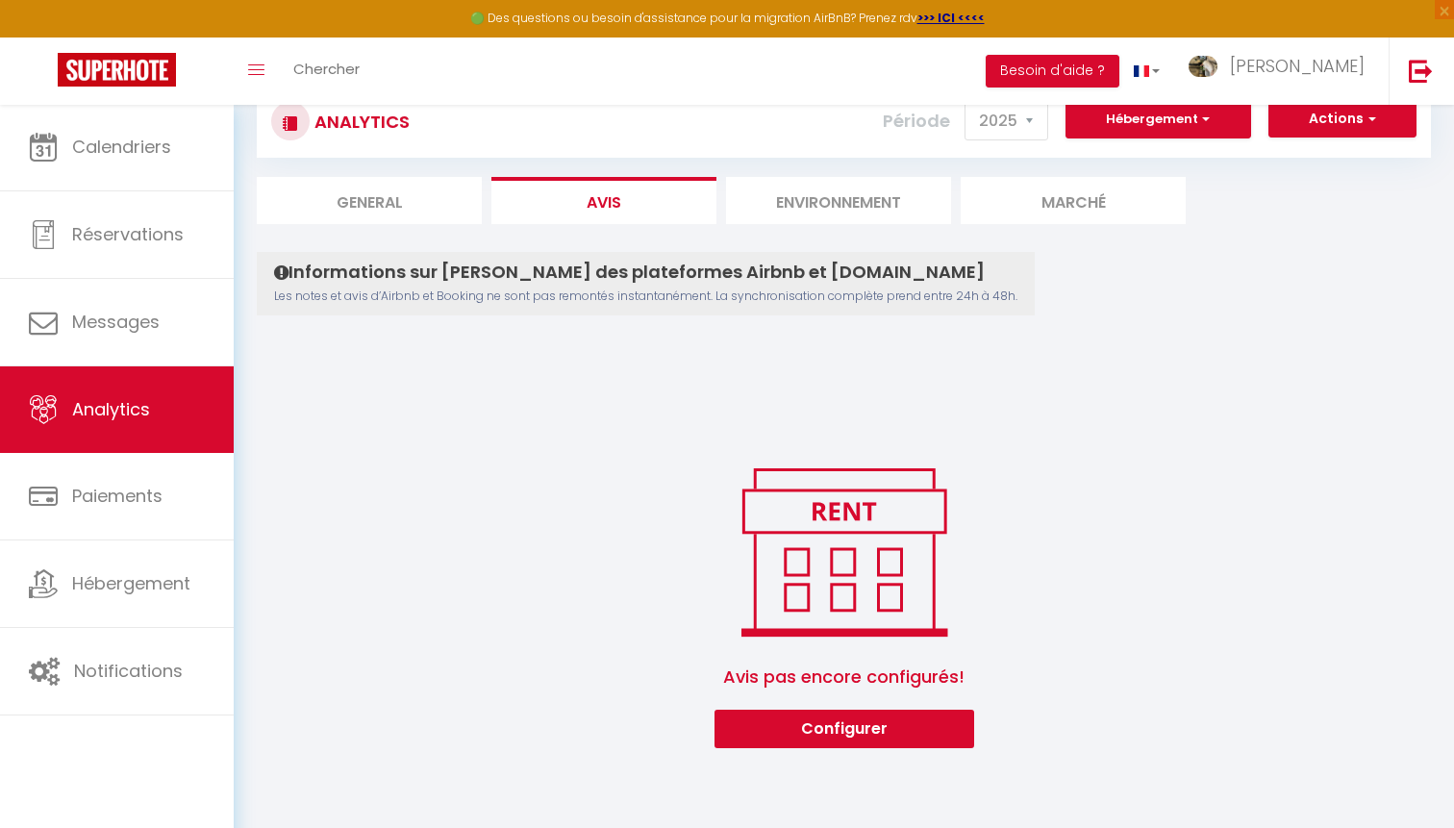
click at [846, 215] on li "Environnement" at bounding box center [838, 200] width 225 height 47
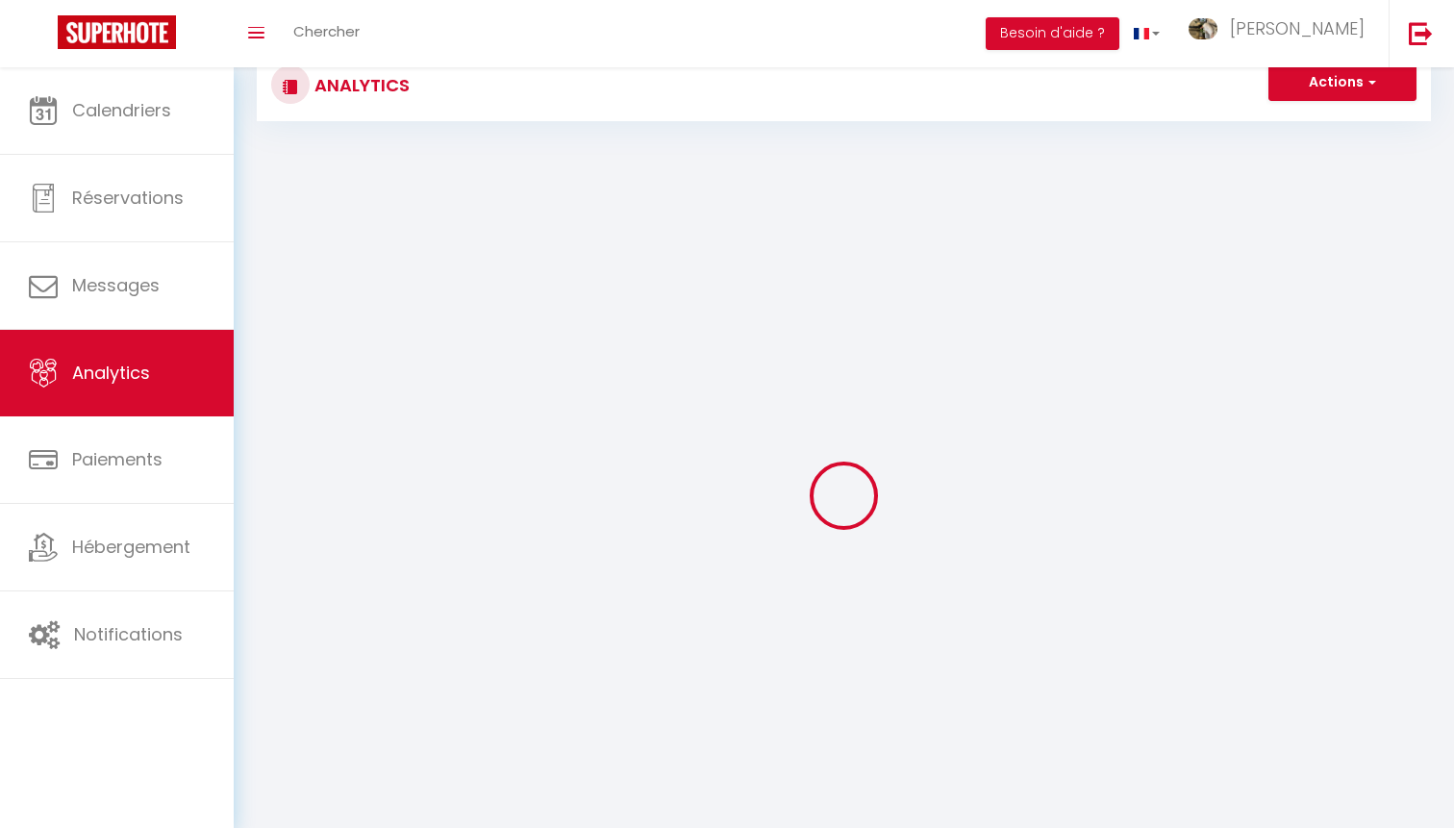
scroll to position [23, 0]
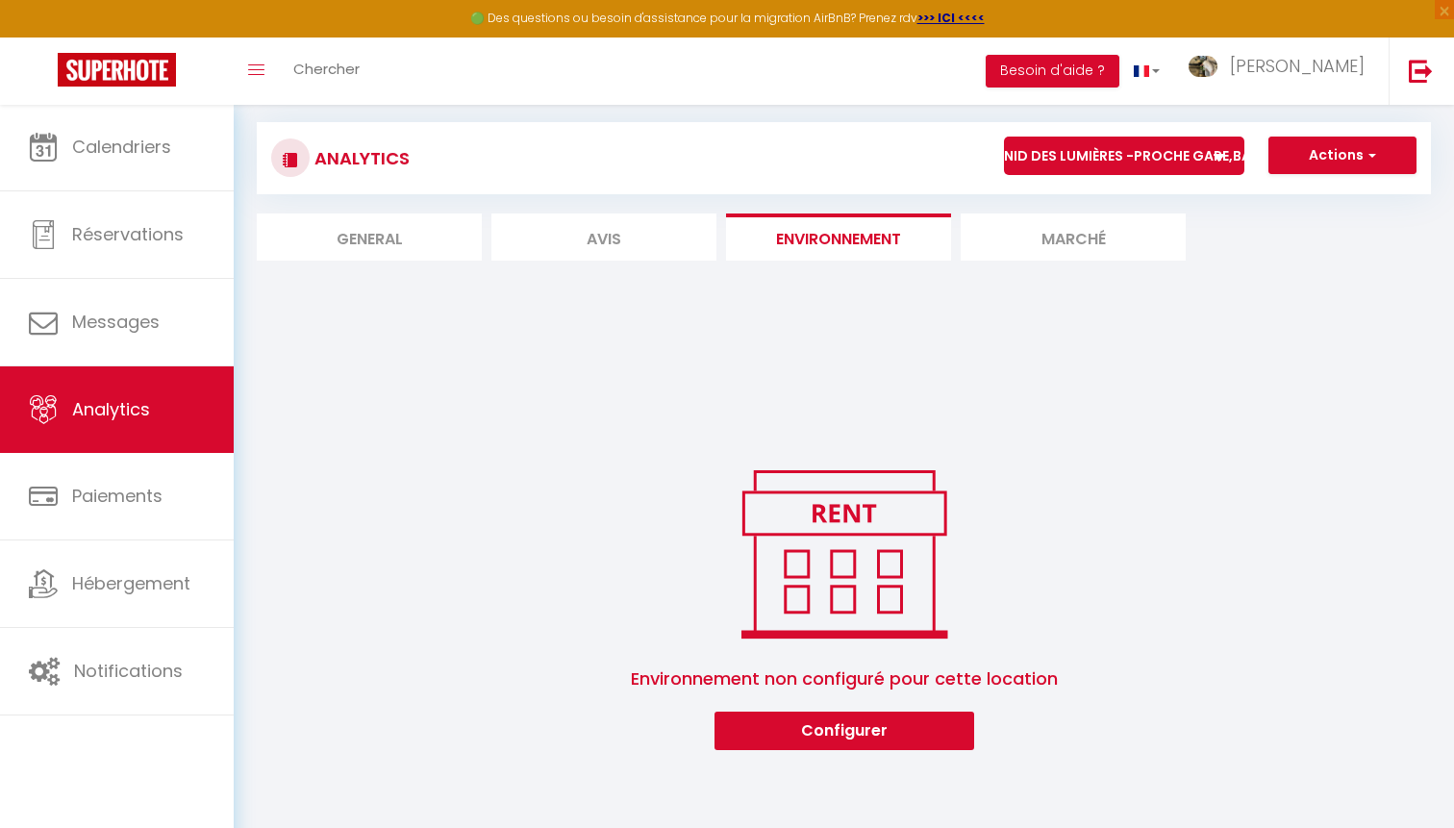
click at [986, 242] on li "Marché" at bounding box center [1073, 236] width 225 height 47
select select
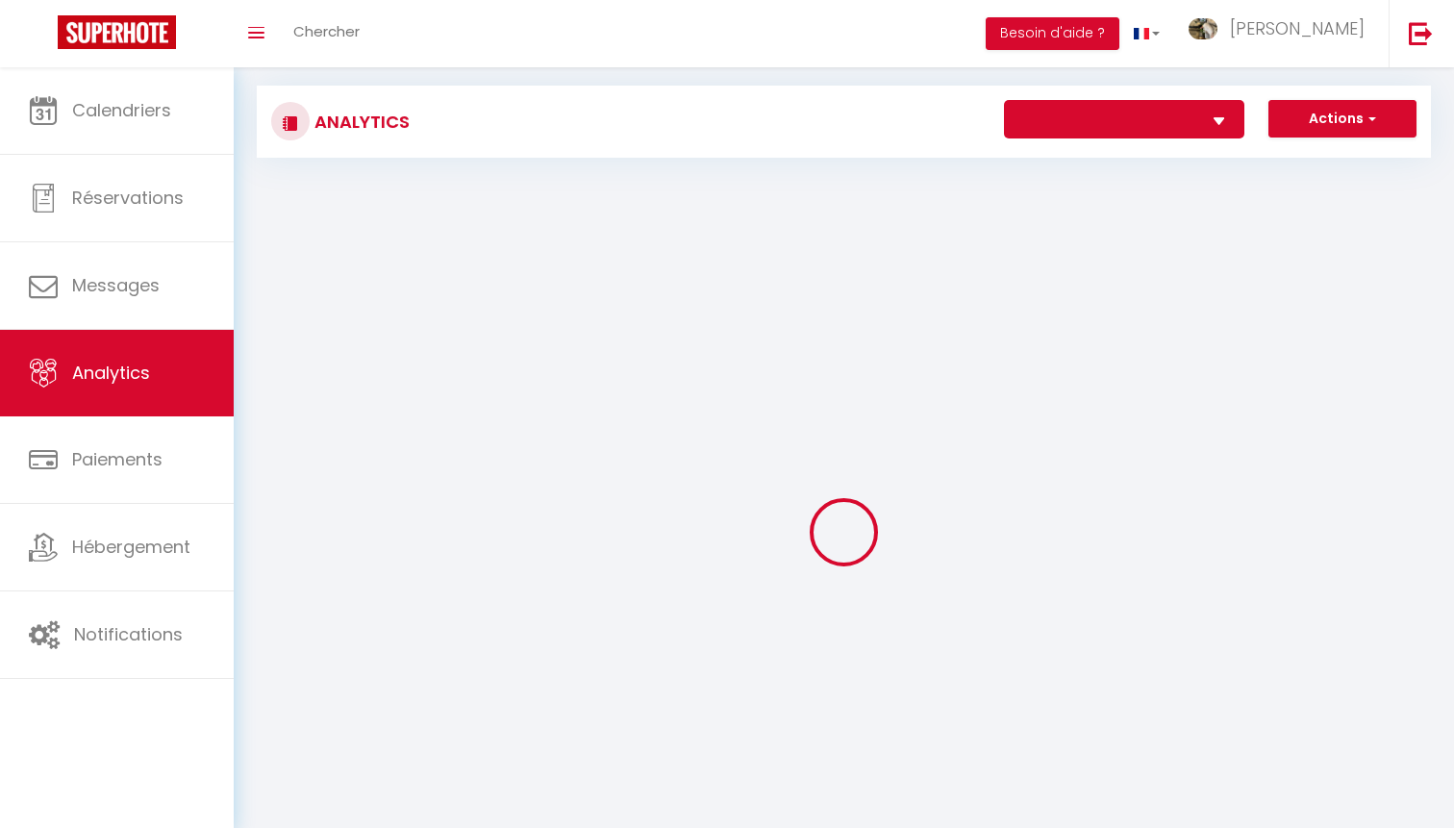
select select
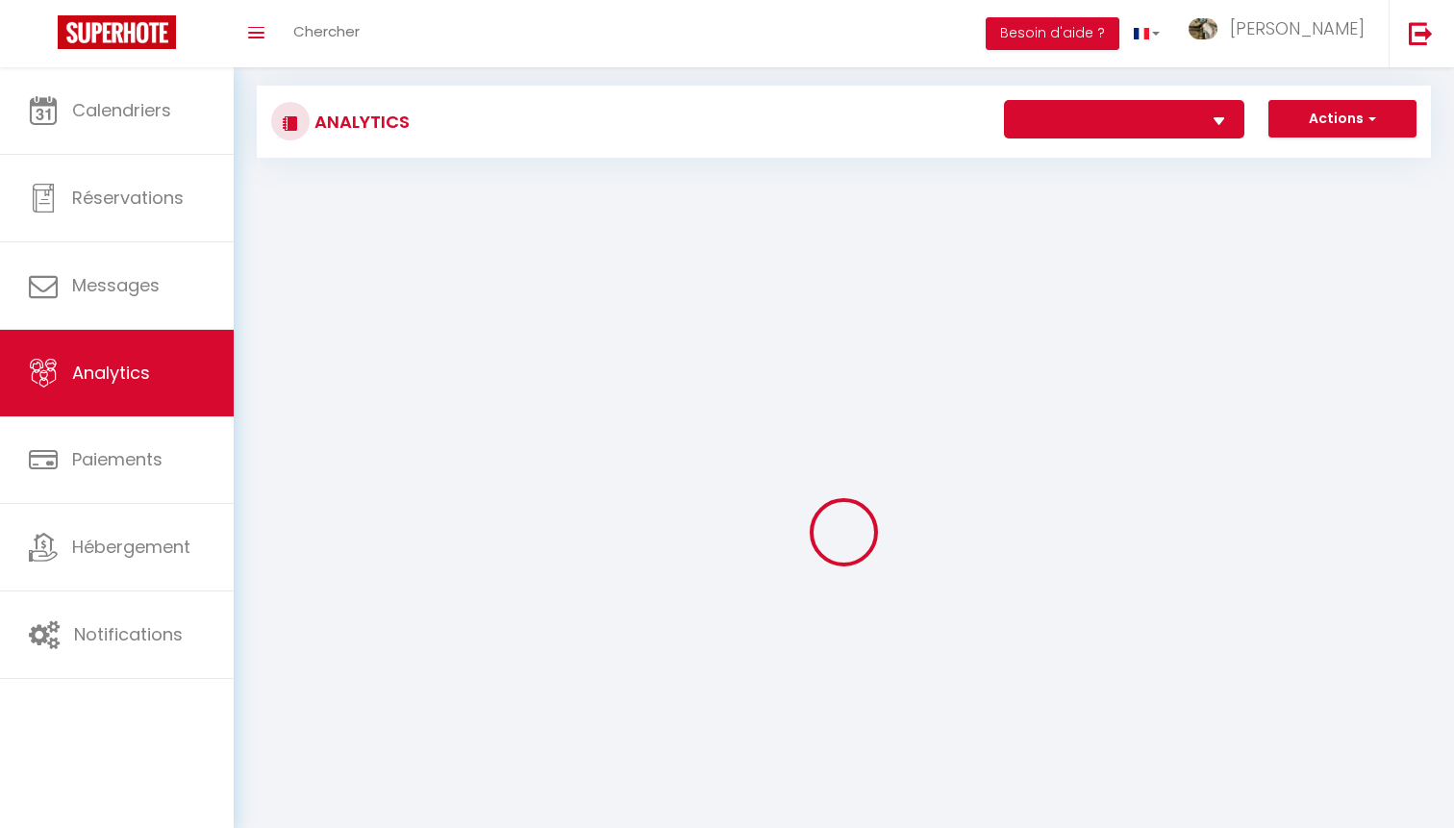
select select
select select "64667"
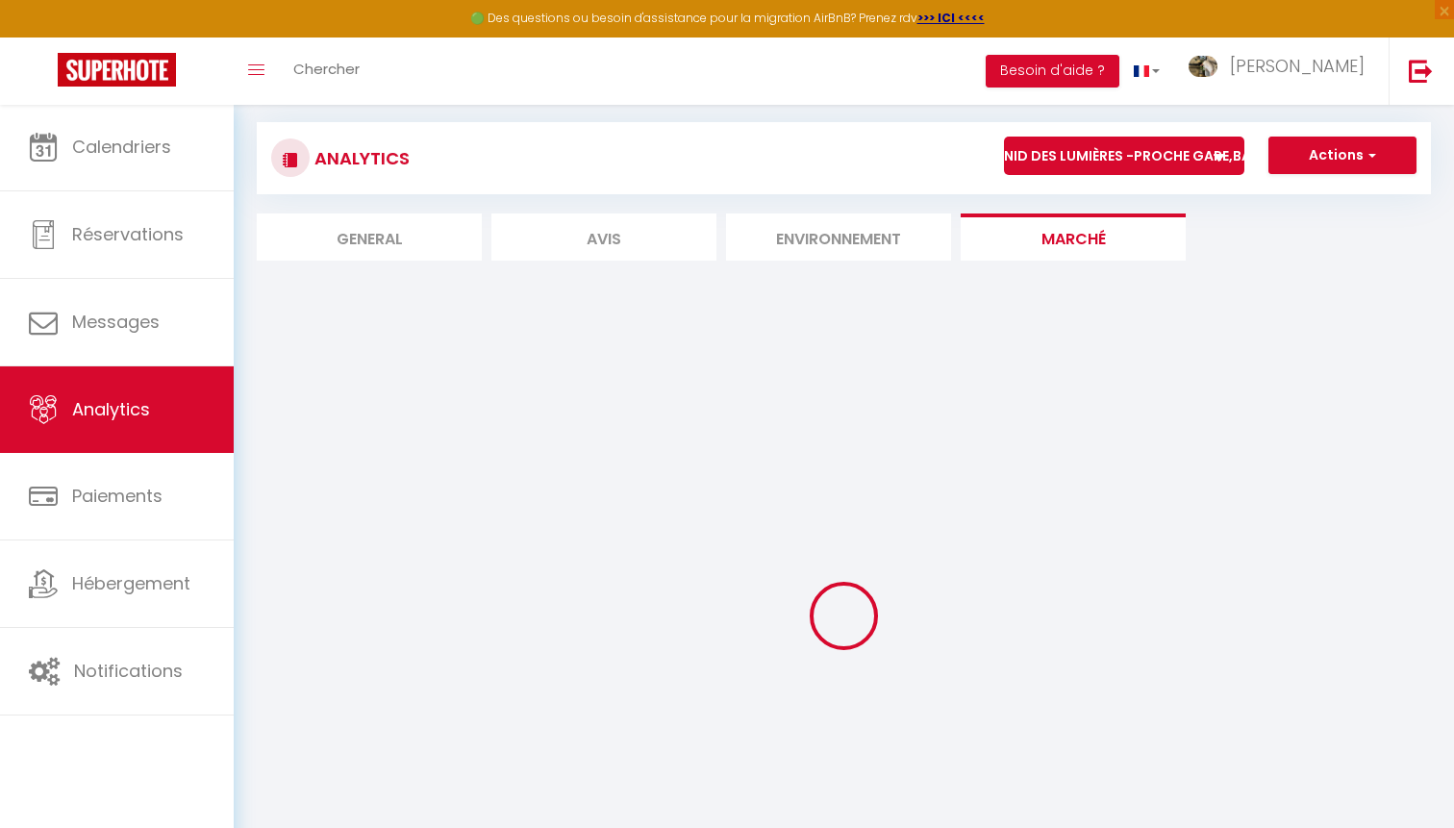
select select "2"
select select "1"
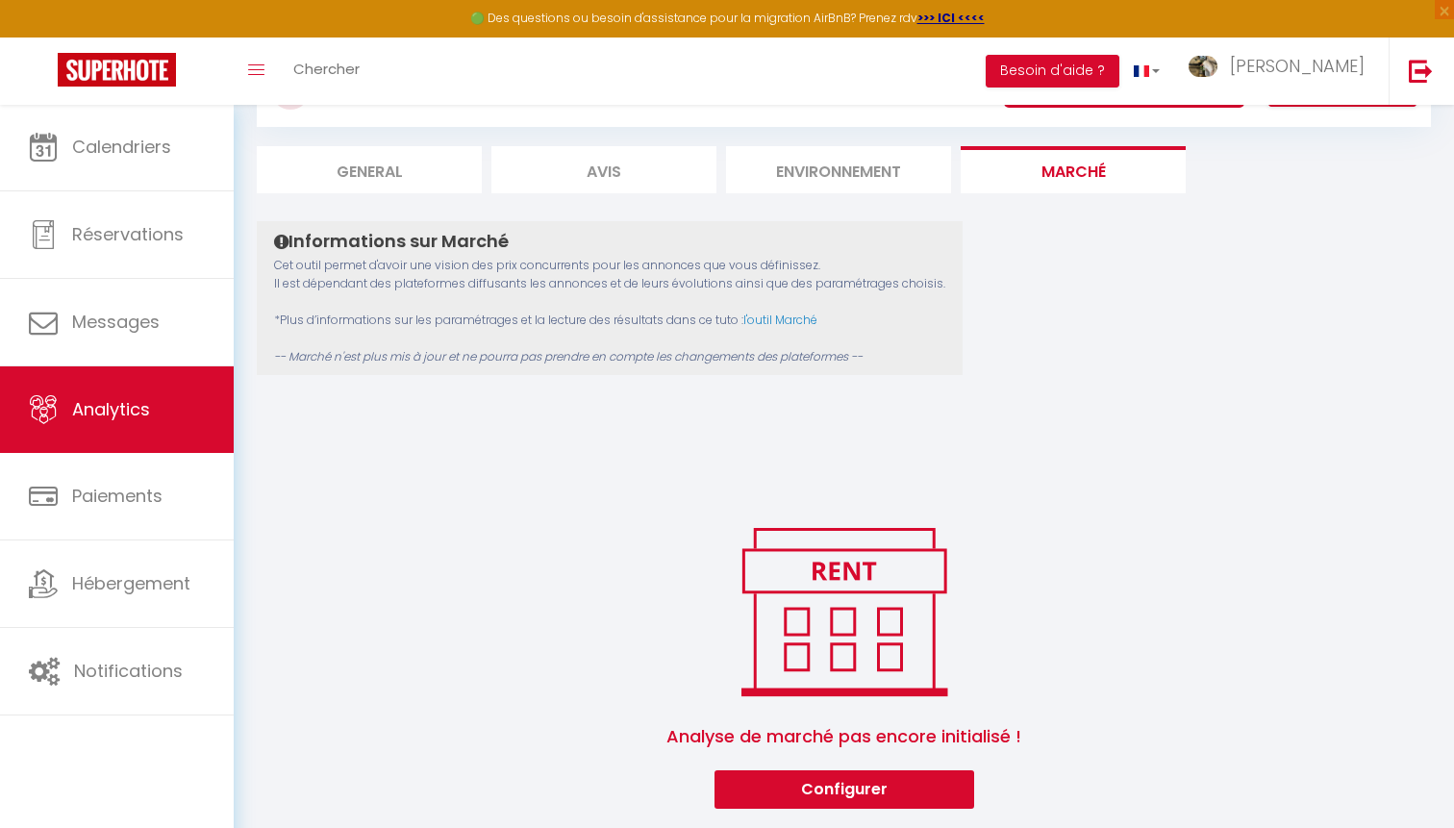
scroll to position [104, 0]
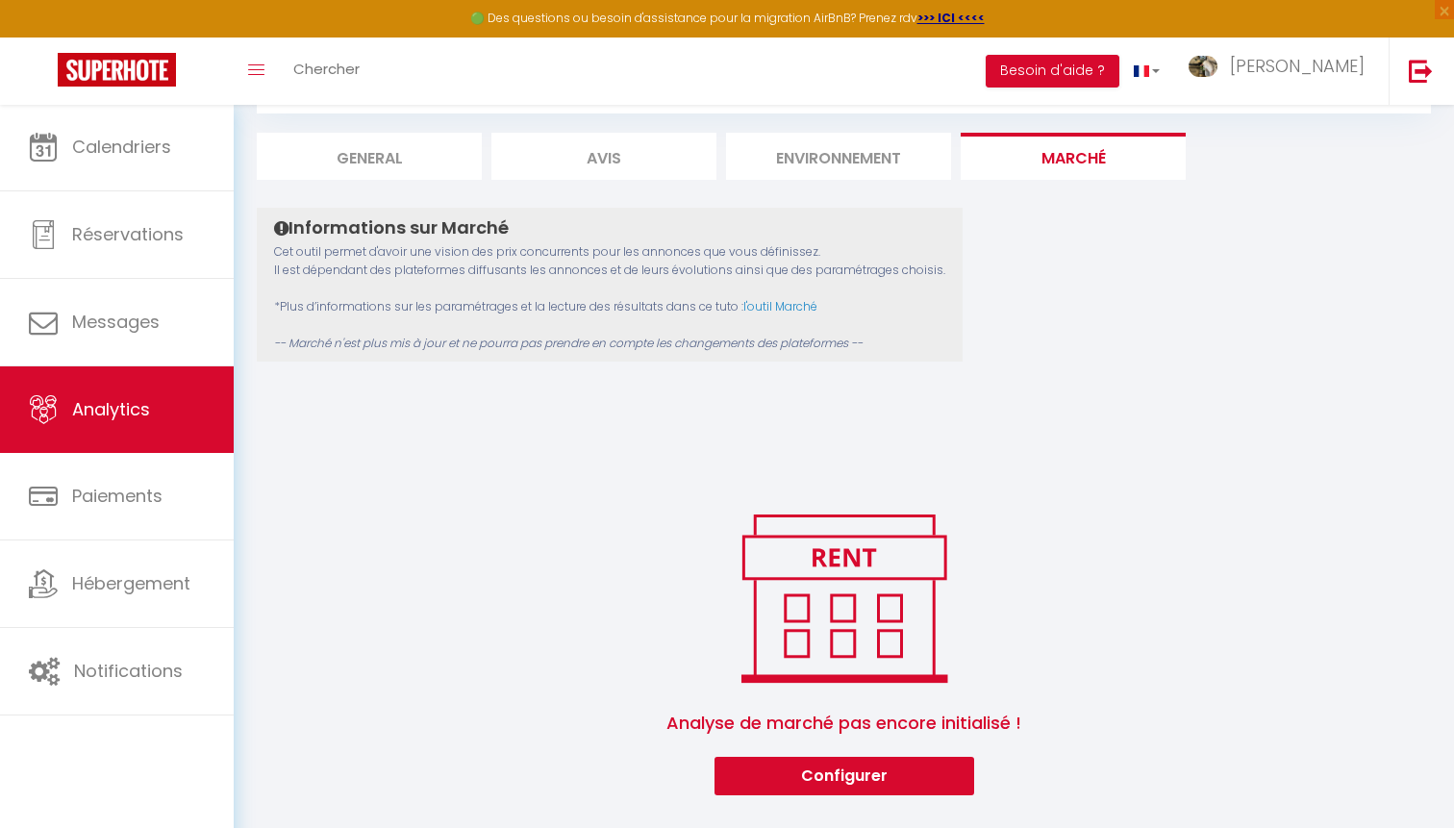
click at [781, 758] on button "Configurer" at bounding box center [845, 776] width 260 height 38
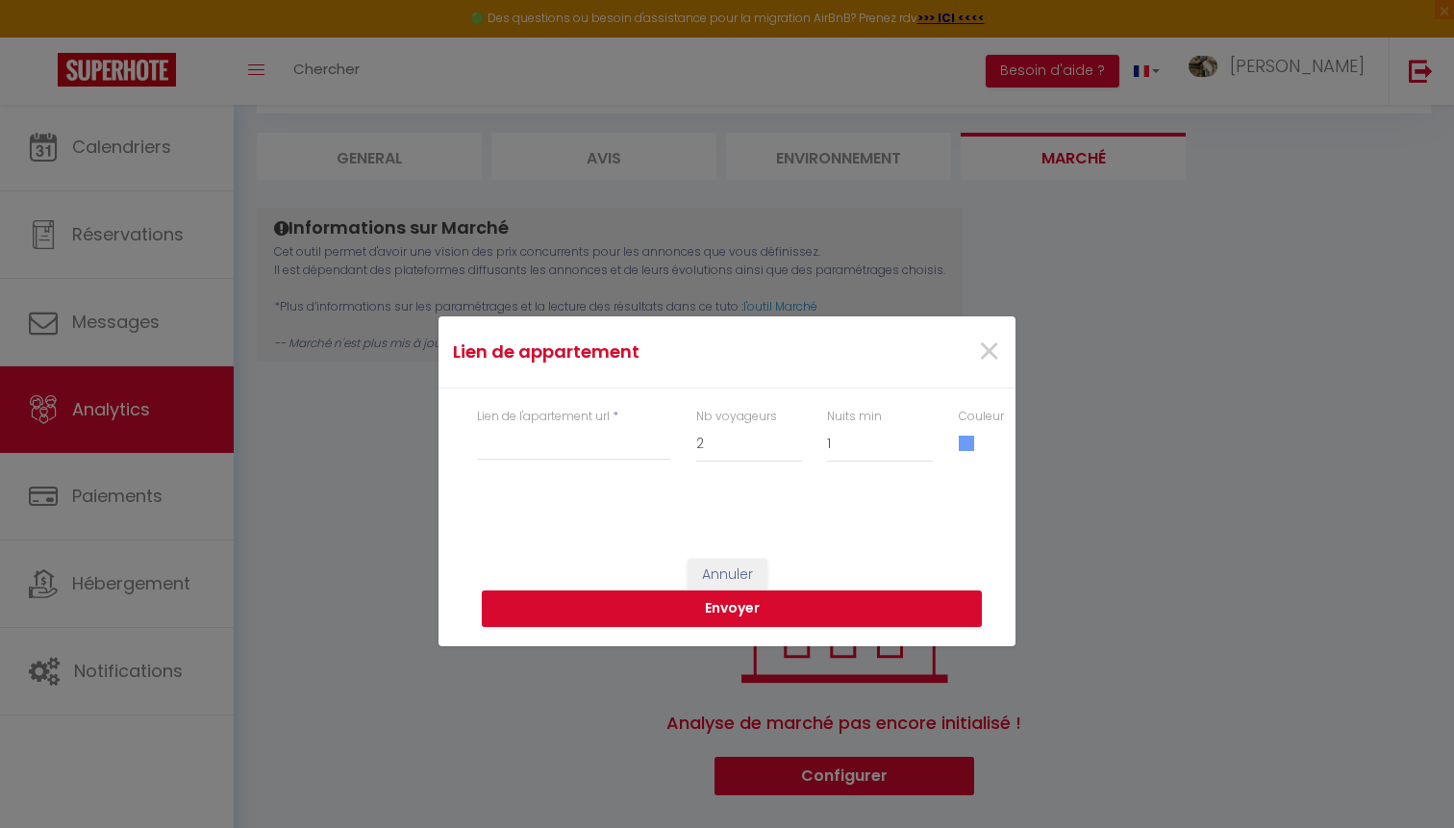
click at [619, 465] on div "Lien de l'apartement url *" at bounding box center [573, 445] width 219 height 74
click at [619, 459] on input "Lien de l'apartement url" at bounding box center [573, 443] width 193 height 35
click at [988, 351] on span "×" at bounding box center [989, 352] width 24 height 58
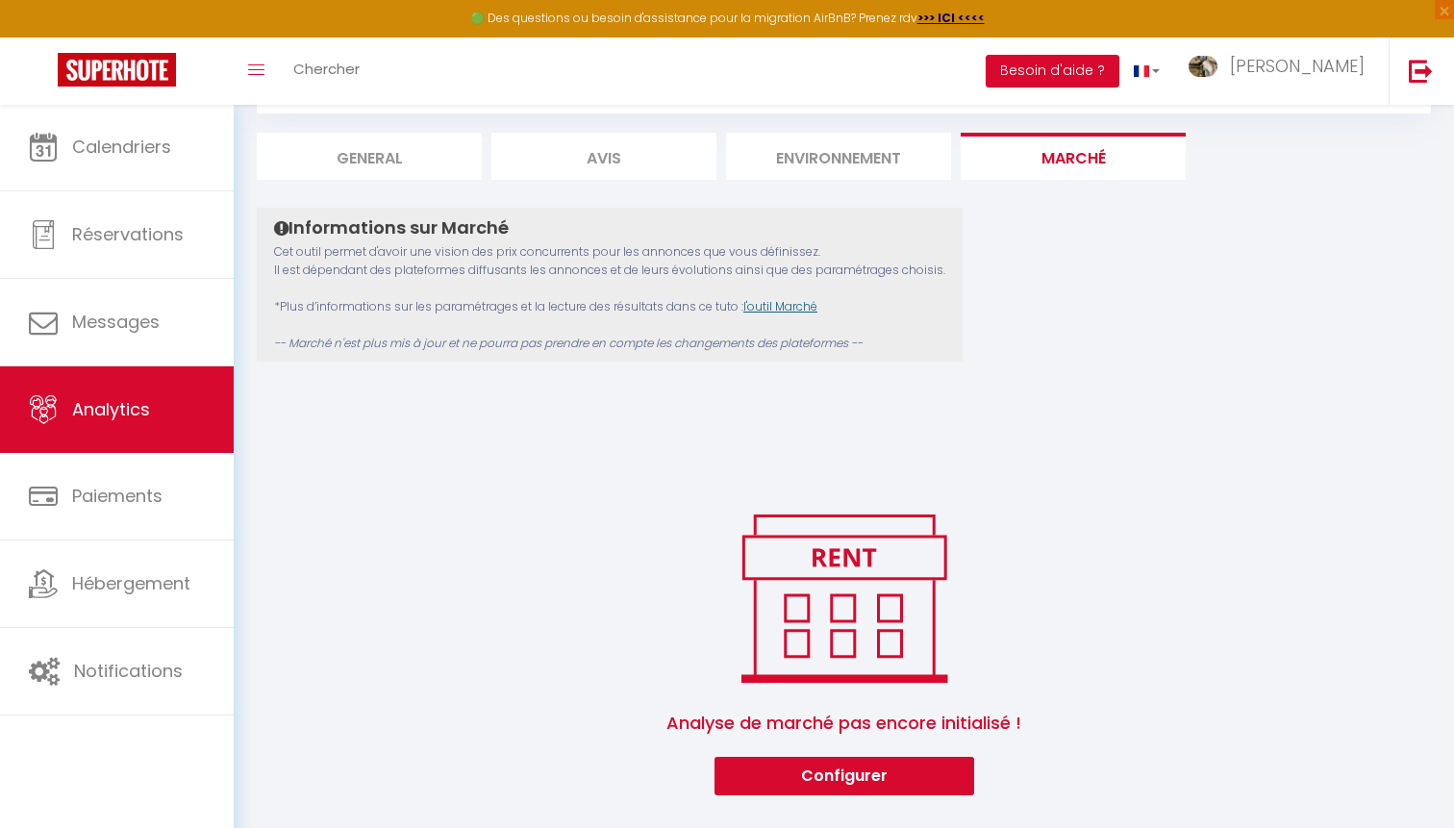
click at [797, 298] on link "l'outil Marché" at bounding box center [780, 306] width 74 height 16
click at [855, 147] on li "Environnement" at bounding box center [838, 156] width 225 height 47
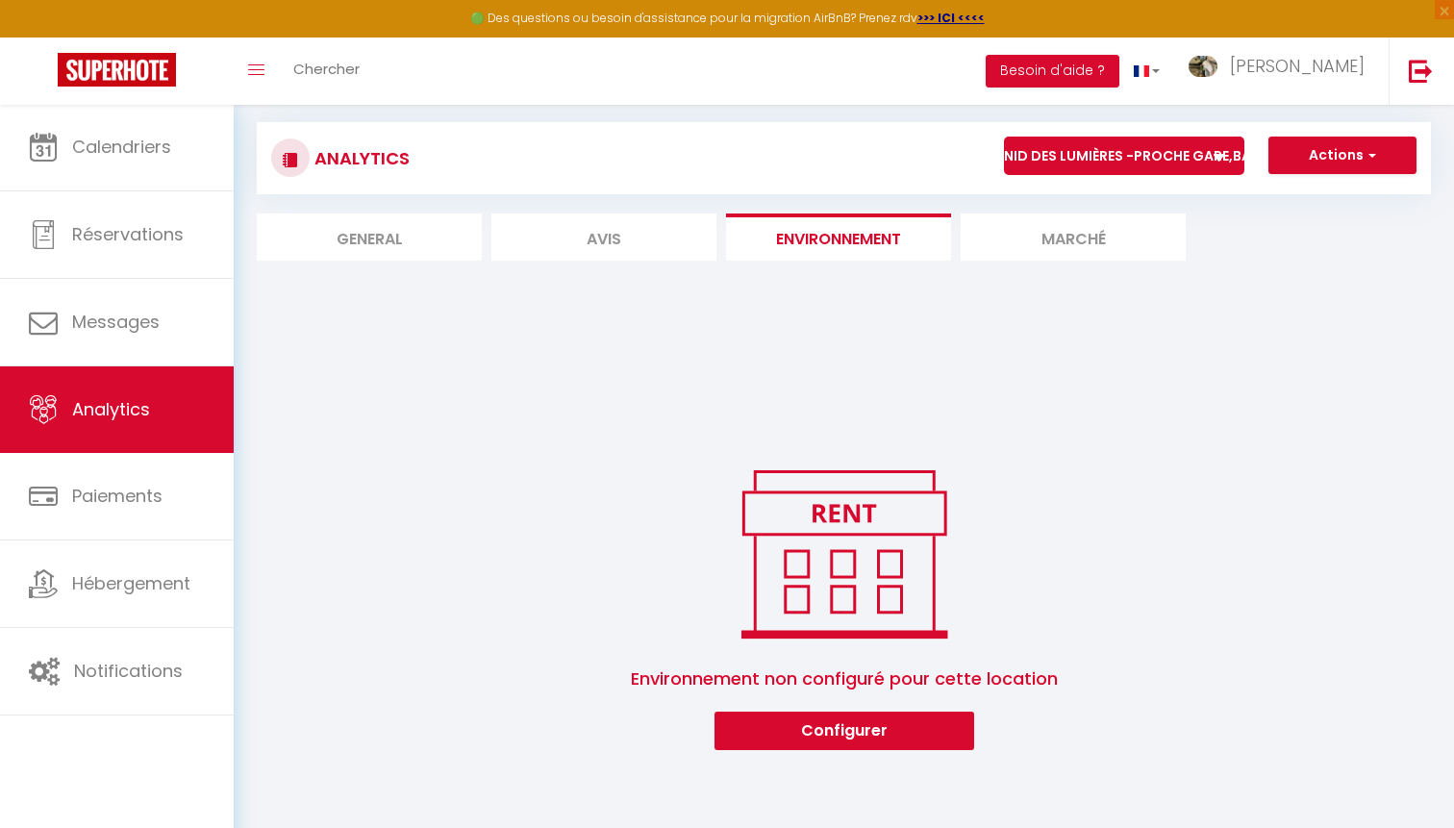
click at [635, 237] on li "Avis" at bounding box center [603, 236] width 225 height 47
select select "2025"
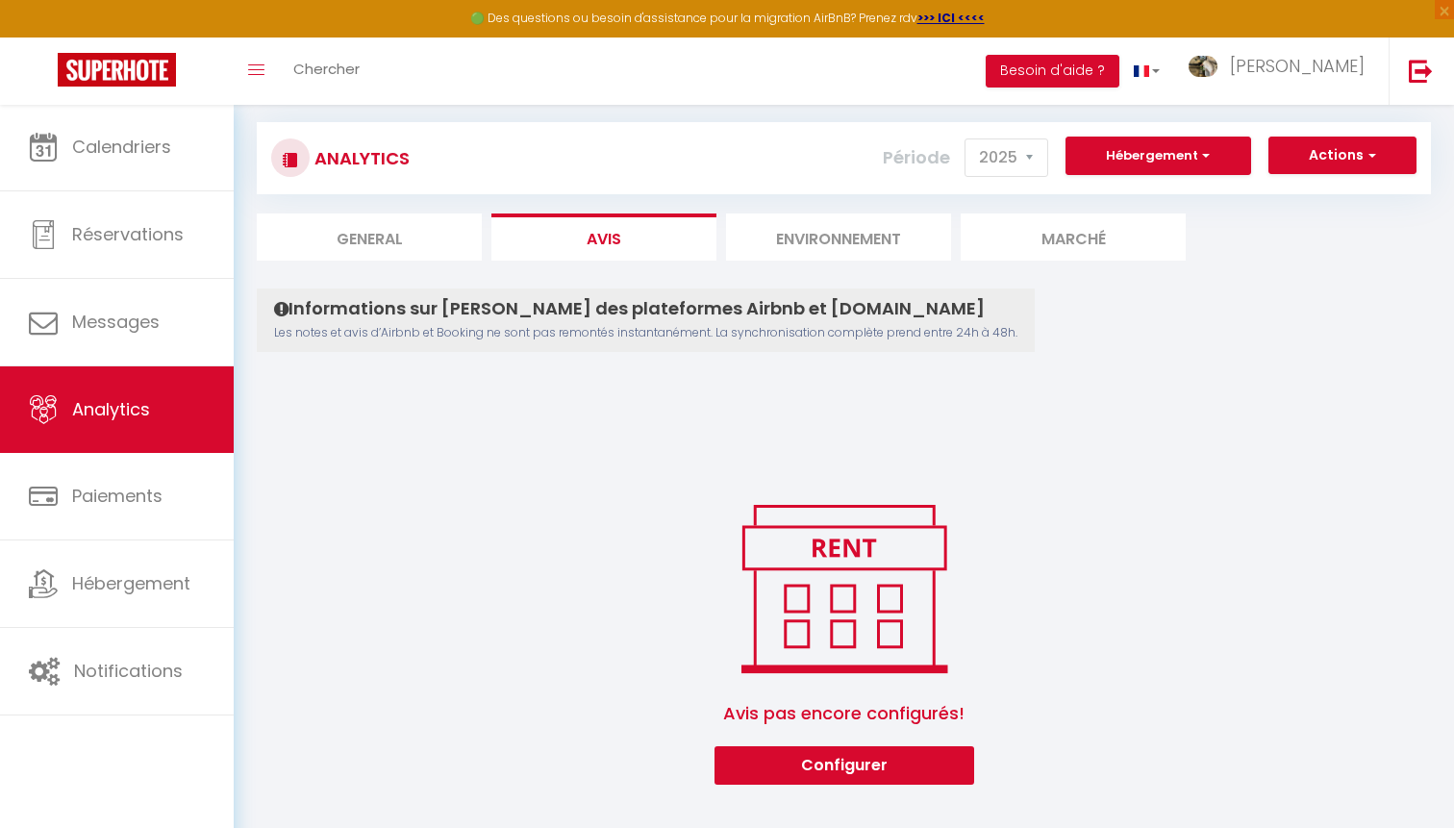
click at [1091, 225] on li "Marché" at bounding box center [1073, 236] width 225 height 47
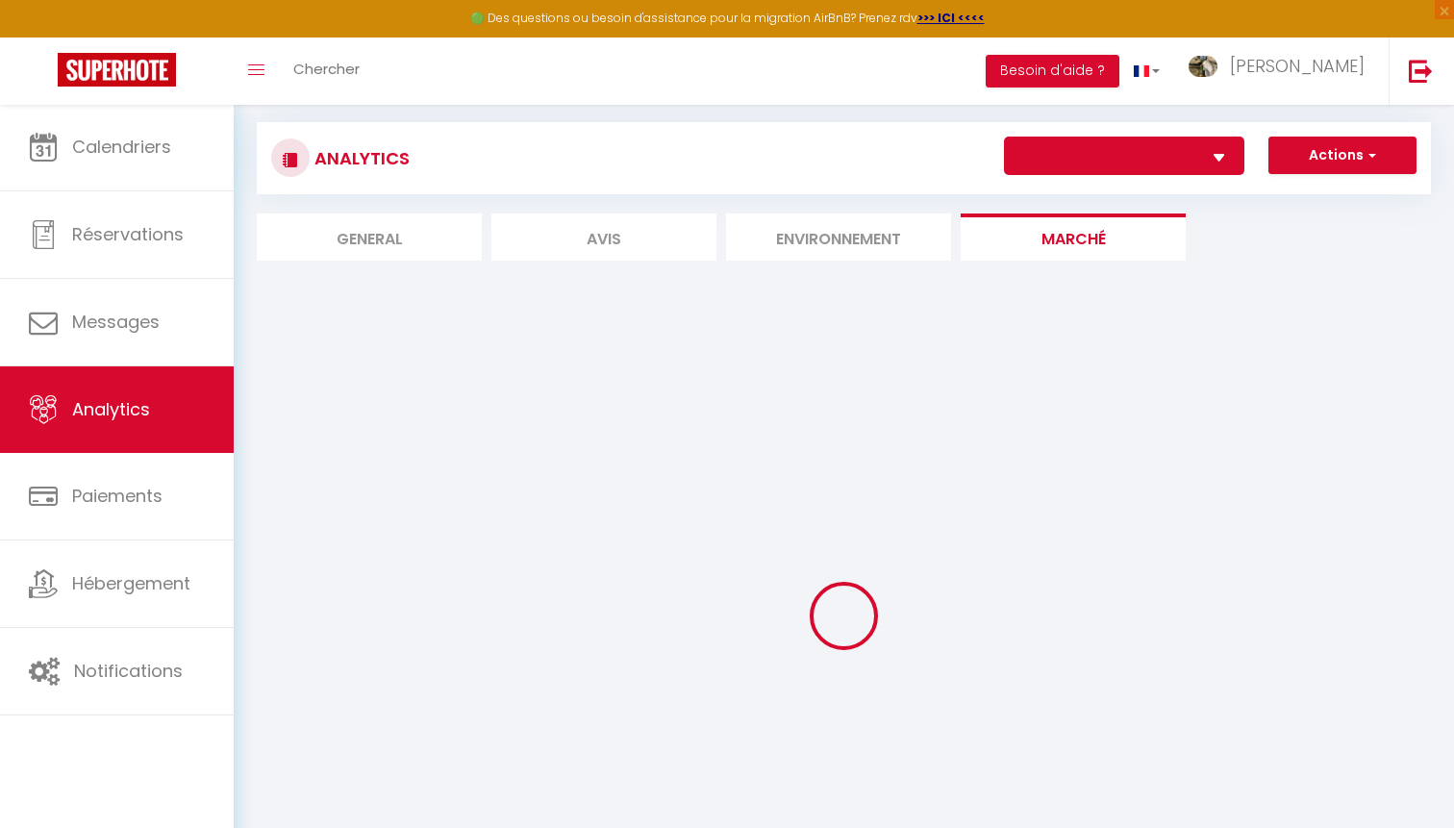
select select "64667"
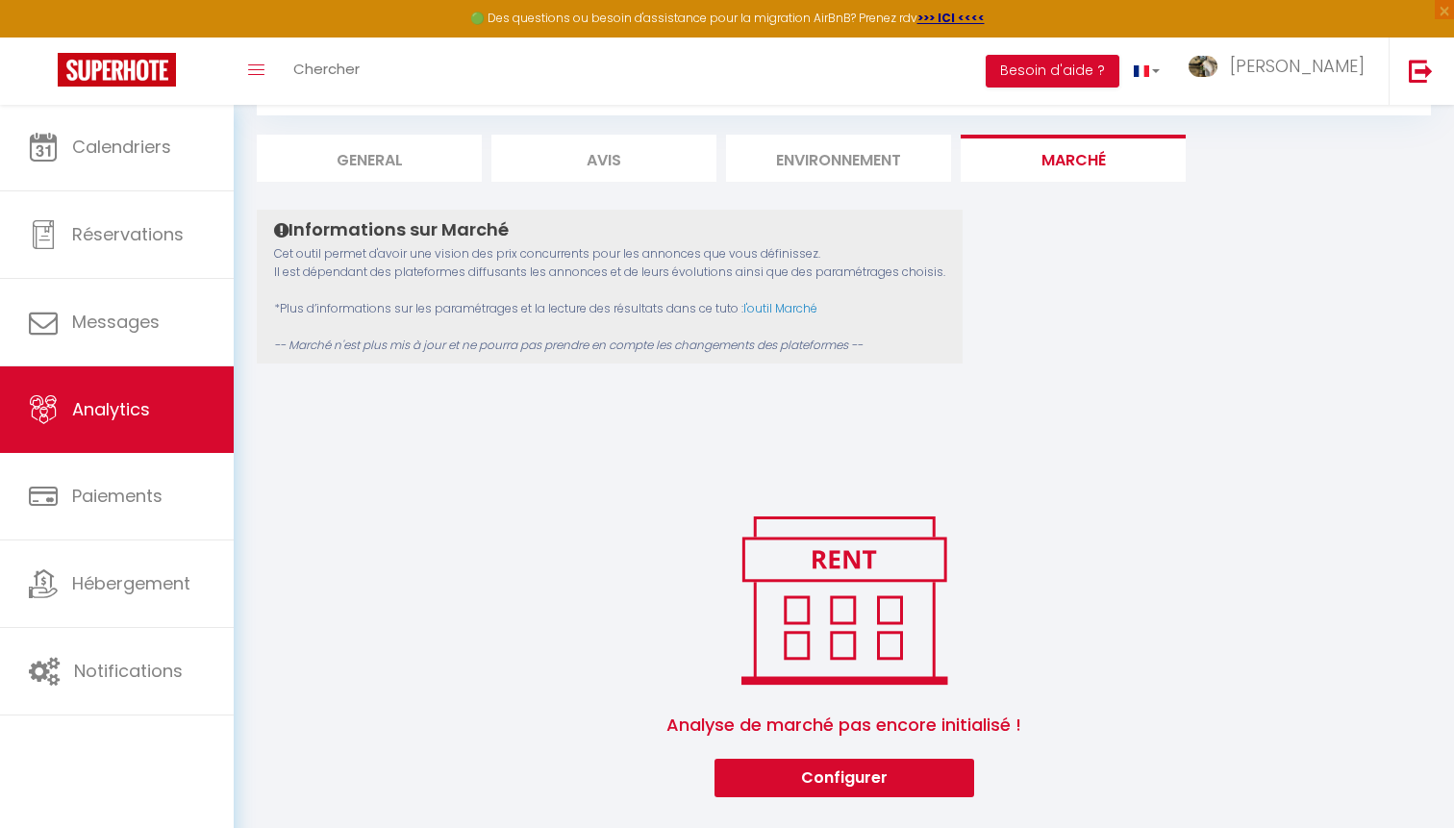
scroll to position [104, 0]
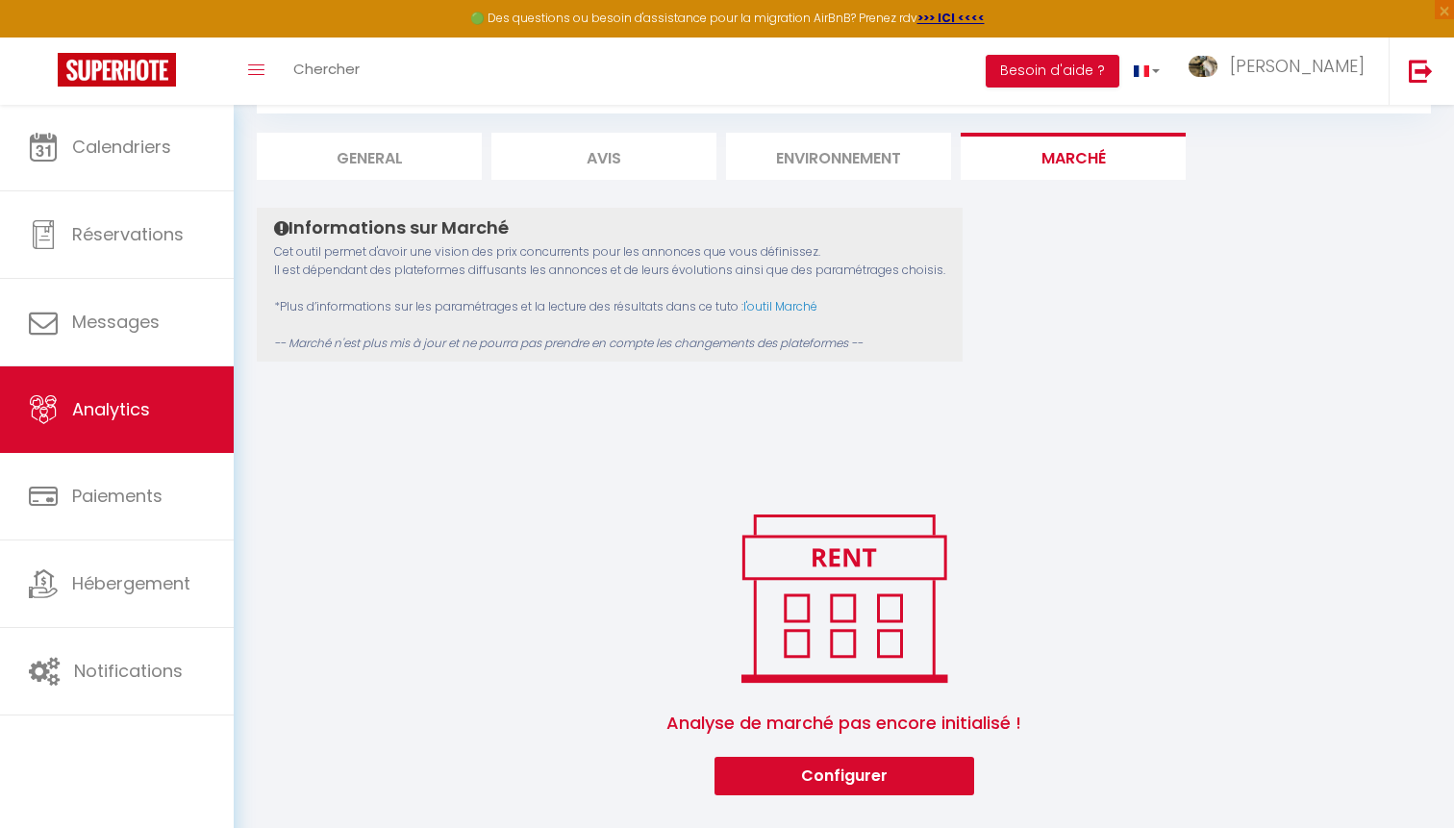
click at [919, 781] on button "Configurer" at bounding box center [845, 776] width 260 height 38
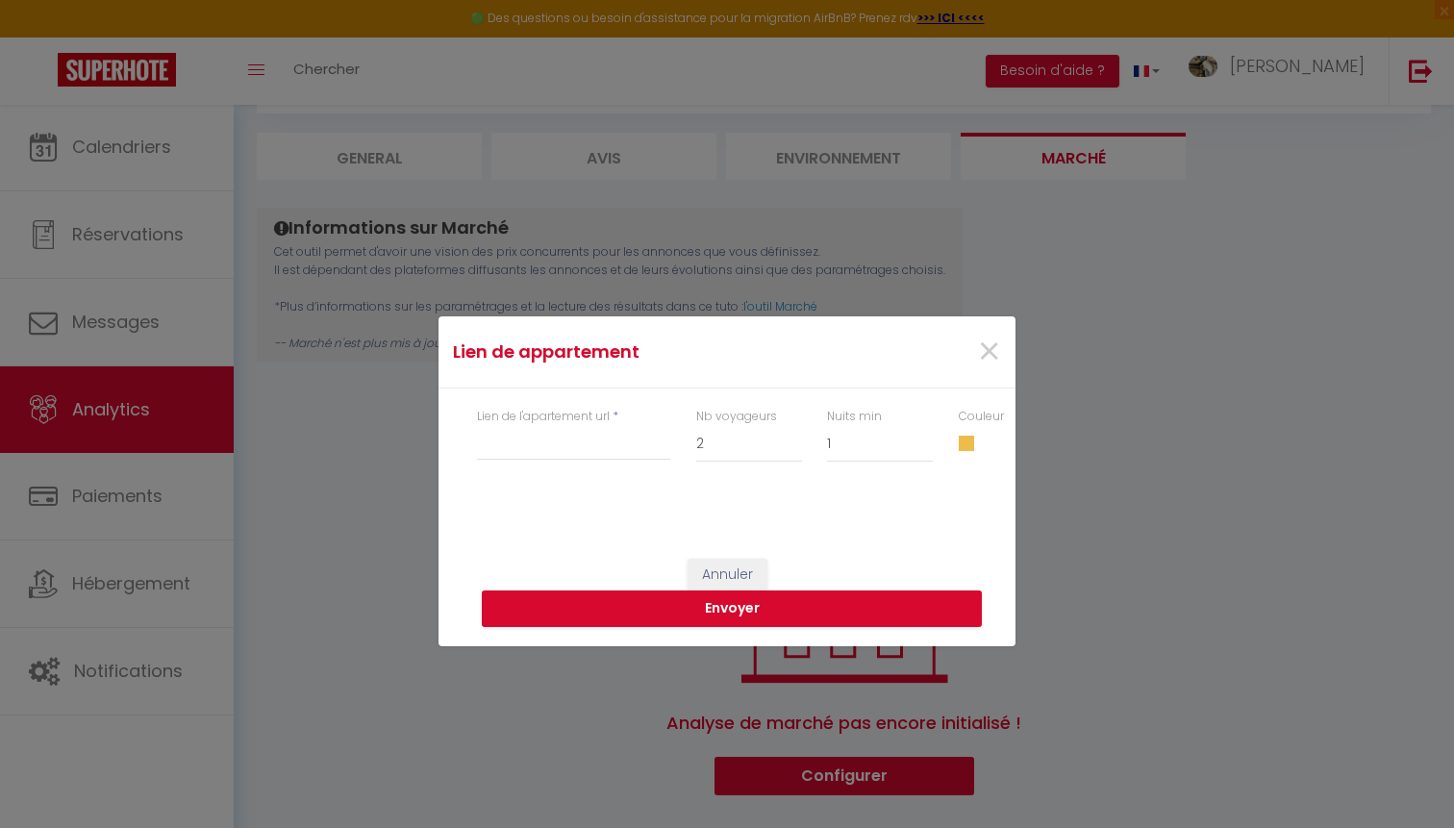
click at [608, 486] on div "Lien de l'apartement url * Nb voyageurs 1 2 3 4 5 6 7 8 9 10 11 12 13 14 15 16 …" at bounding box center [727, 445] width 577 height 113
click at [608, 456] on input "Lien de l'apartement url" at bounding box center [573, 443] width 193 height 35
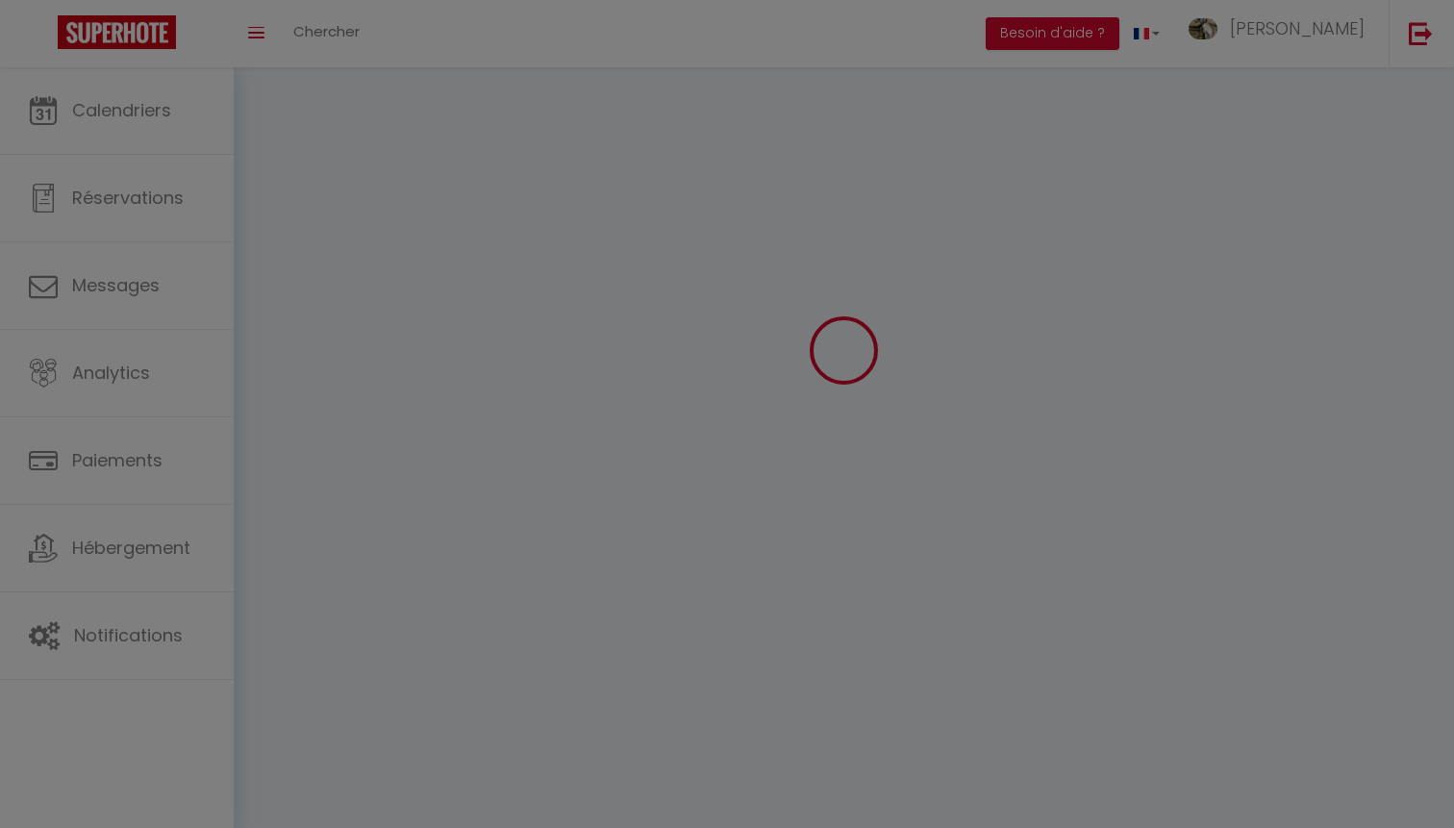
select select
type input "[PERSON_NAME]"
type input "Meunier"
type input "0780961212"
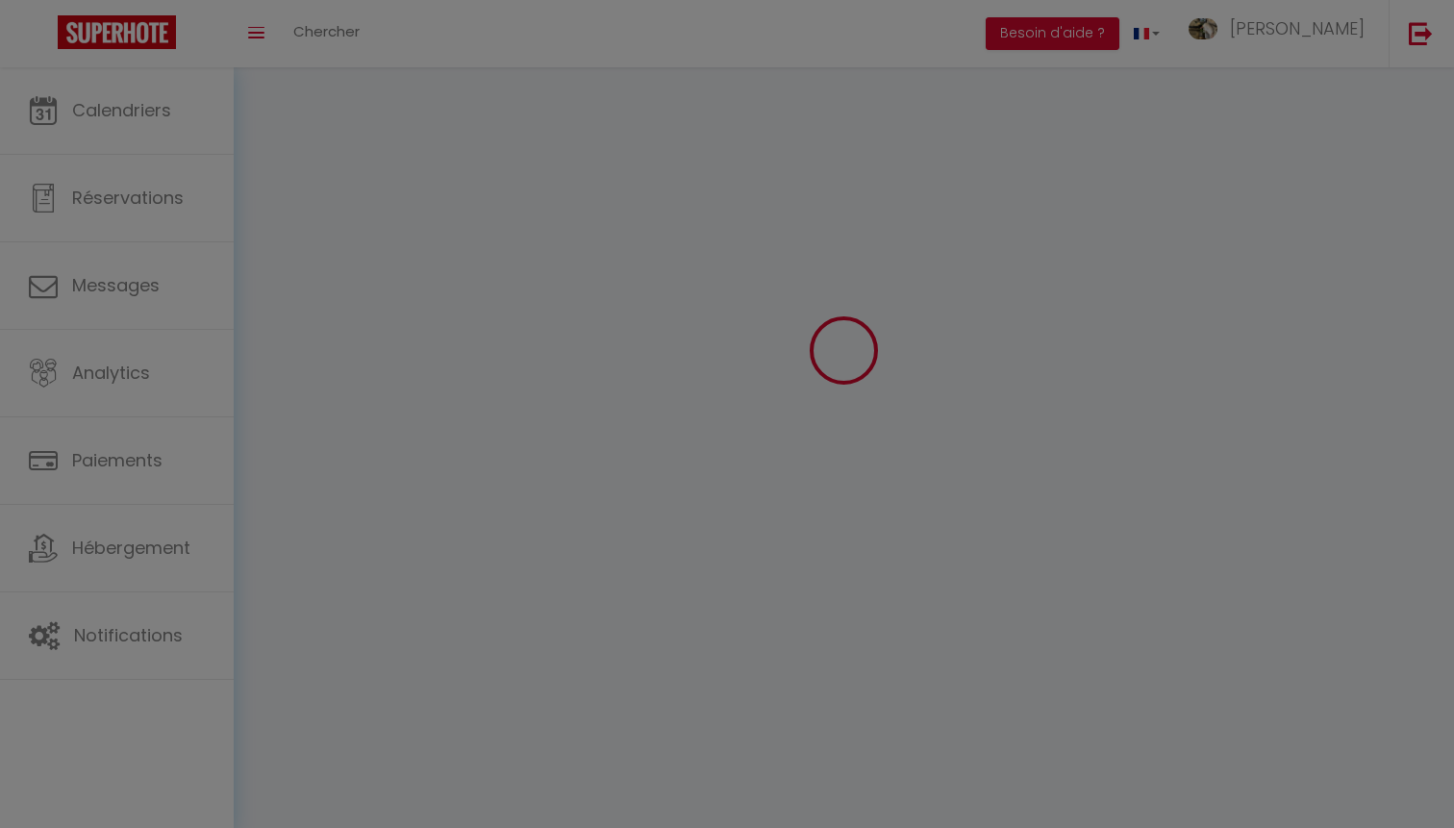
type input "[STREET_ADDRESS]"
type input "74100"
type input "annemasse"
type input "PYlzMJCnZplgVxSDlIllZfKGx"
type input "xfjqlA1Fr8E1L619leblDogpr"
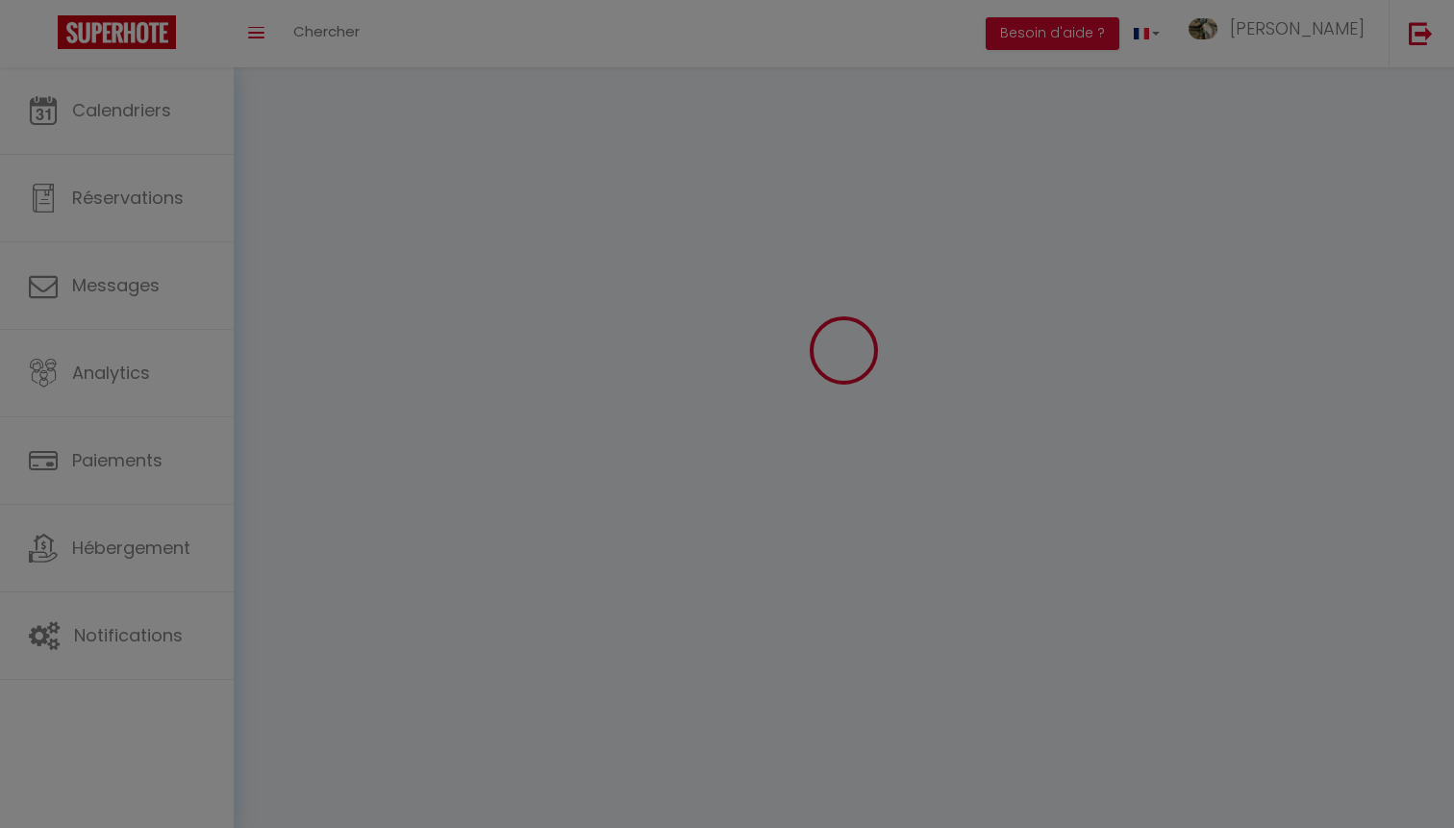
type input "[URL][DOMAIN_NAME]"
select select "28"
select select "fr"
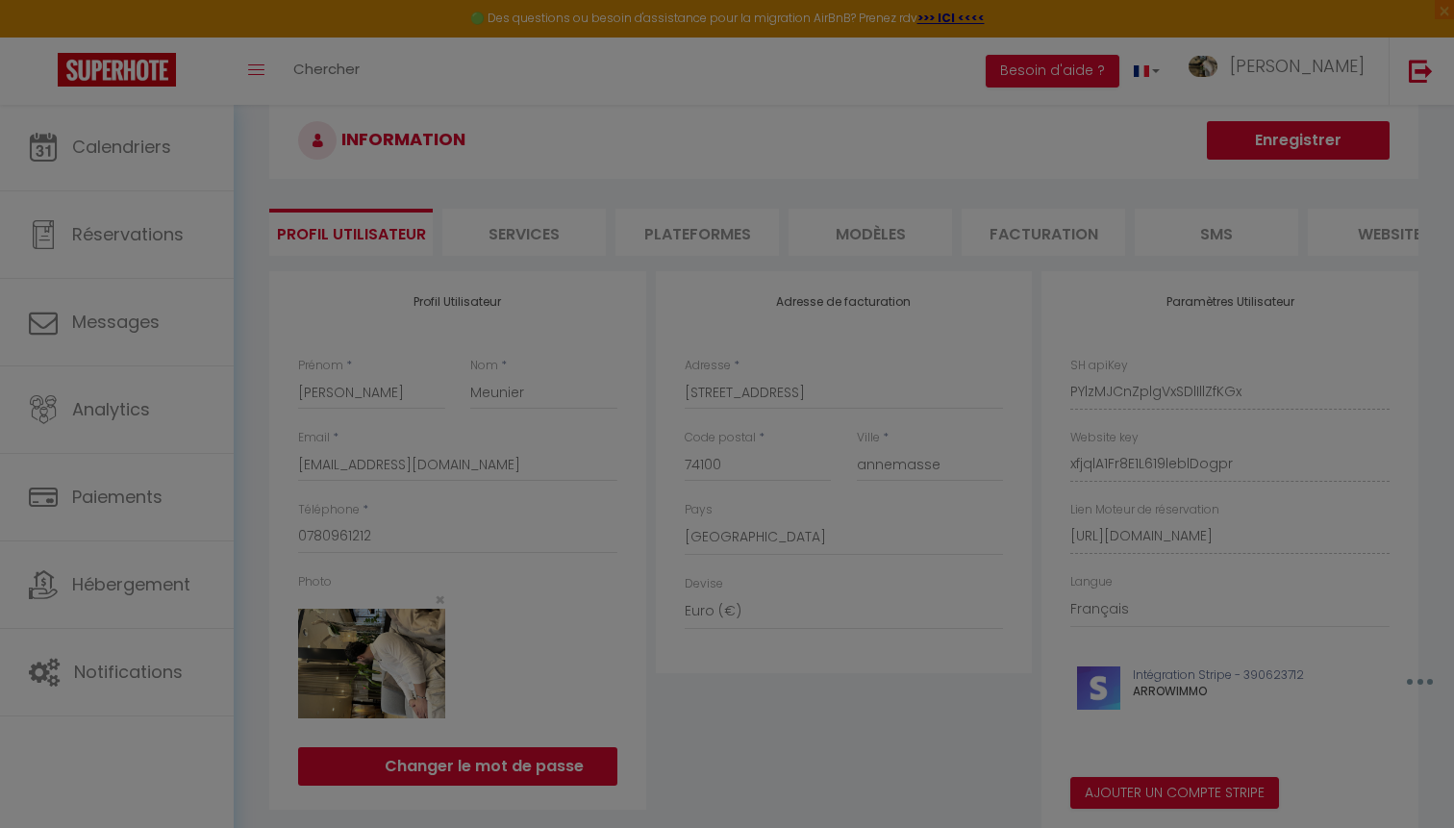
click at [685, 742] on div at bounding box center [727, 414] width 1454 height 828
click at [731, 518] on div at bounding box center [727, 414] width 1454 height 828
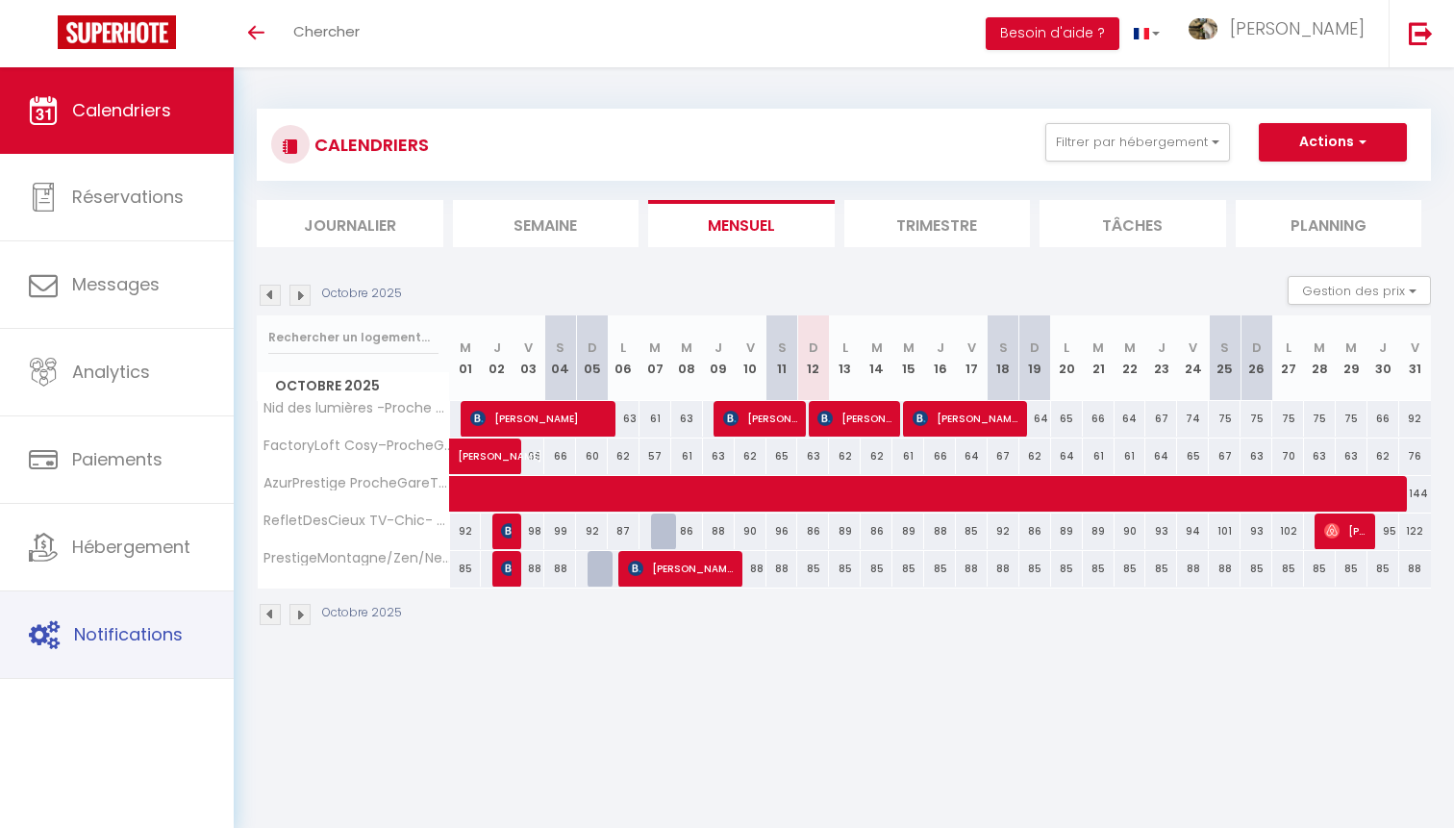
click at [163, 650] on link "Notifications" at bounding box center [117, 634] width 234 height 87
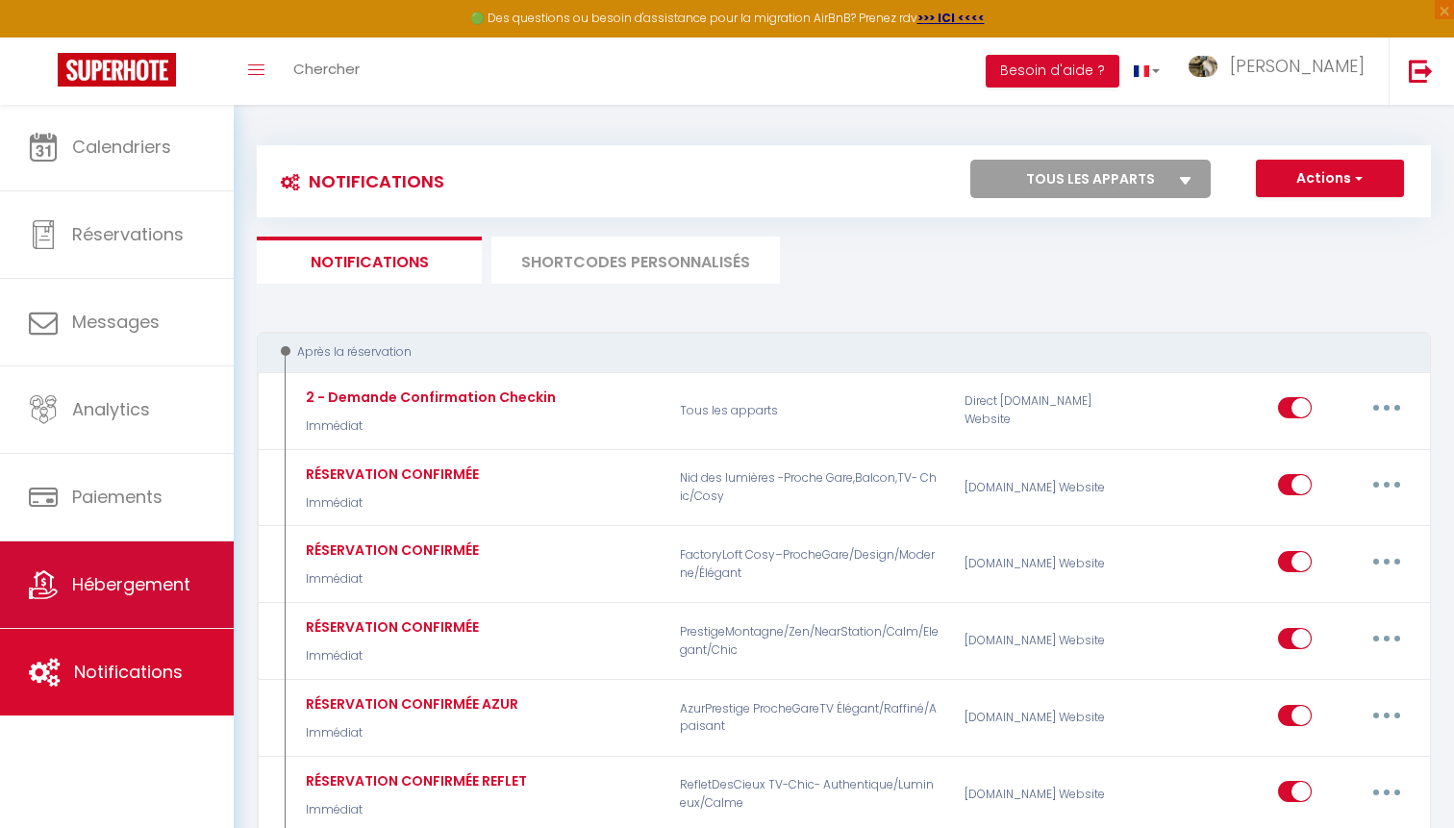
click at [218, 613] on link "Hébergement" at bounding box center [117, 584] width 234 height 87
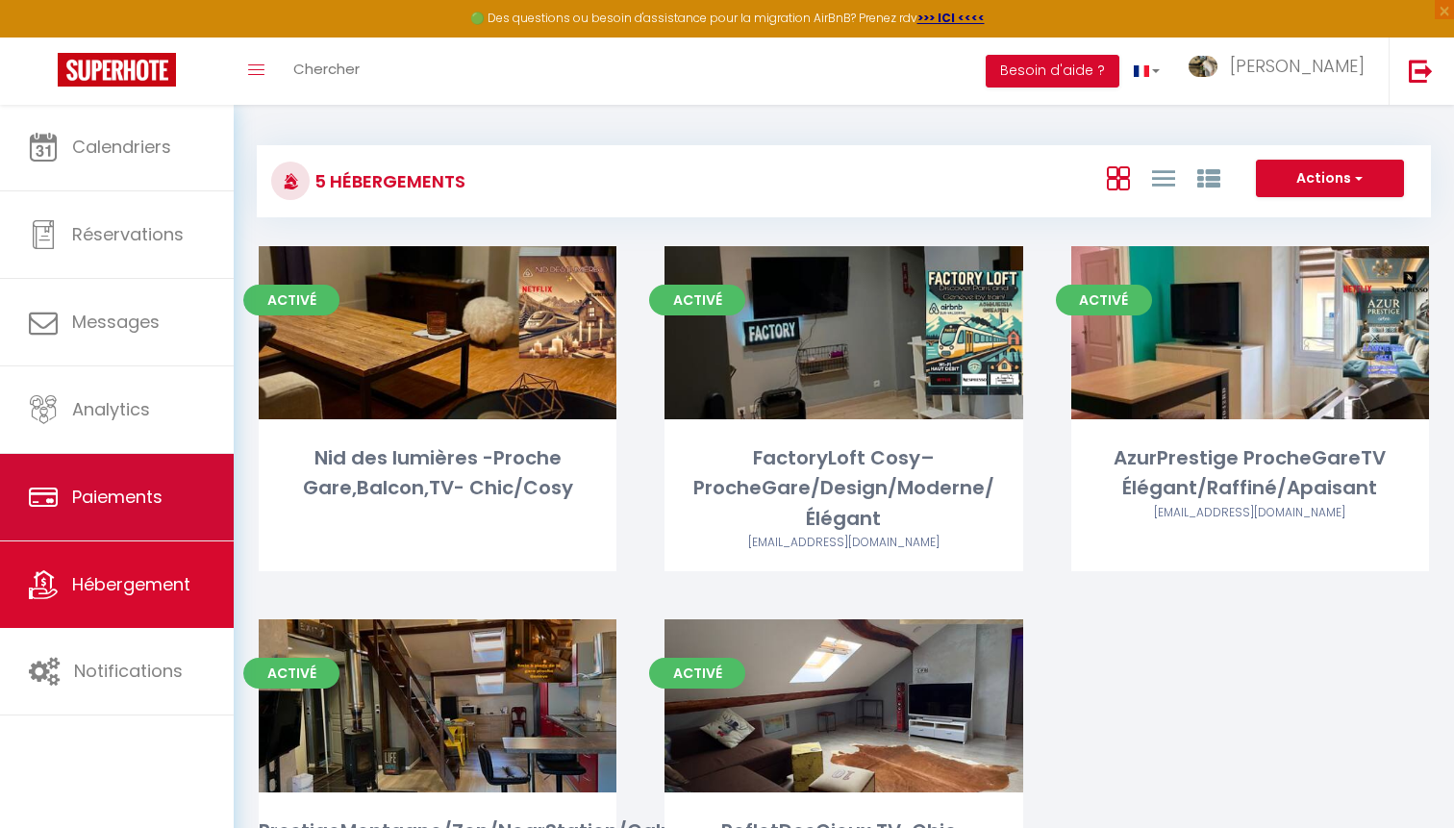
click at [165, 502] on link "Paiements" at bounding box center [117, 497] width 234 height 87
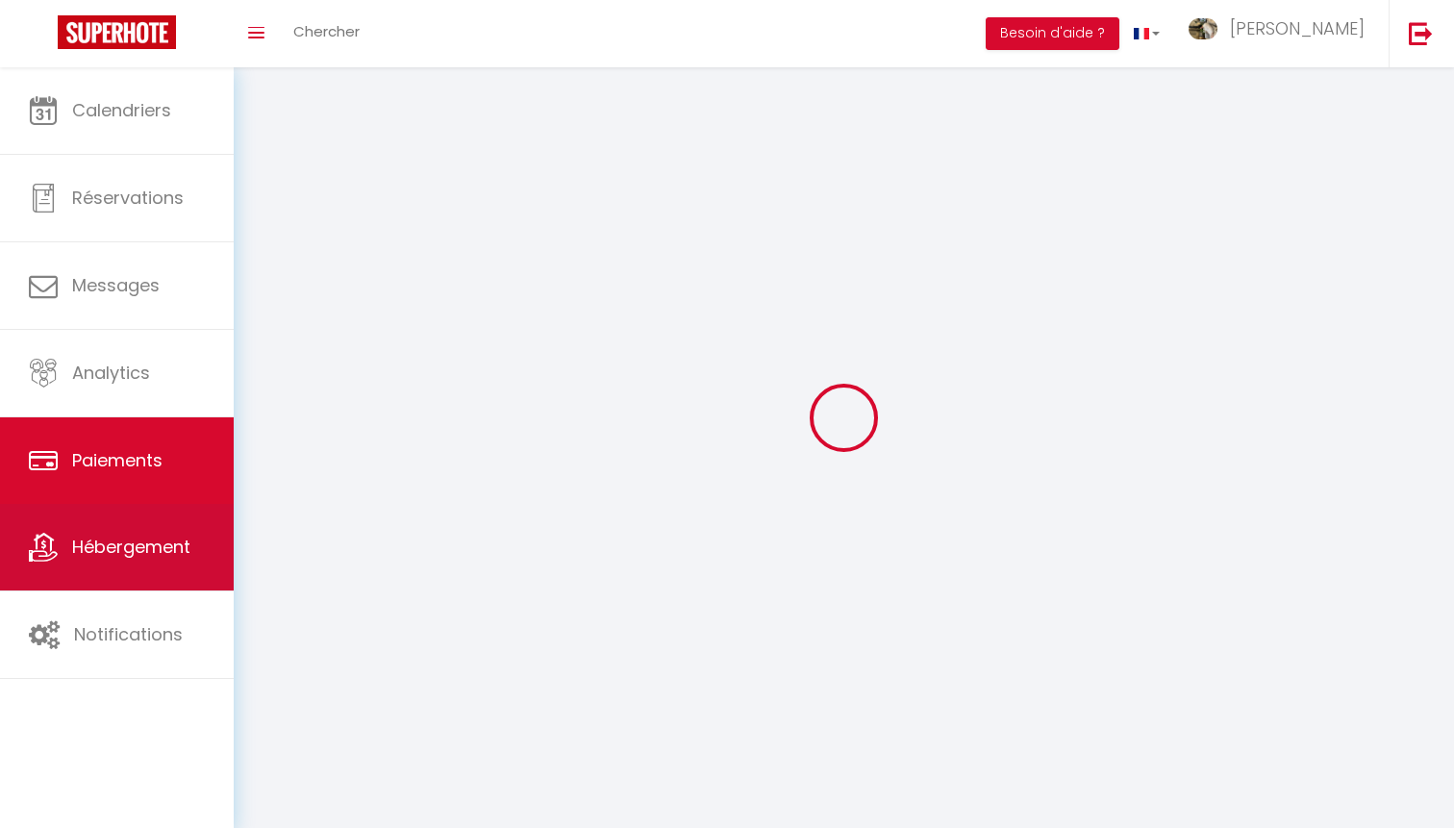
select select "2"
select select "0"
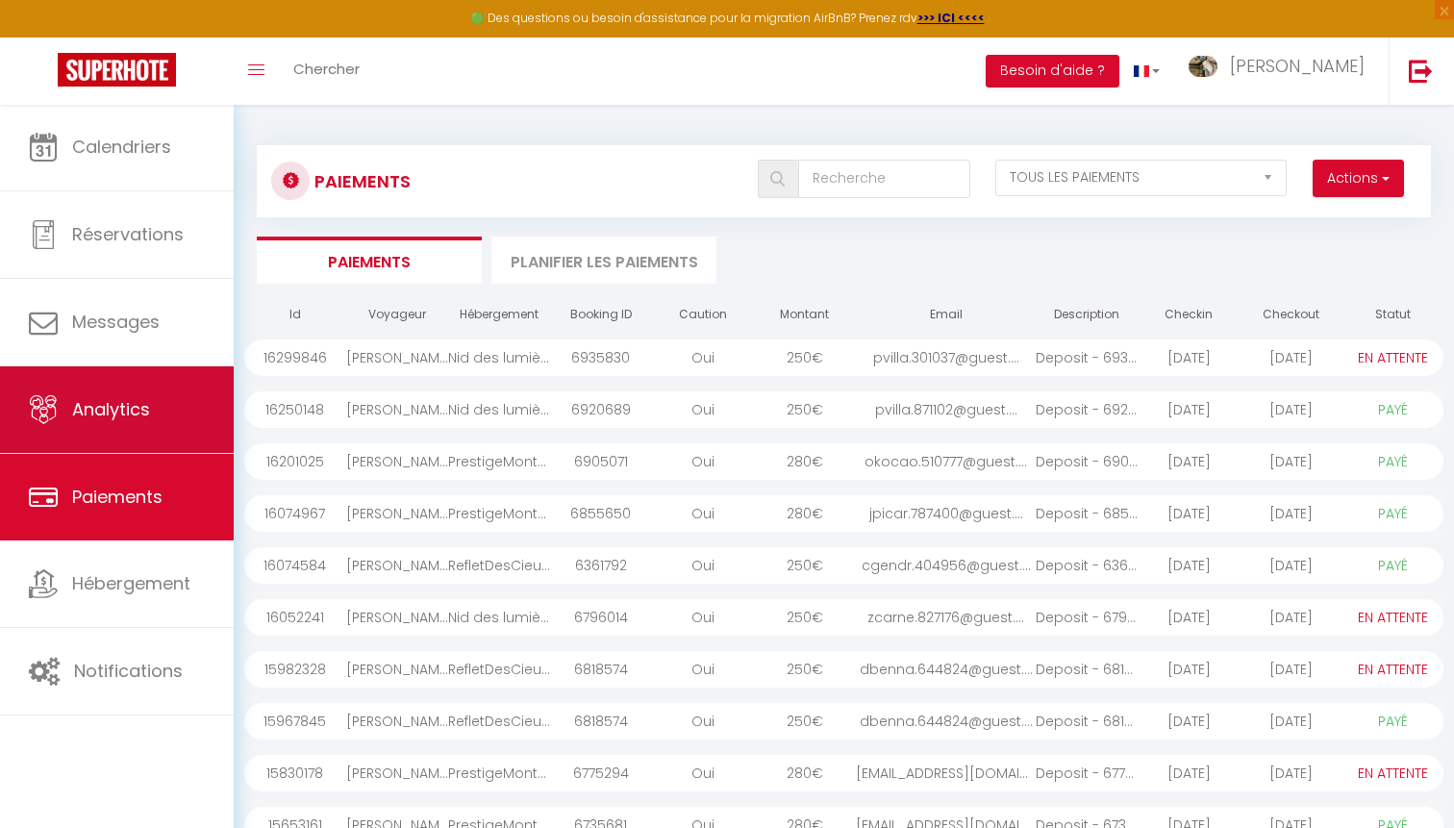
click at [190, 445] on link "Analytics" at bounding box center [117, 409] width 234 height 87
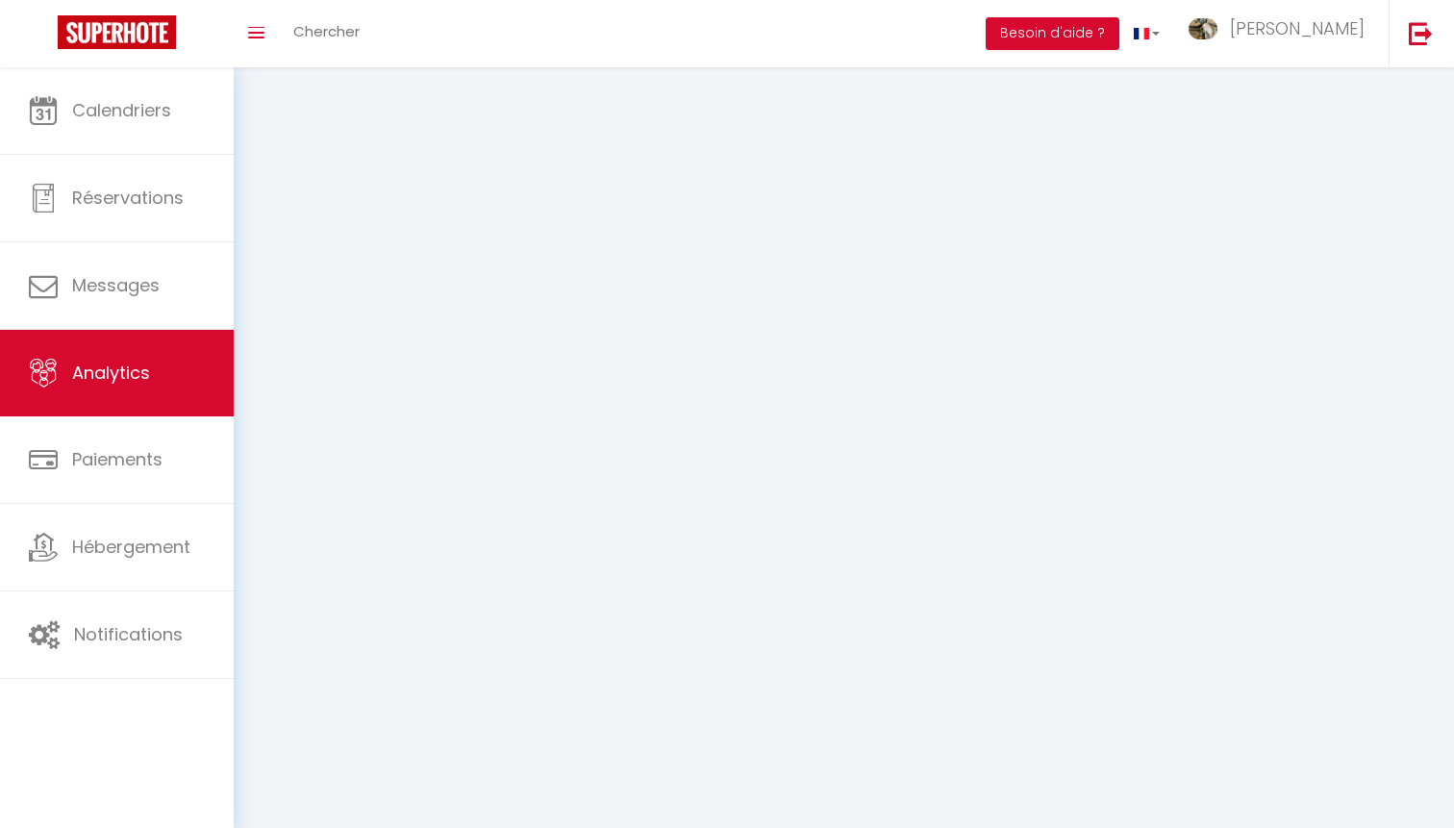
select select "2025"
select select "10"
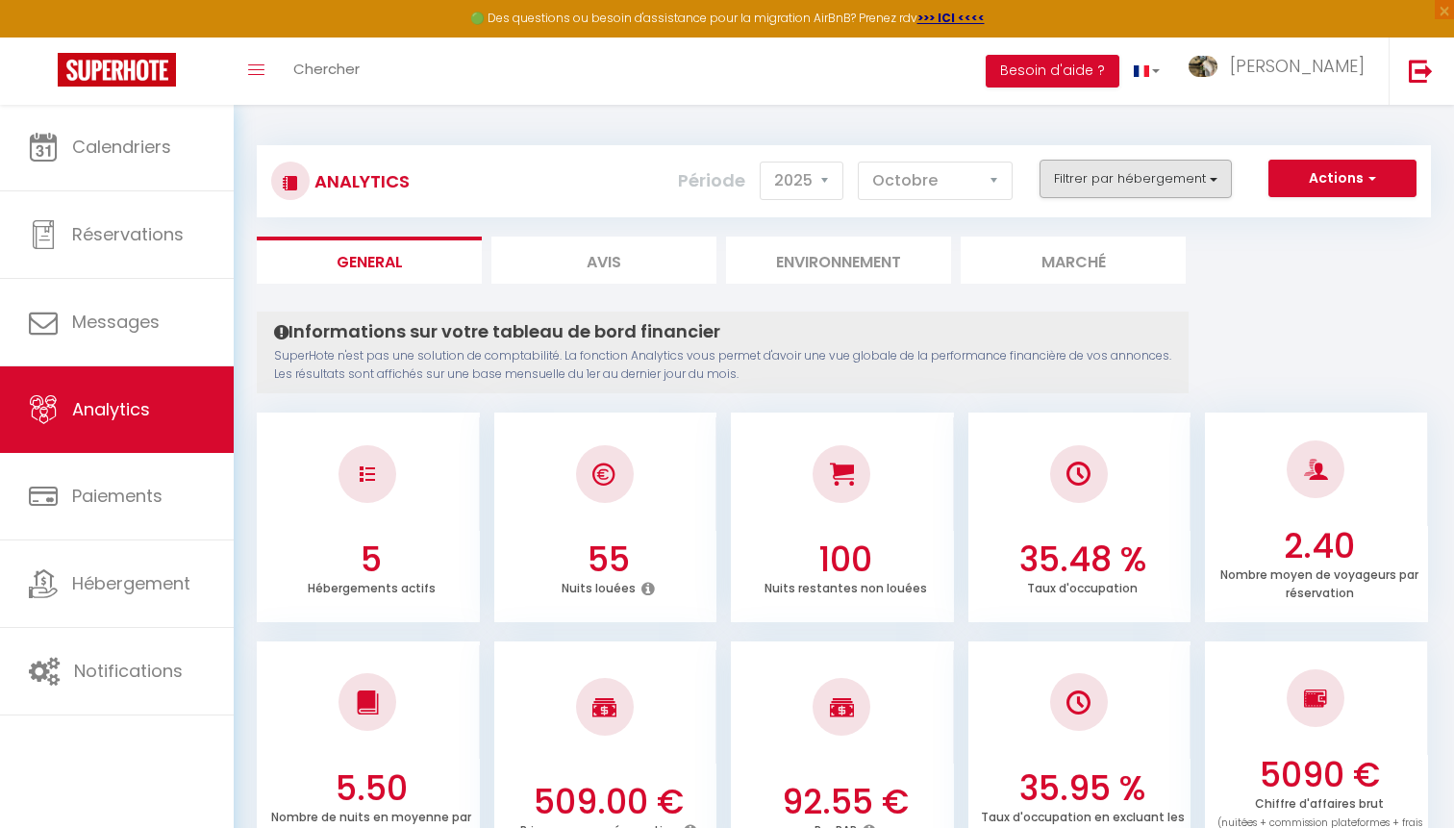
click at [1083, 178] on button "Filtrer par hébergement" at bounding box center [1136, 179] width 192 height 38
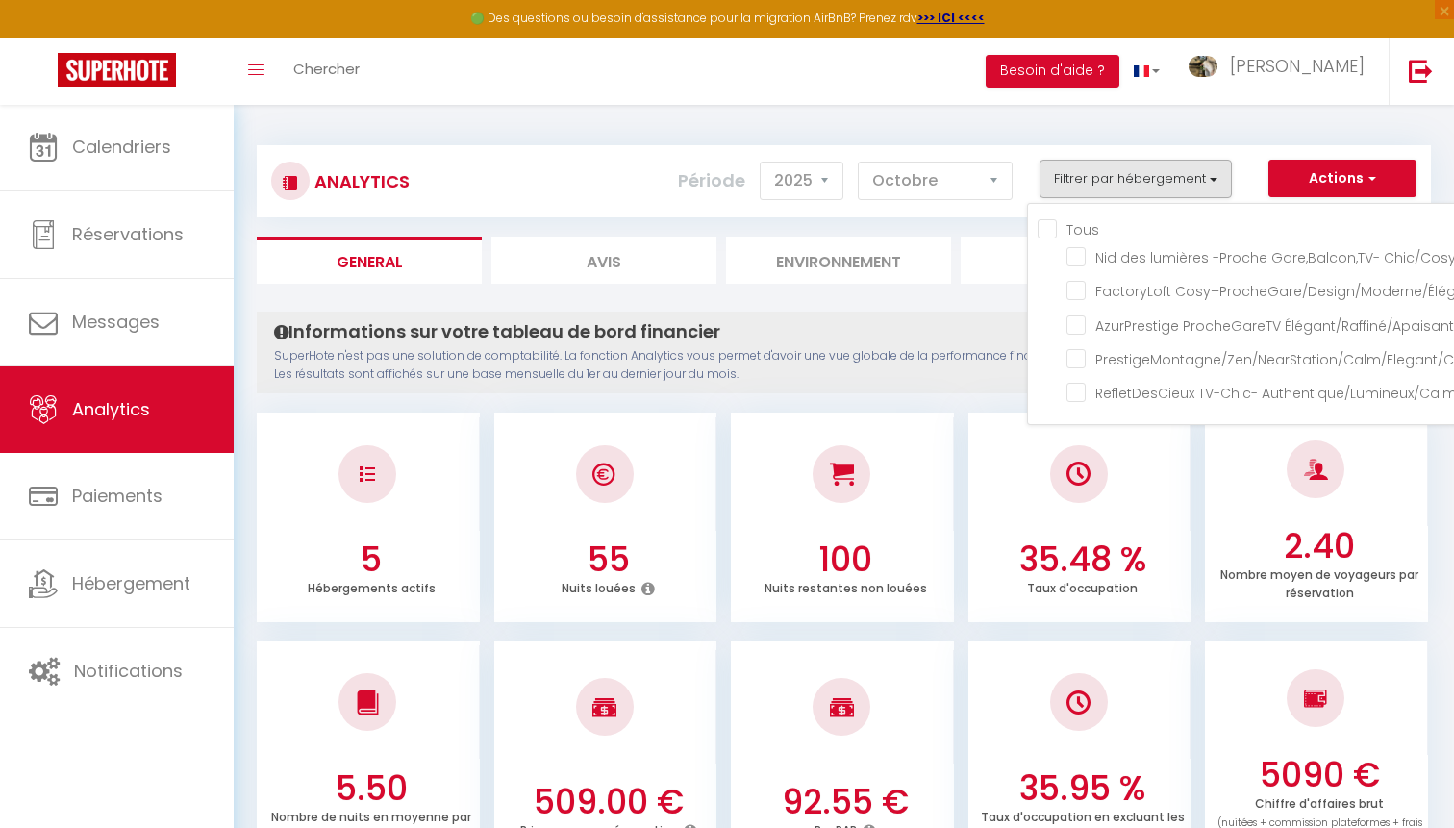
click at [1321, 173] on button "Actions" at bounding box center [1342, 179] width 148 height 38
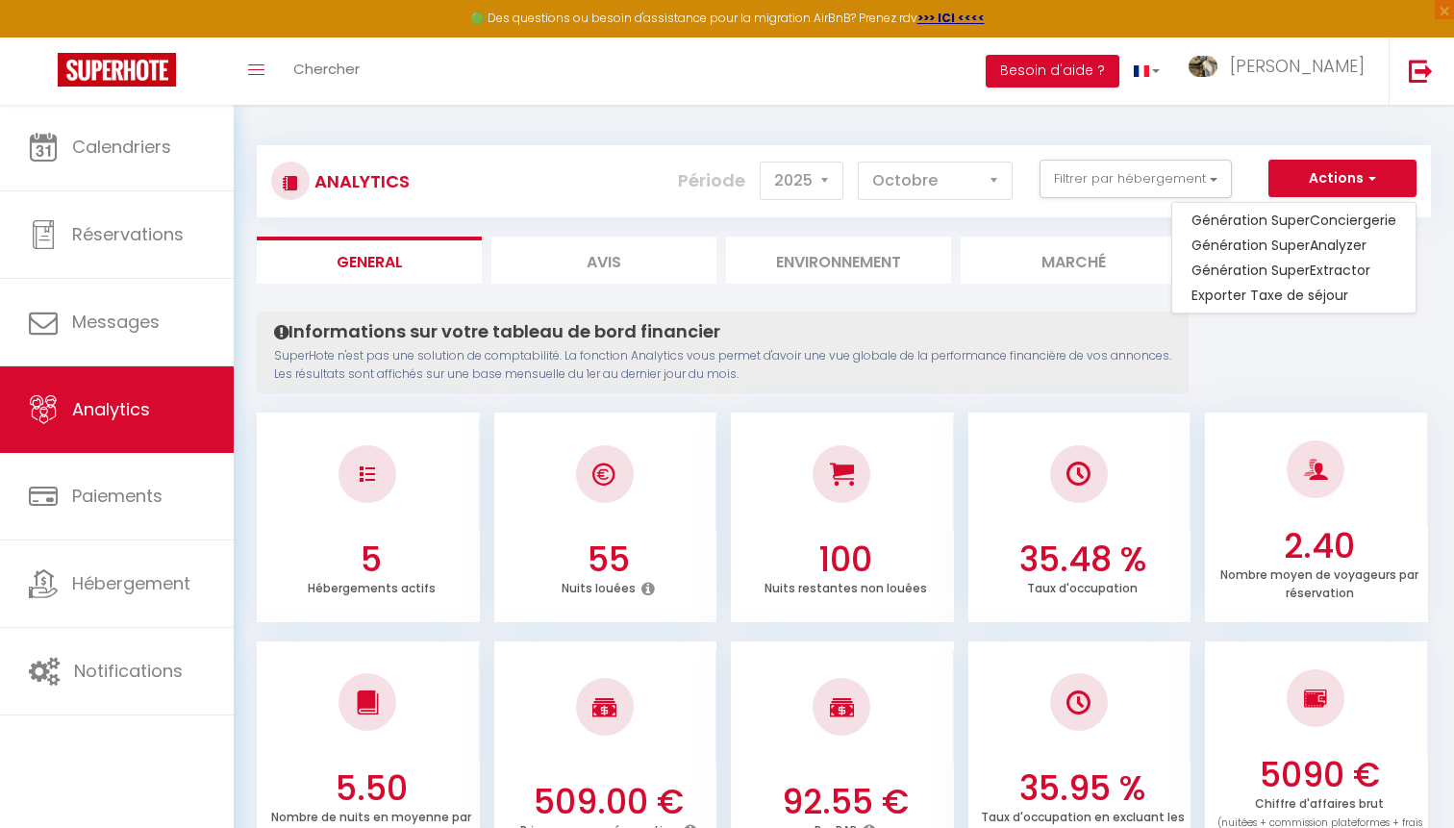
click at [1061, 257] on li "Marché" at bounding box center [1073, 260] width 225 height 47
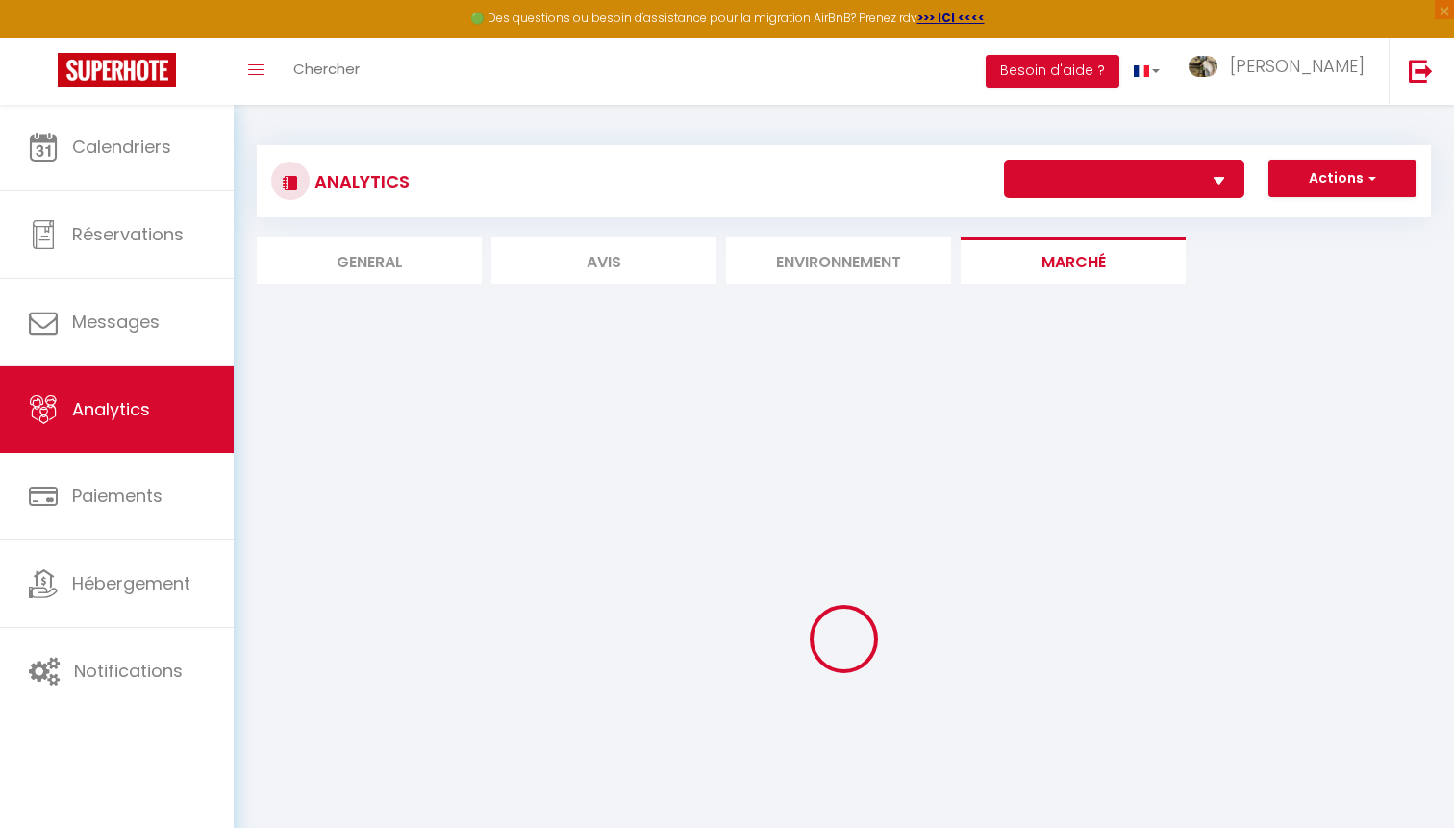
select select "64667"
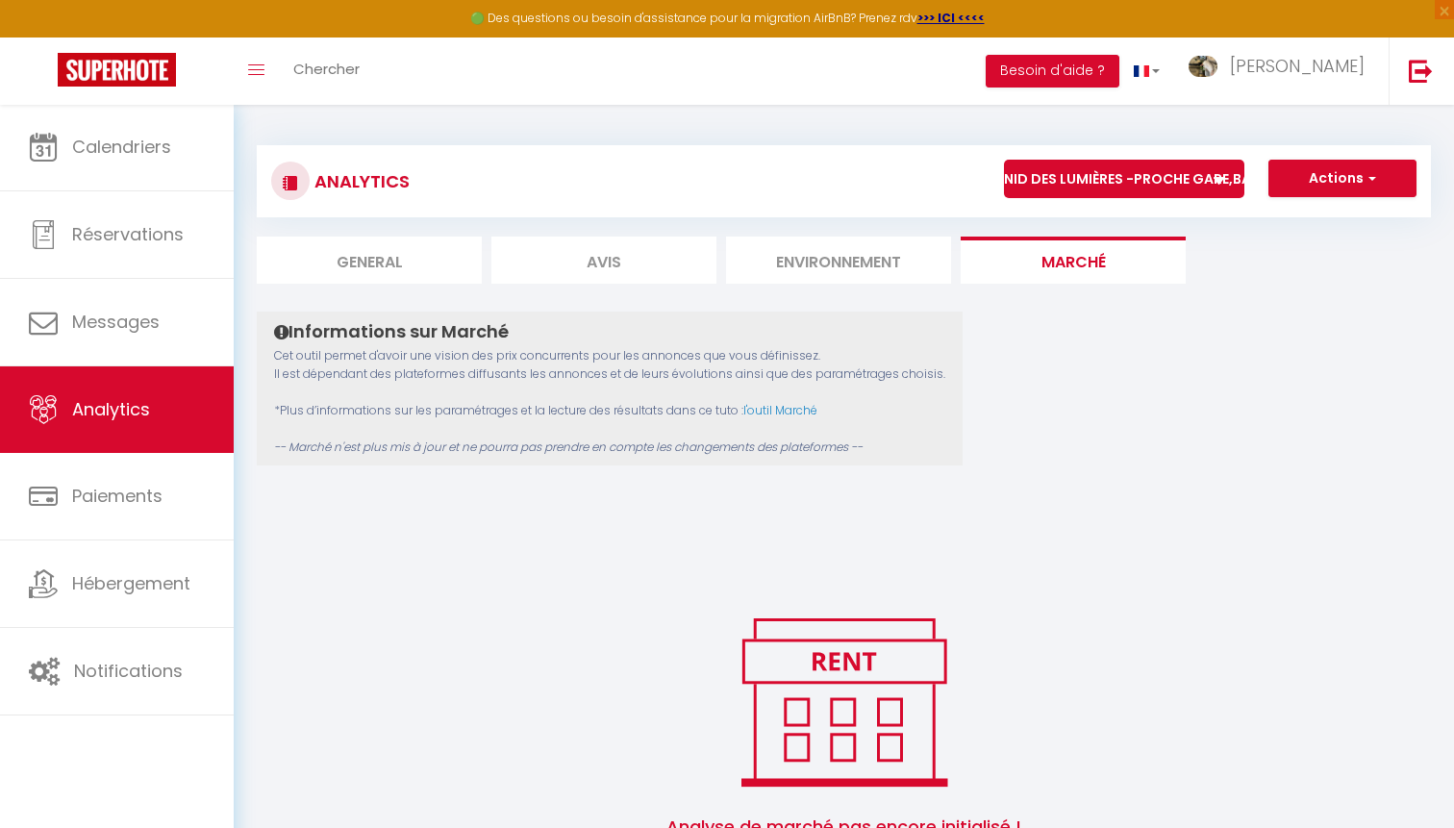
click at [872, 256] on li "Environnement" at bounding box center [838, 260] width 225 height 47
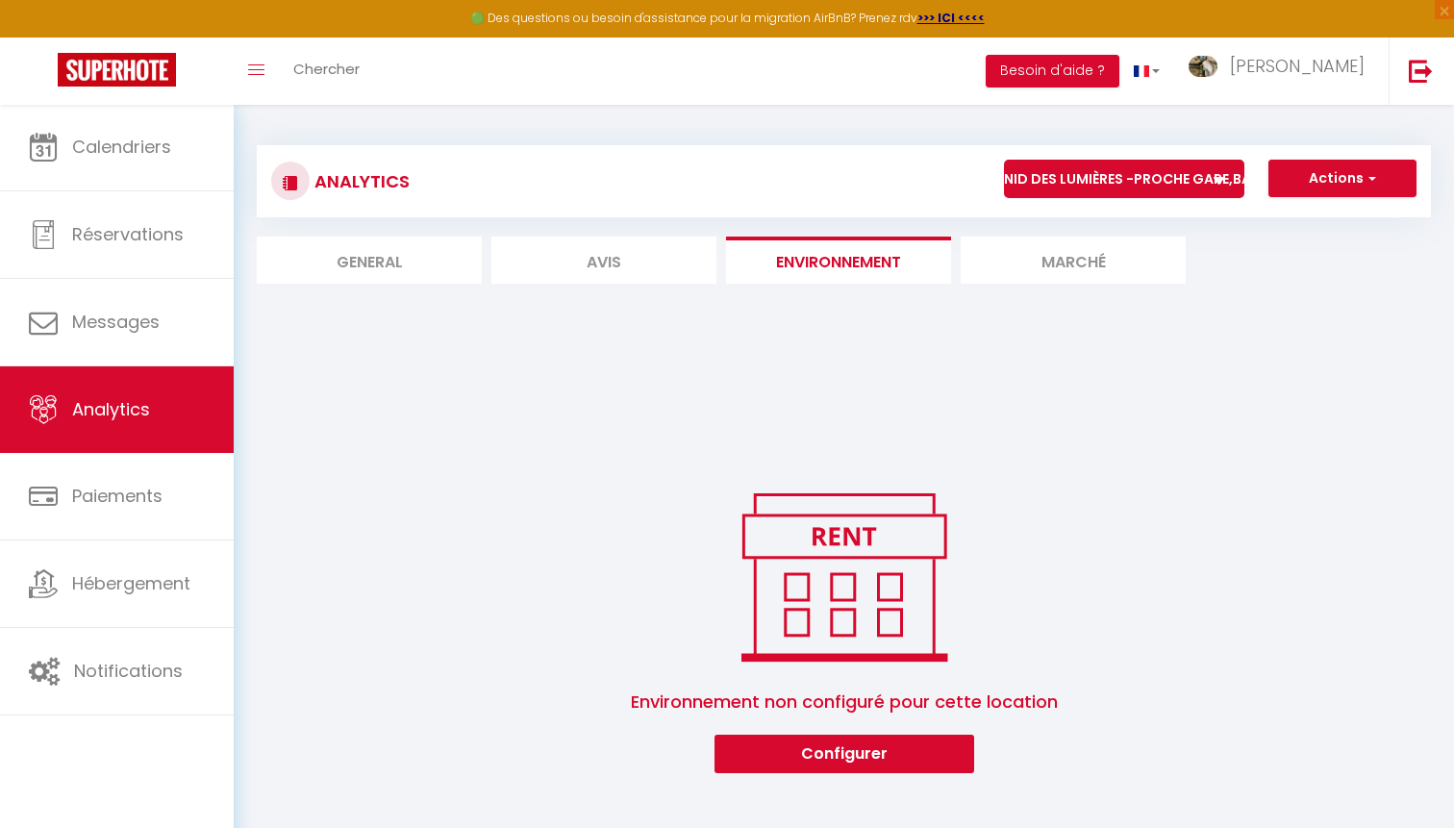
click at [1053, 256] on li "Marché" at bounding box center [1073, 260] width 225 height 47
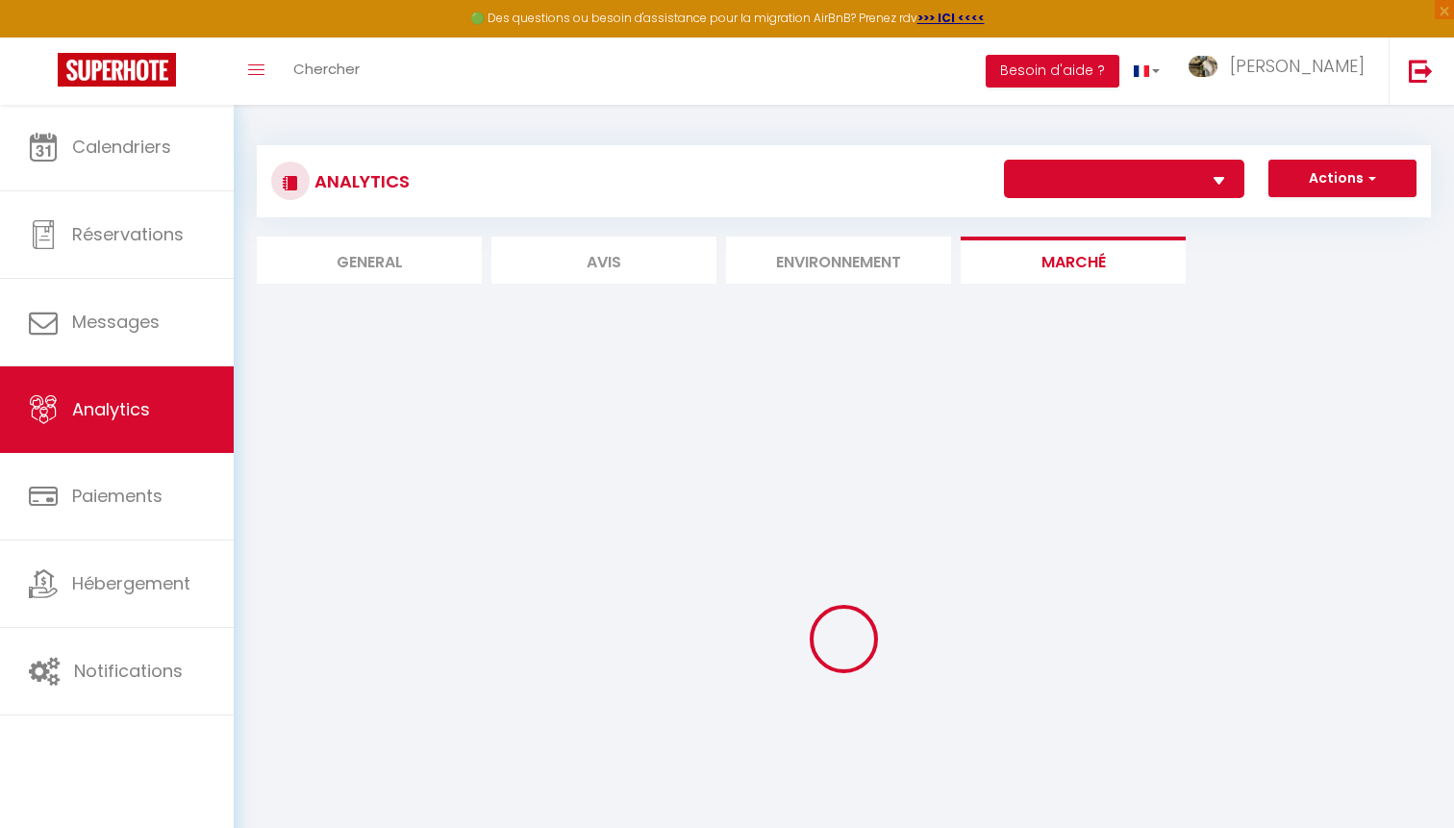
select select "64667"
select select "2"
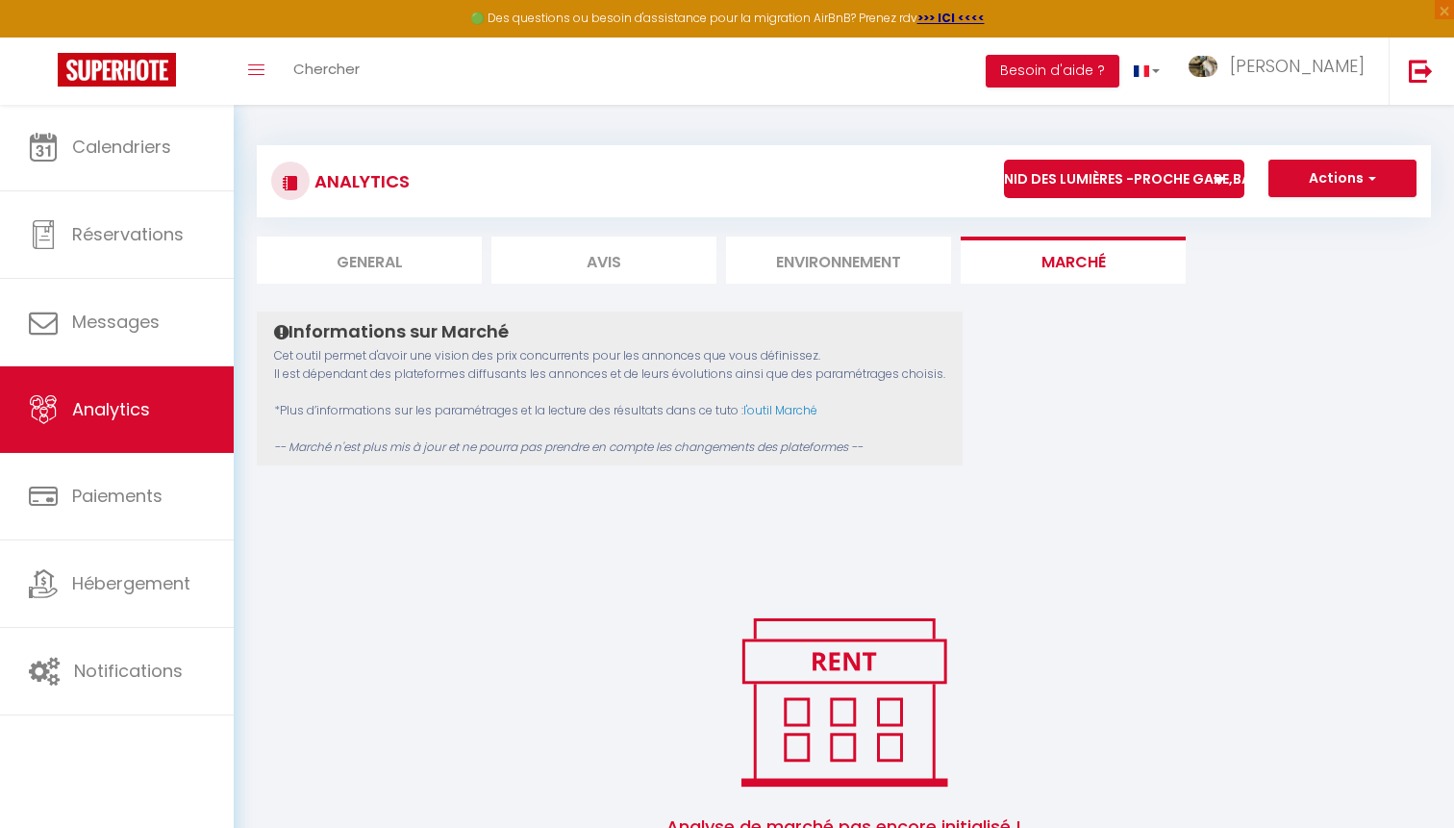
scroll to position [104, 0]
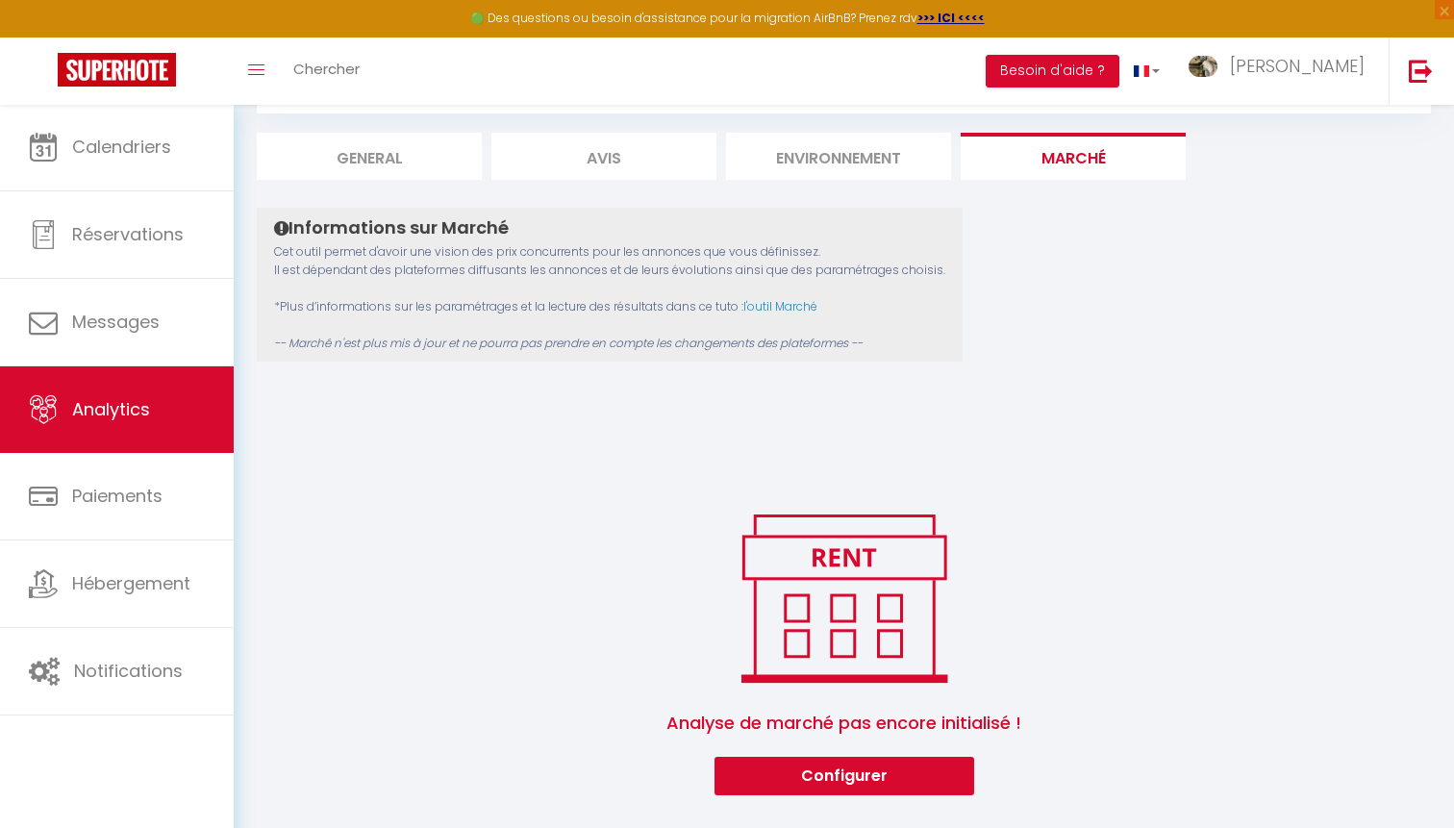
click at [817, 770] on button "Configurer" at bounding box center [845, 776] width 260 height 38
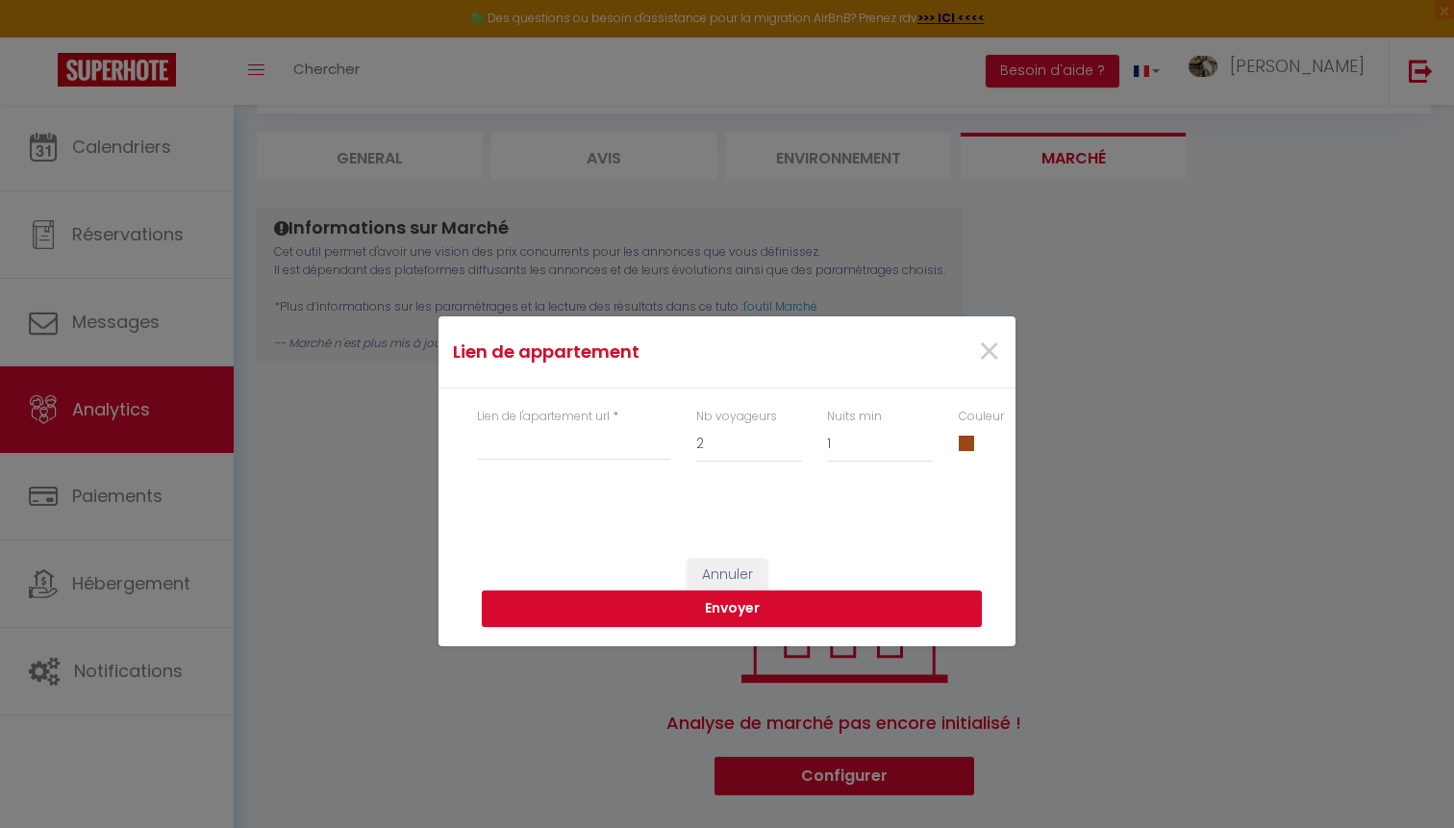
click at [575, 469] on div "Lien de l'apartement url *" at bounding box center [573, 445] width 219 height 74
click at [575, 461] on div "Lien de l'apartement url *" at bounding box center [573, 445] width 219 height 74
click at [575, 456] on input "Lien de l'apartement url" at bounding box center [573, 443] width 193 height 35
paste input "https://fr.airbnb.ch/rooms/24428000?check_in=2026-01-03&check_out=2026-01-08&gu…"
type input "https://fr.airbnb.ch/rooms/24428000?check_in=2026-01-03&check_out=2026-01-08&gu…"
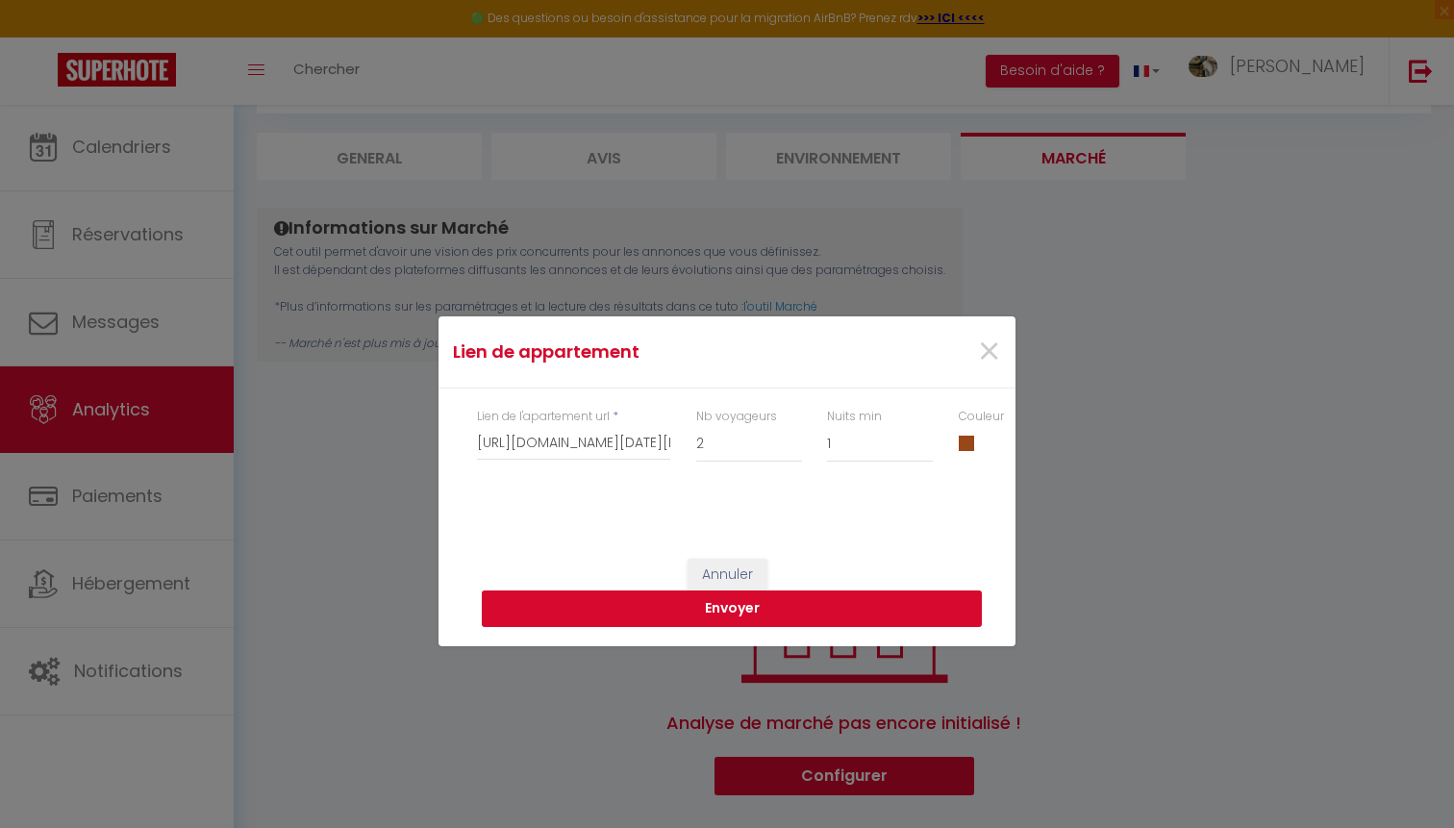
click at [644, 608] on button "Envoyer" at bounding box center [732, 608] width 500 height 37
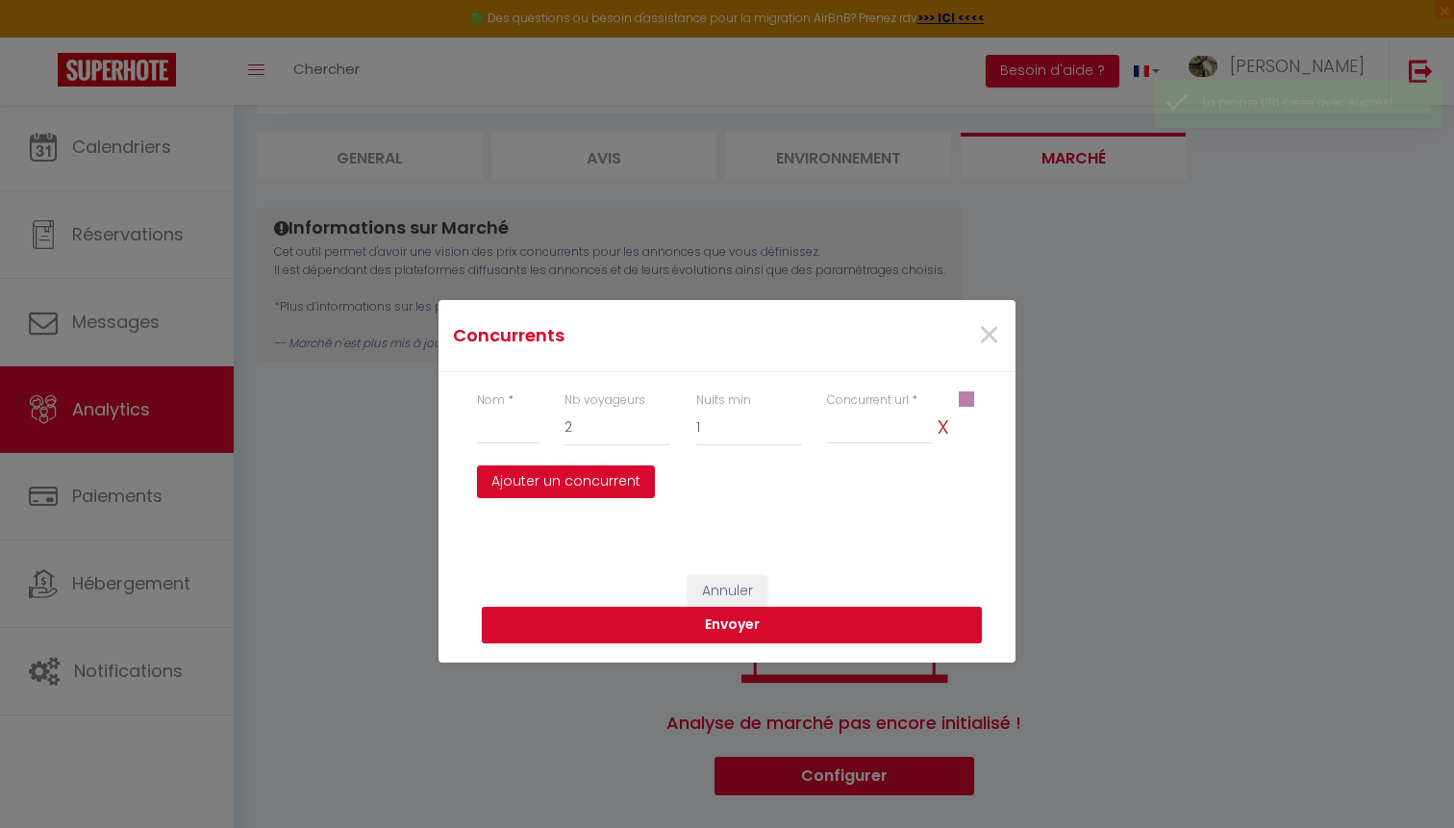
click at [1004, 325] on div "×" at bounding box center [917, 335] width 191 height 42
click at [995, 327] on span "×" at bounding box center [989, 336] width 24 height 58
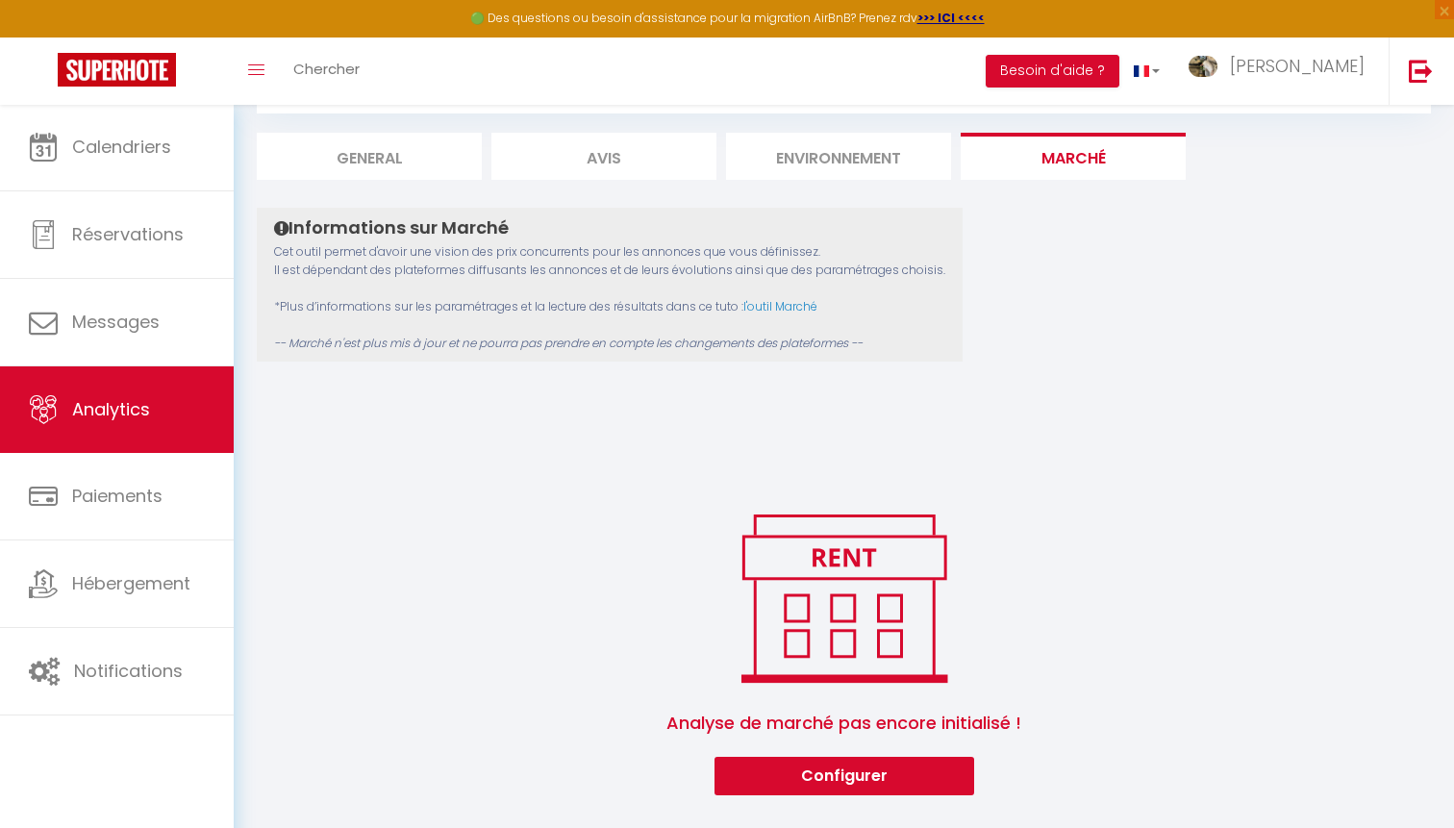
click at [842, 760] on button "Configurer" at bounding box center [845, 776] width 260 height 38
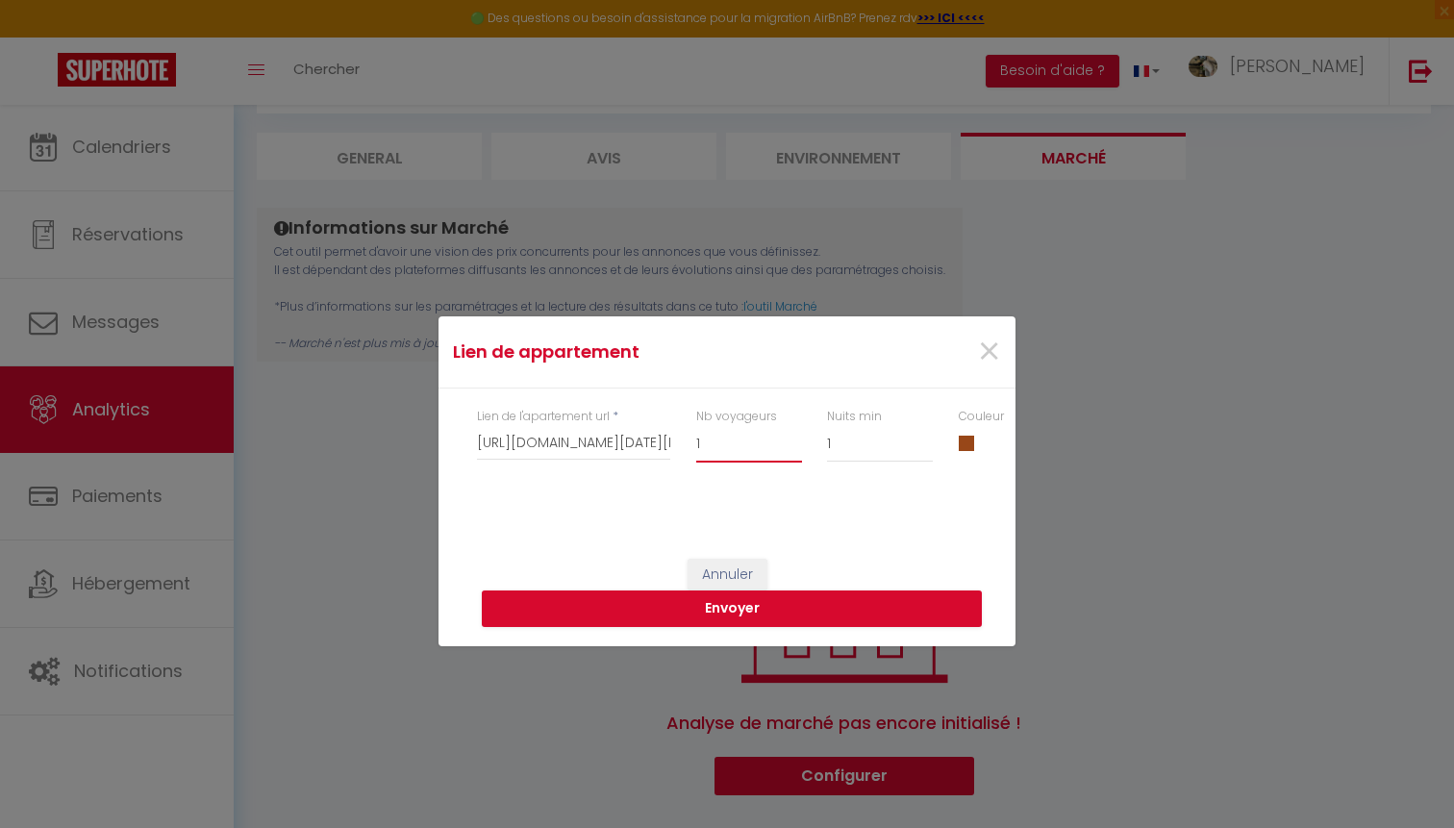
select select "3"
select select "2"
click at [770, 611] on button "Envoyer" at bounding box center [732, 608] width 500 height 37
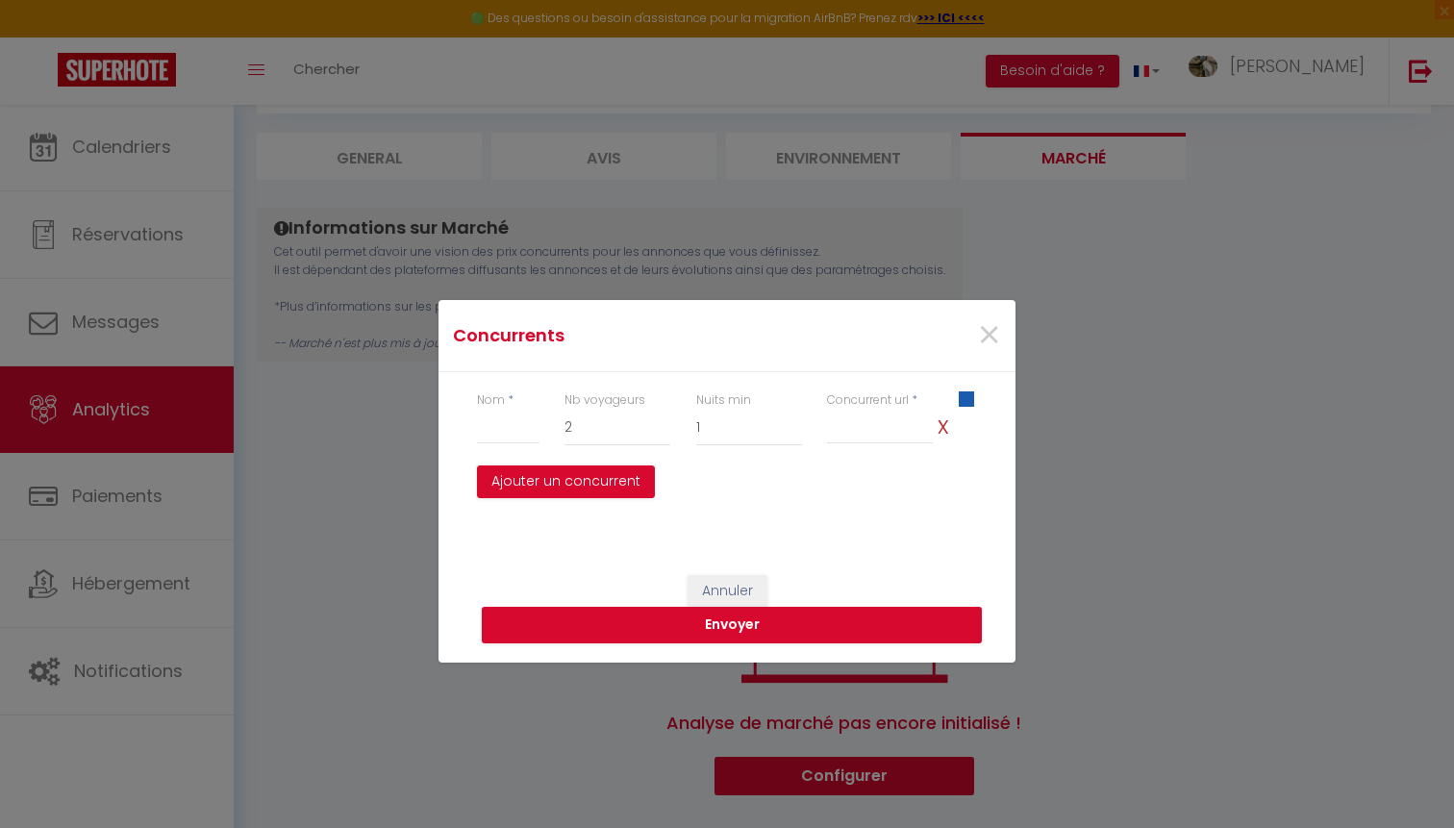
click at [556, 504] on div "Nom * Nb voyageurs 1 2 3 4 5 6 7 8 9 10 11 12 13 14 15 16 17 18 19 20 Nuits min…" at bounding box center [727, 444] width 577 height 144
click at [556, 484] on button "Ajouter un concurrent" at bounding box center [566, 481] width 178 height 33
select select
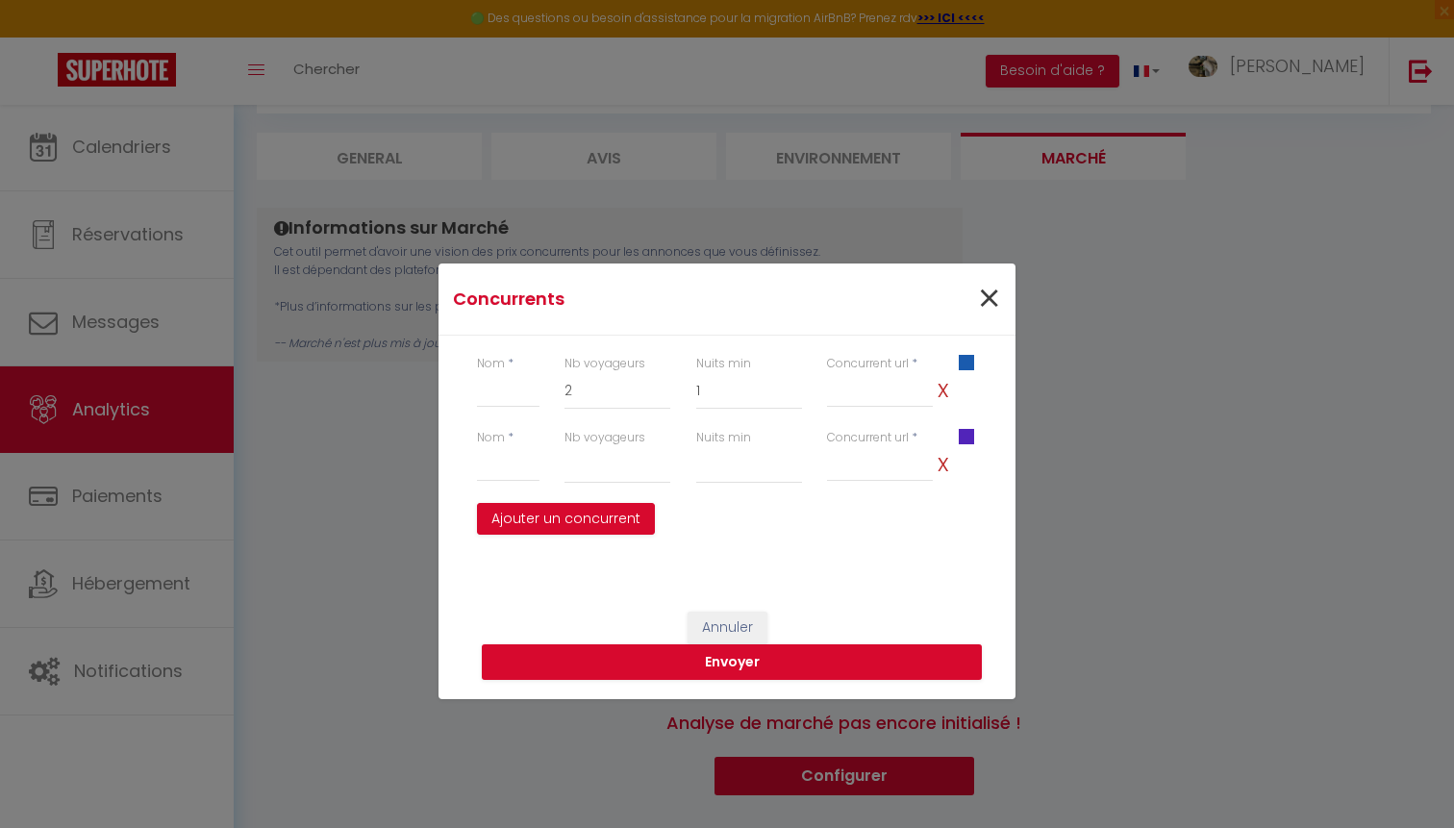
click at [996, 289] on span "×" at bounding box center [989, 299] width 24 height 58
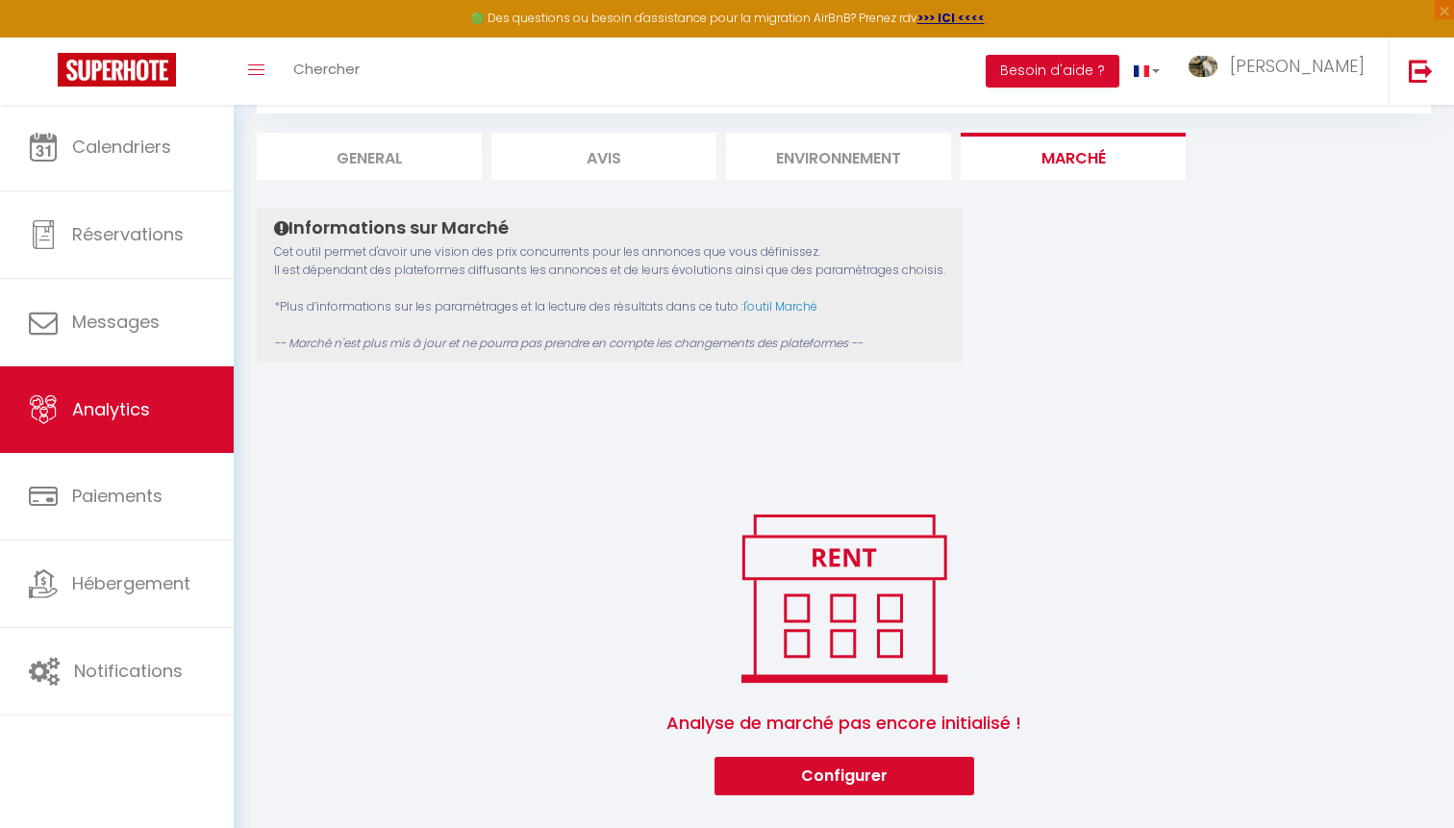
click at [924, 163] on li "Environnement" at bounding box center [838, 156] width 225 height 47
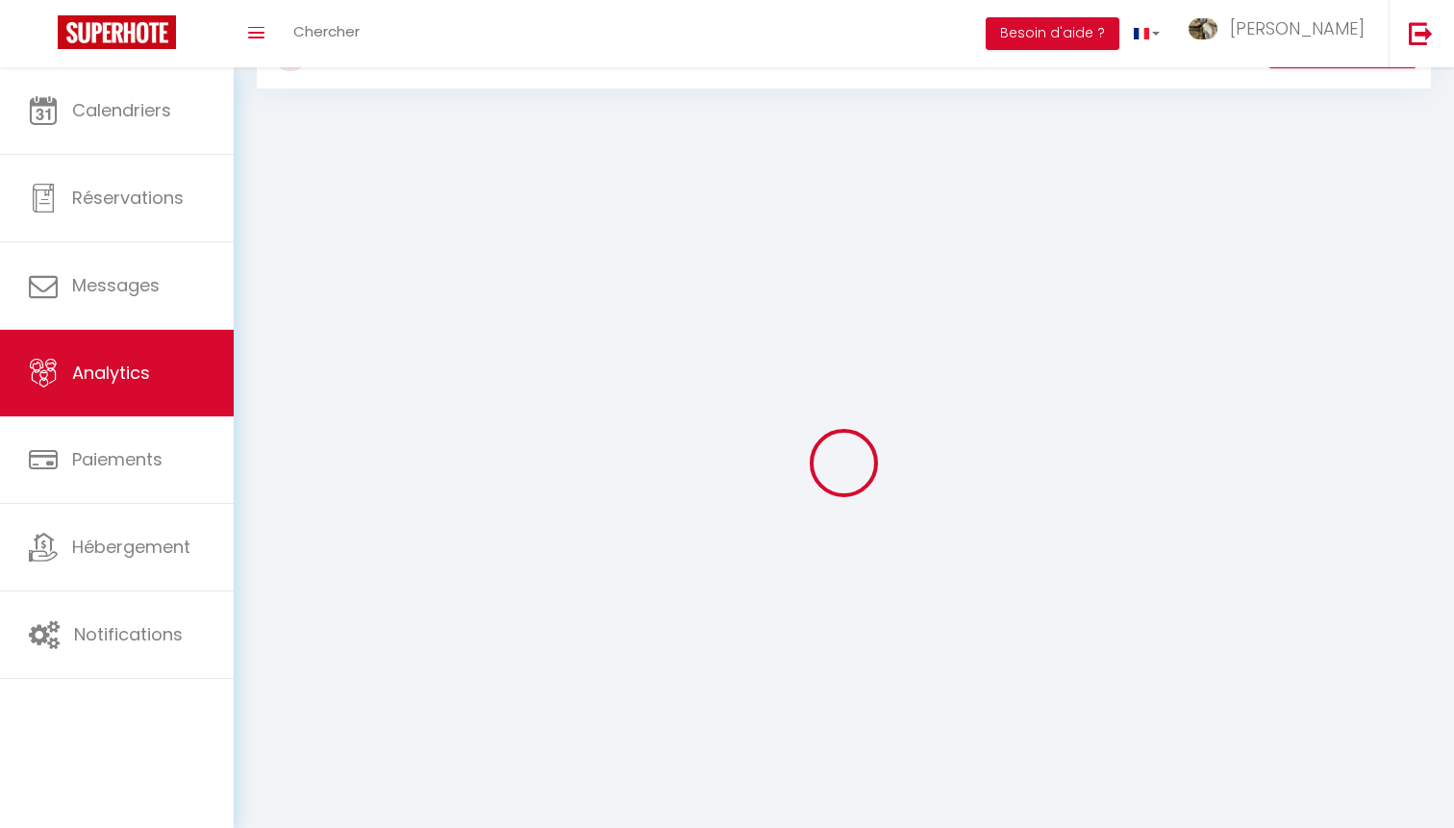
scroll to position [23, 0]
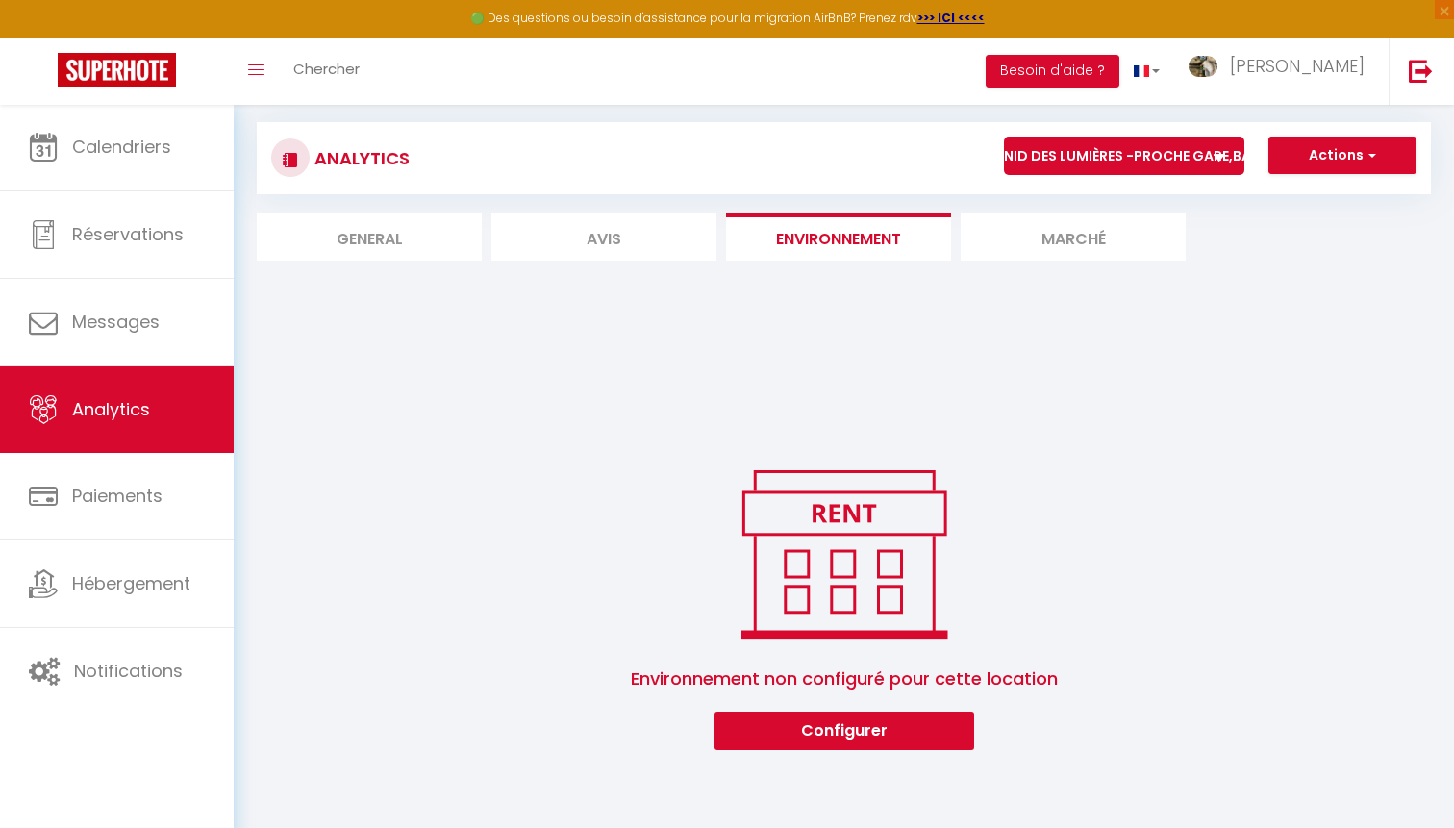
click at [1097, 240] on li "Marché" at bounding box center [1073, 236] width 225 height 47
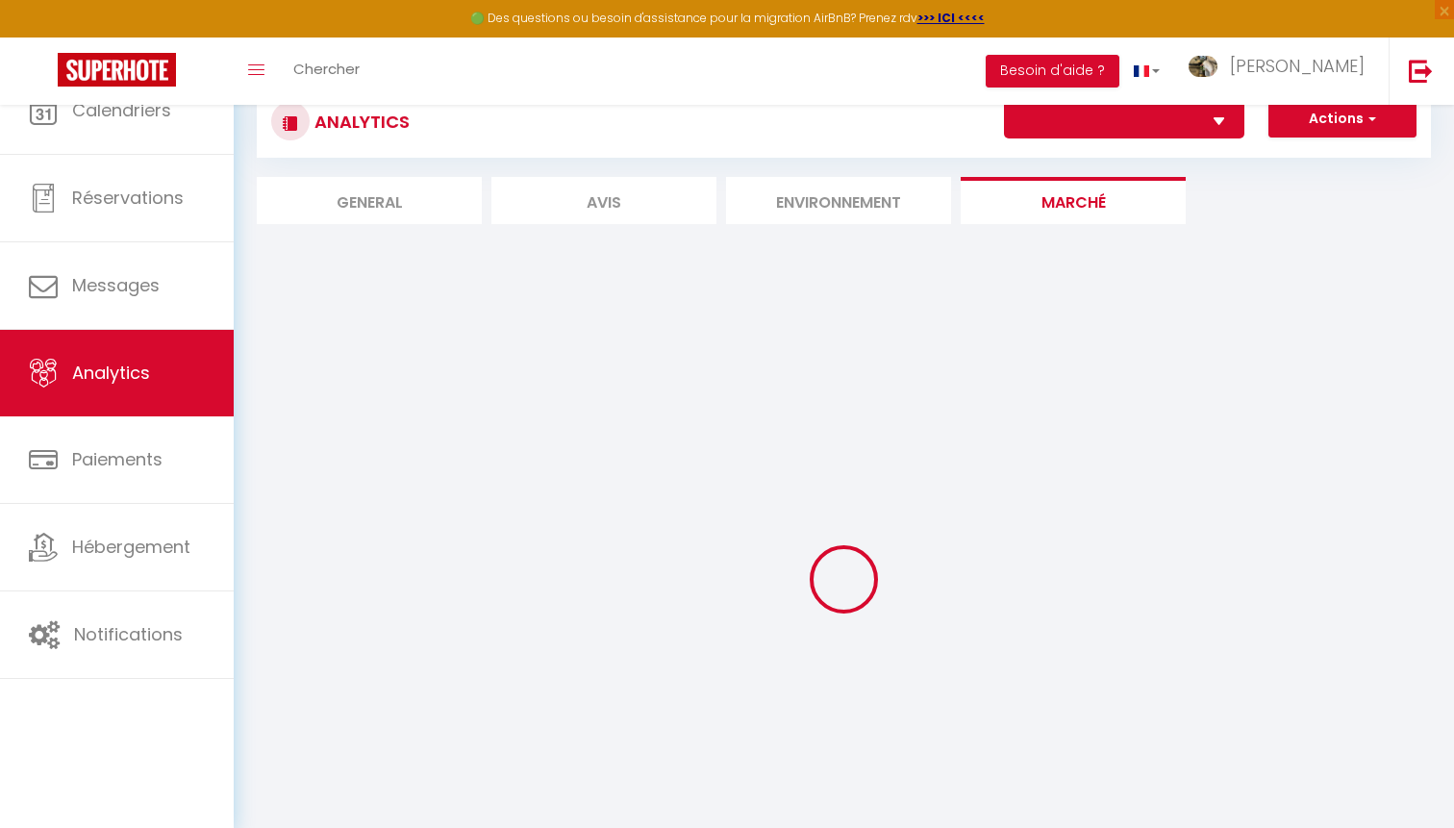
select select "64667"
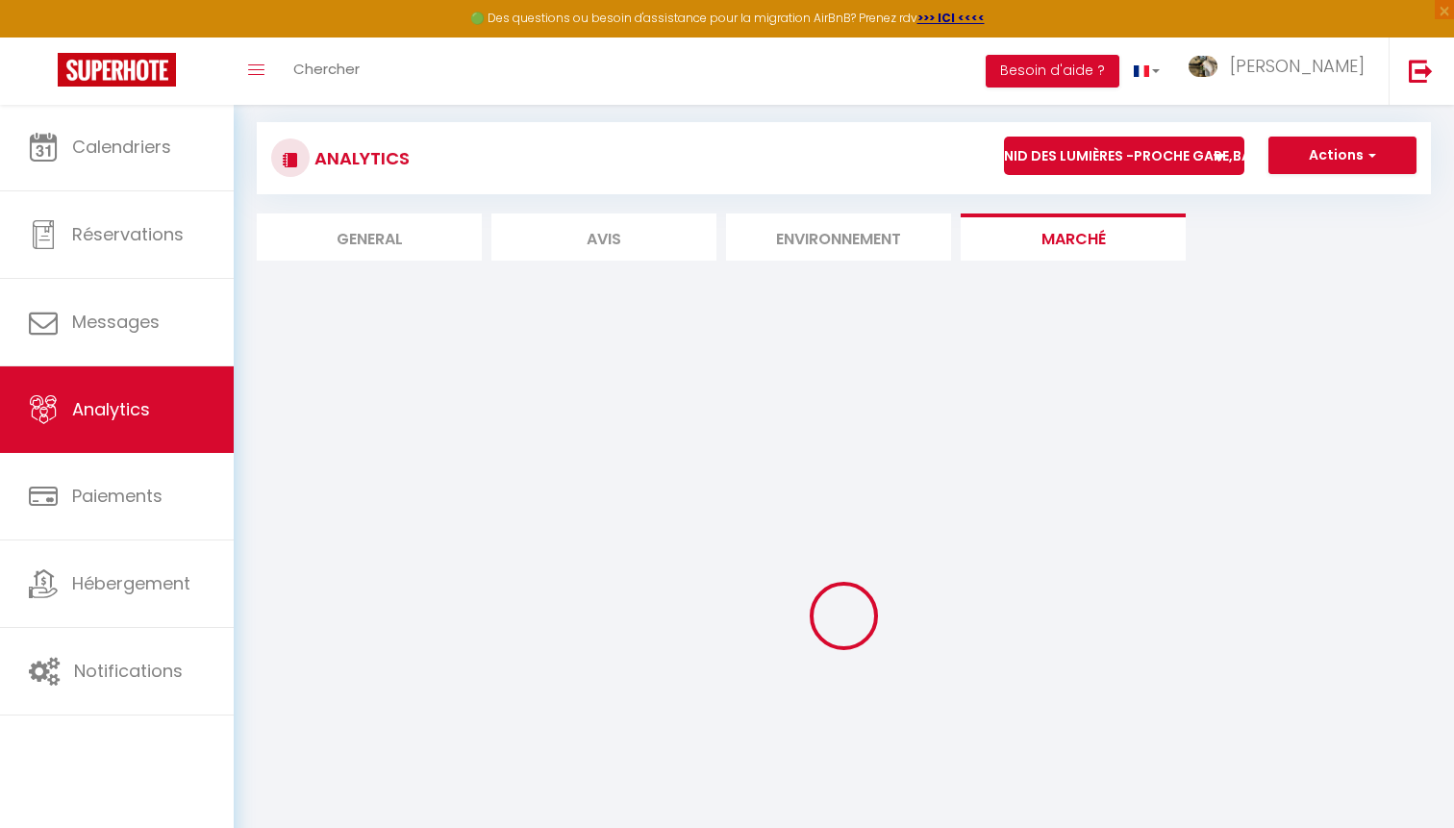
select select "2"
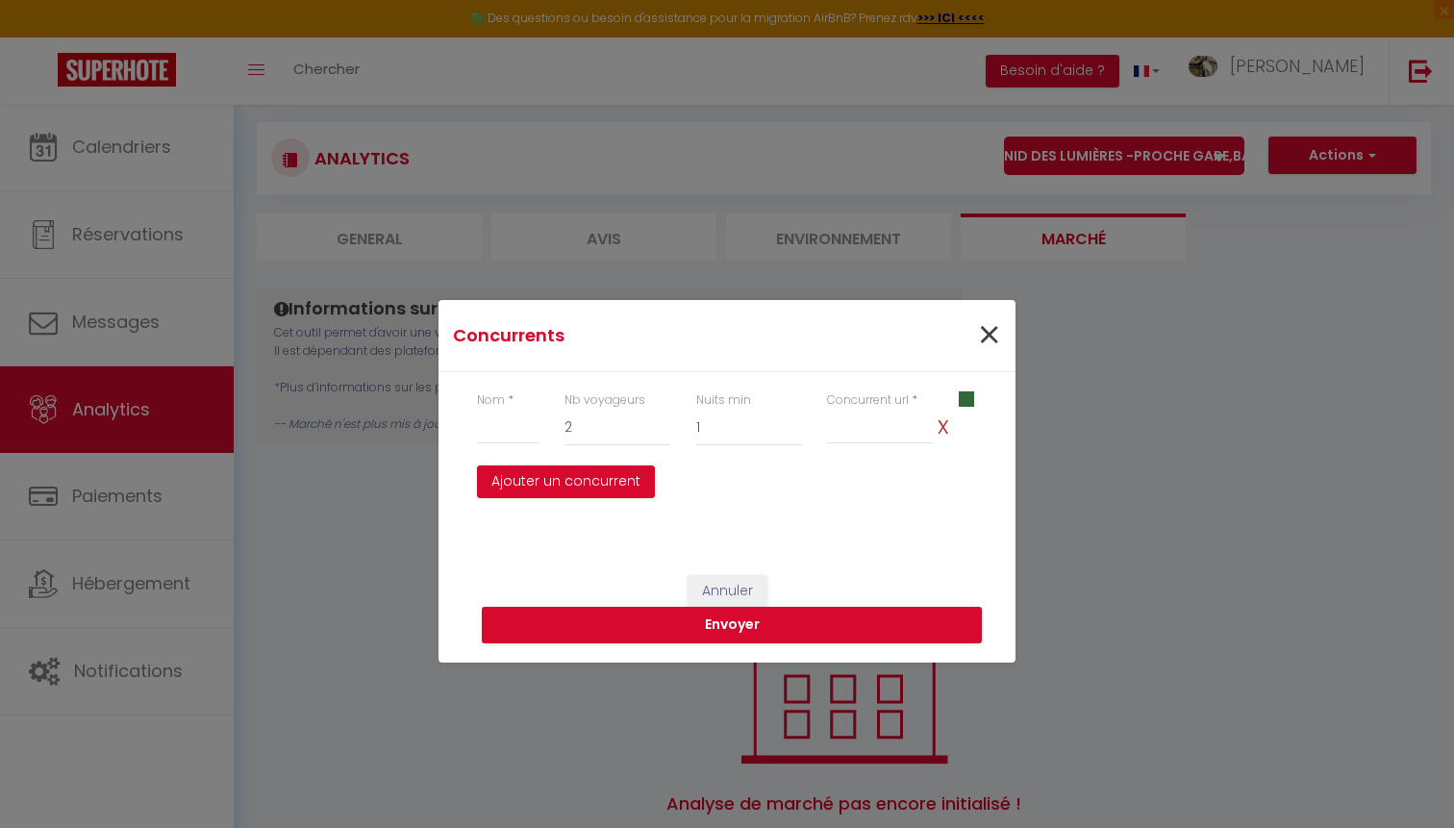
click at [992, 336] on span "×" at bounding box center [989, 336] width 24 height 58
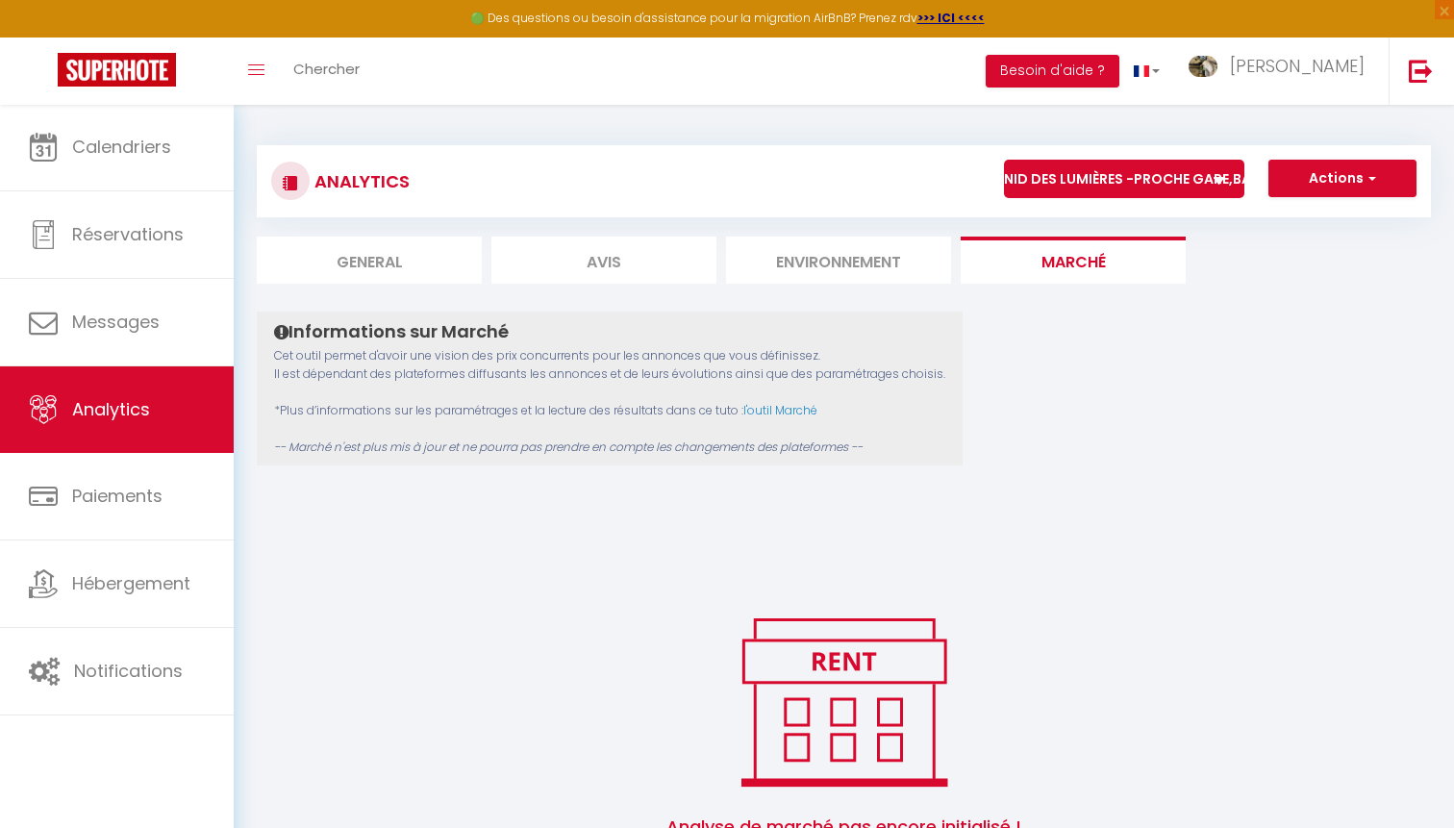
click at [408, 281] on li "General" at bounding box center [369, 260] width 225 height 47
select select "2025"
select select "10"
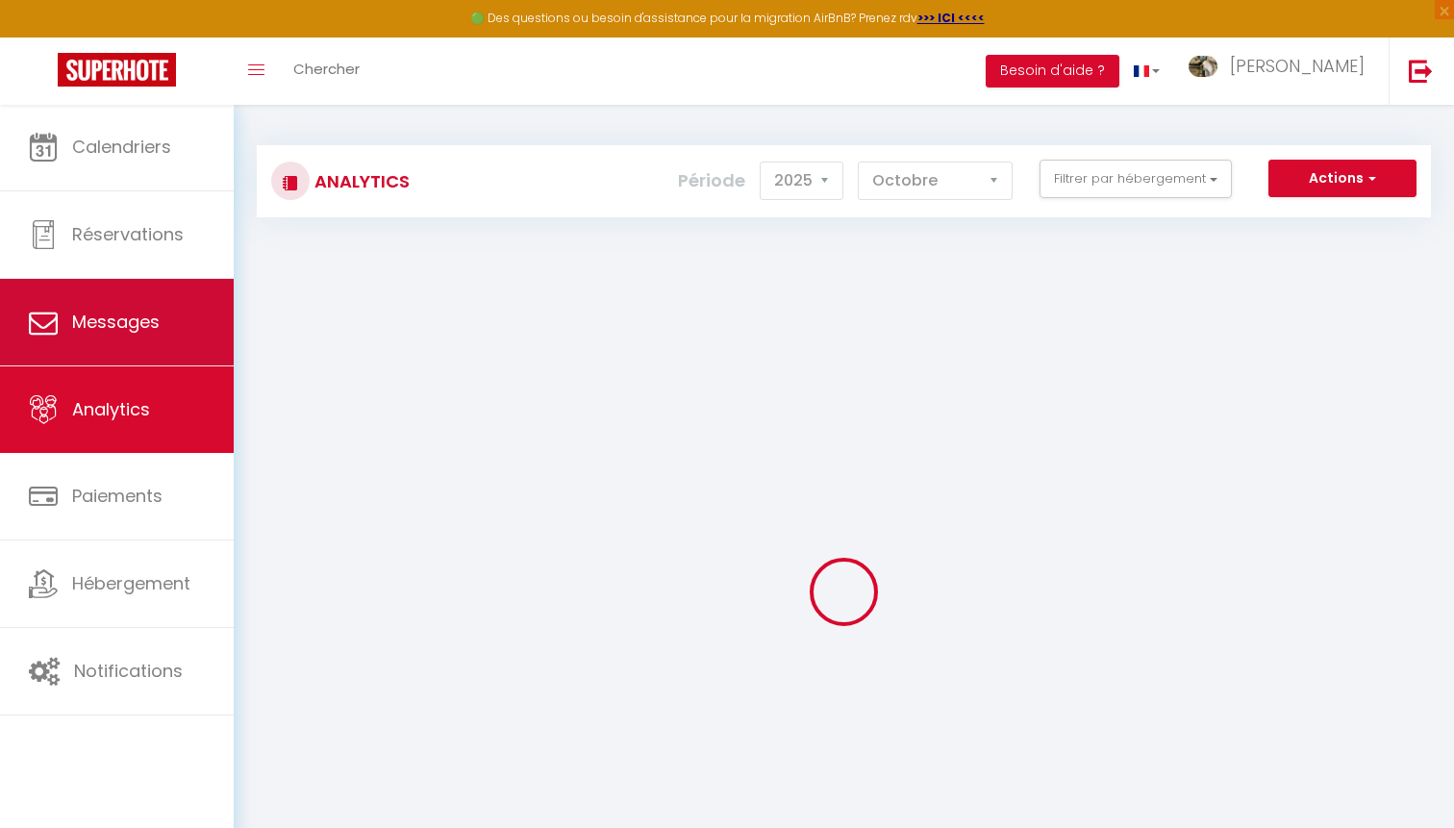
click at [144, 336] on link "Messages" at bounding box center [117, 322] width 234 height 87
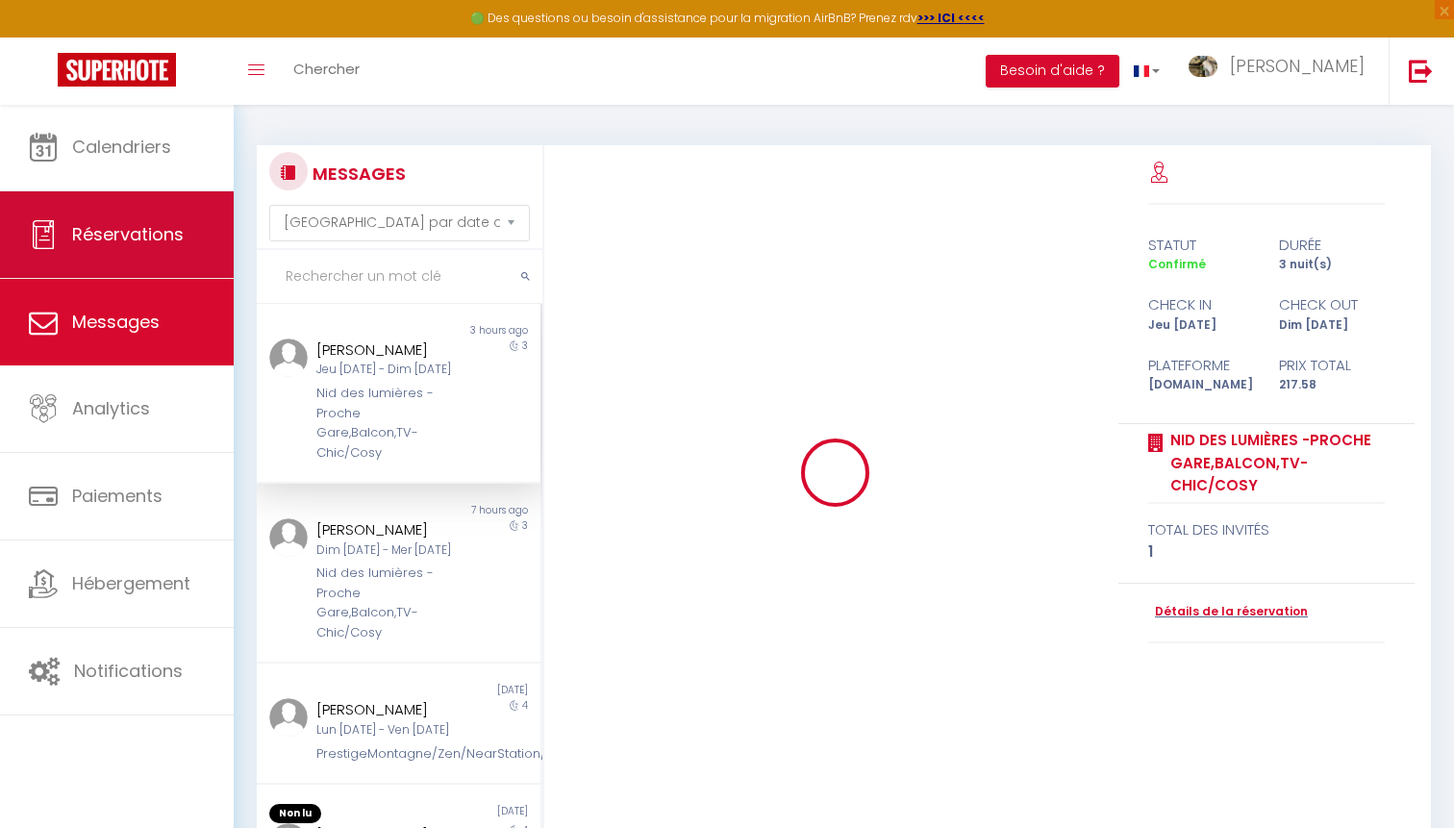
scroll to position [6736, 0]
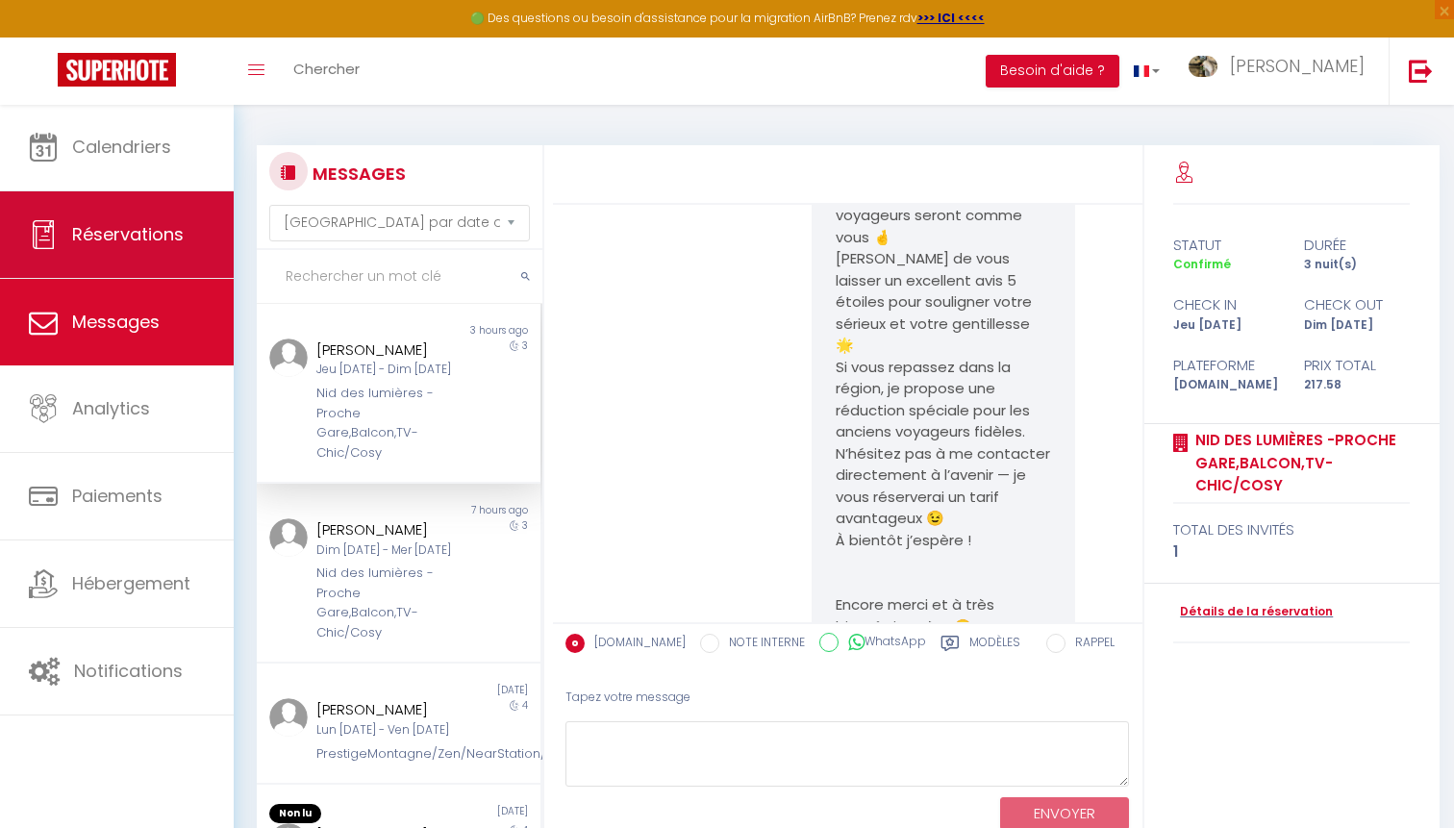
click at [179, 247] on link "Réservations" at bounding box center [117, 234] width 234 height 87
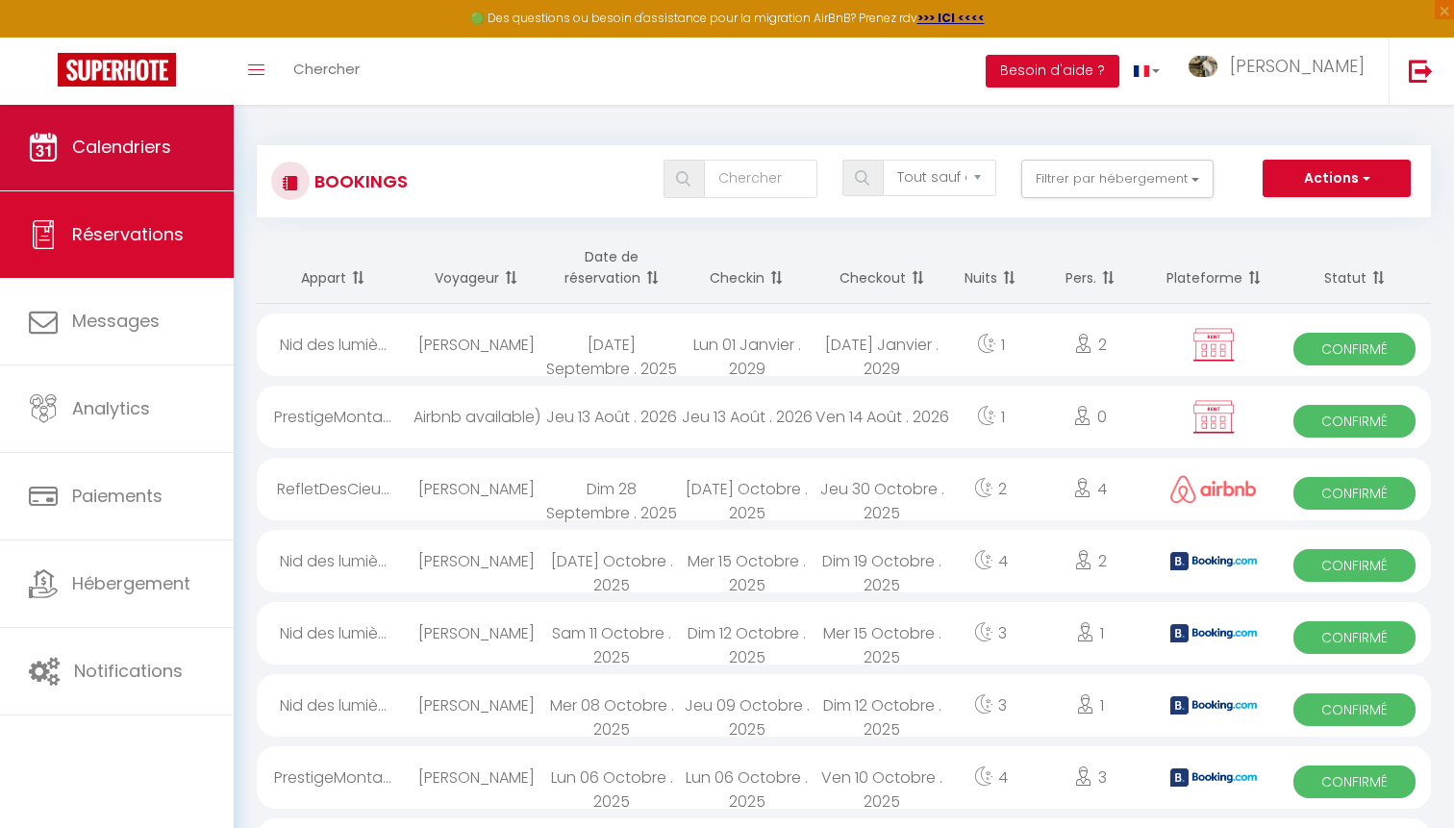
click at [178, 174] on link "Calendriers" at bounding box center [117, 147] width 234 height 87
